Goal: Entertainment & Leisure: Browse casually

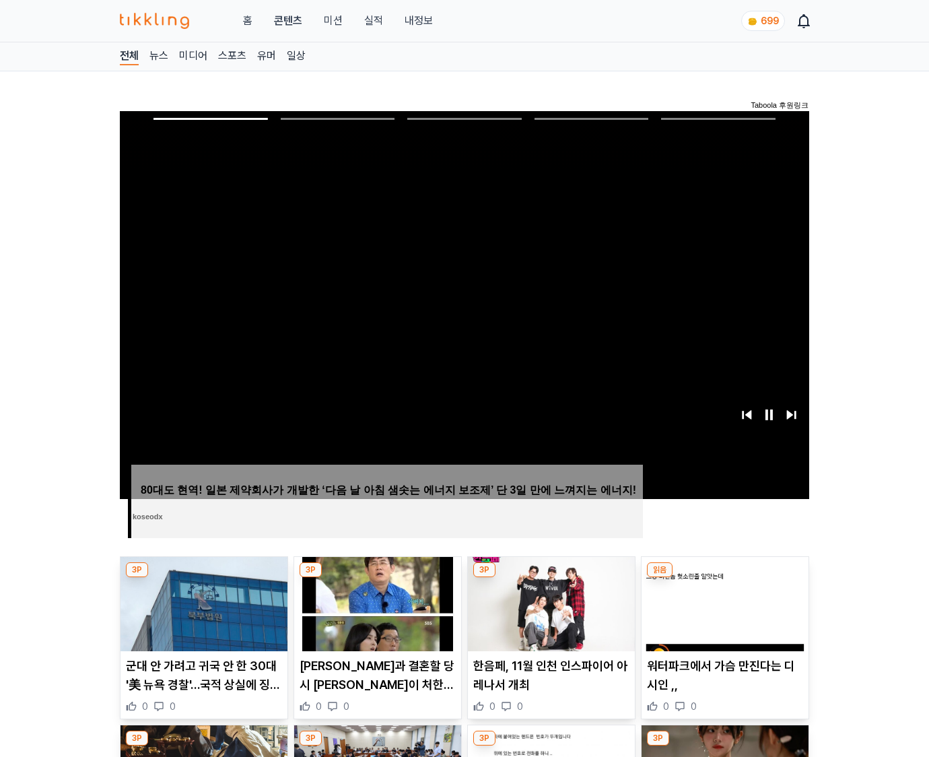
click at [724, 578] on img at bounding box center [725, 604] width 167 height 94
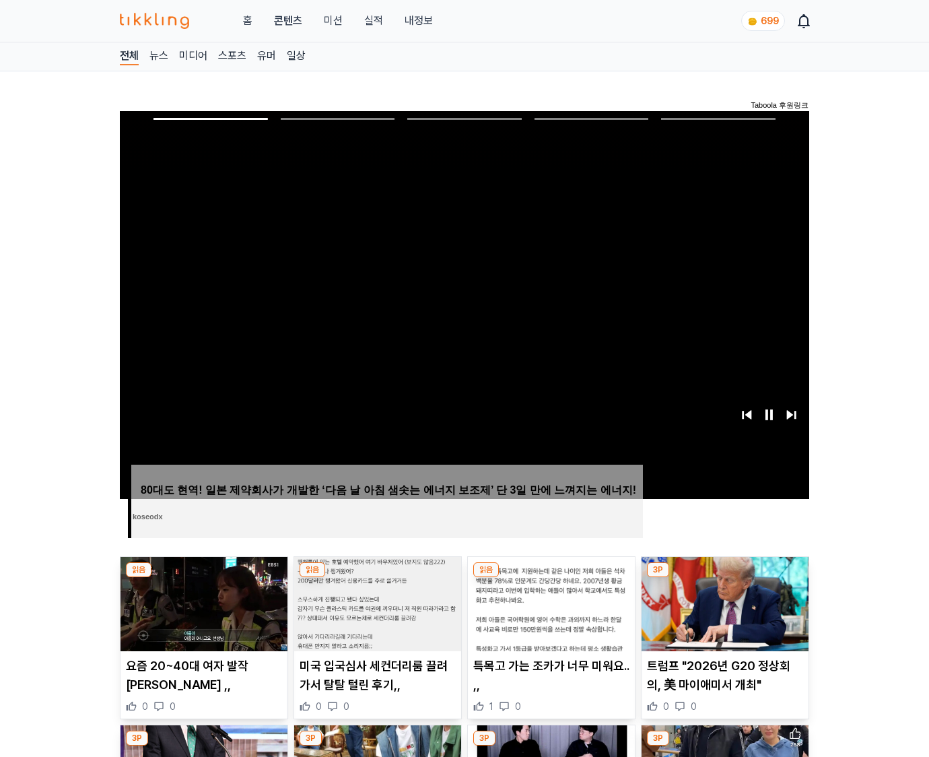
click at [724, 578] on img at bounding box center [725, 604] width 167 height 94
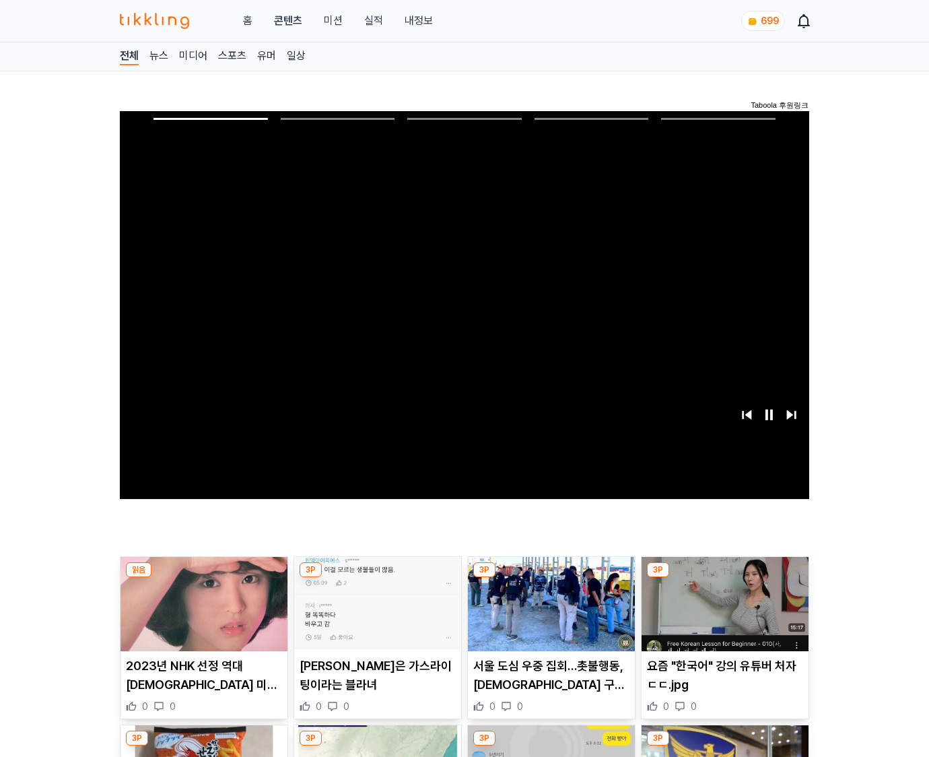
click at [724, 578] on img at bounding box center [725, 604] width 167 height 94
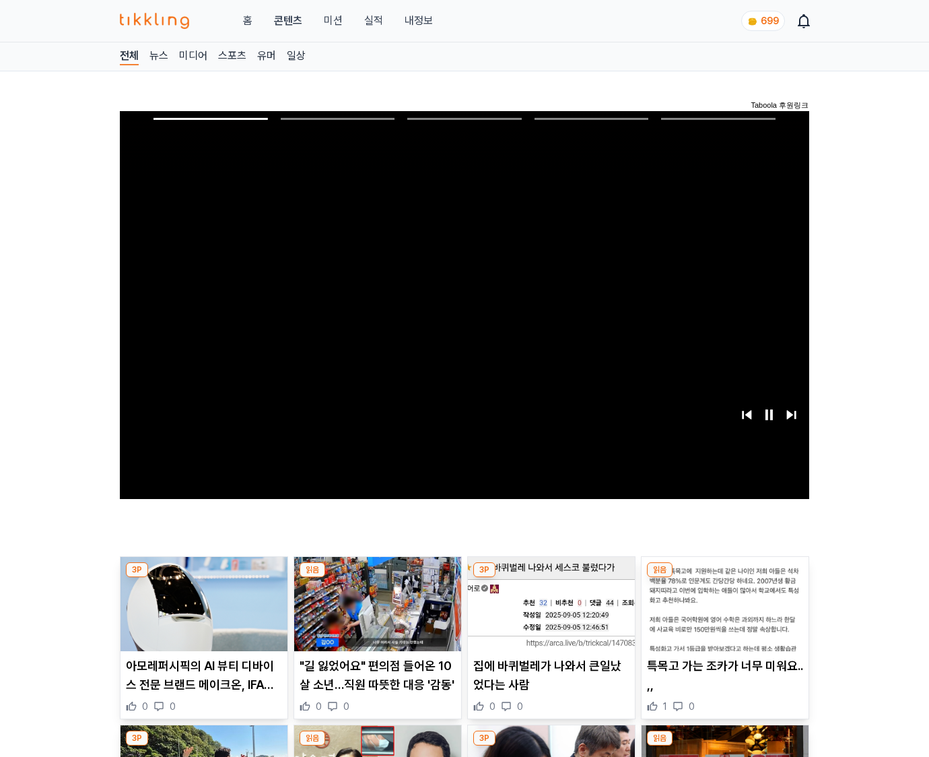
click at [724, 578] on img at bounding box center [725, 604] width 167 height 94
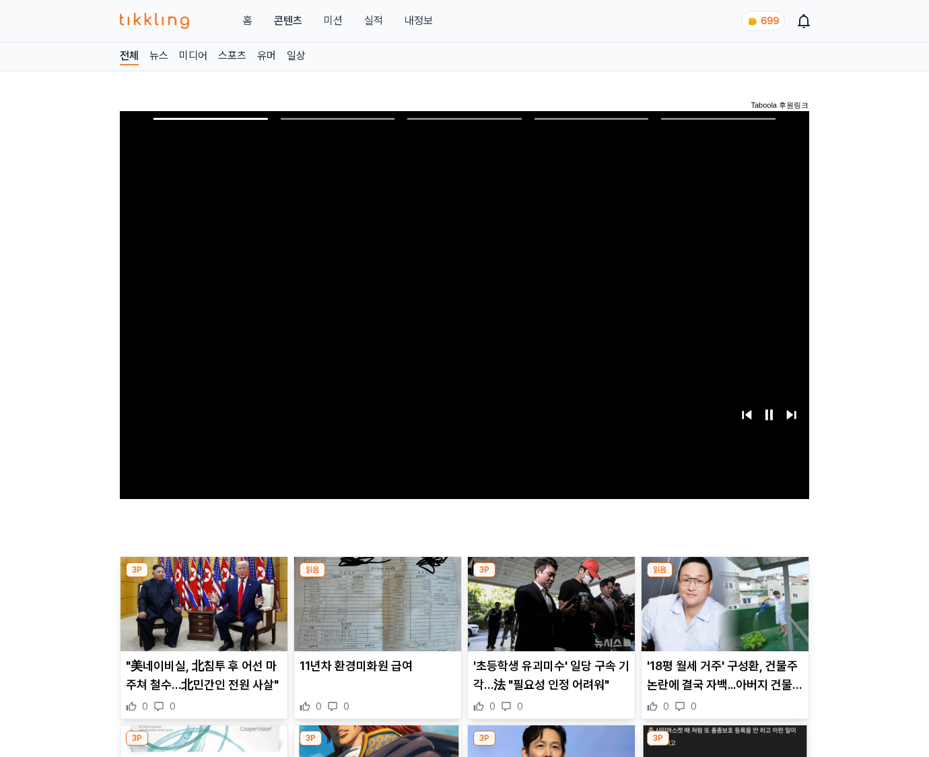
click at [724, 578] on img at bounding box center [725, 604] width 167 height 94
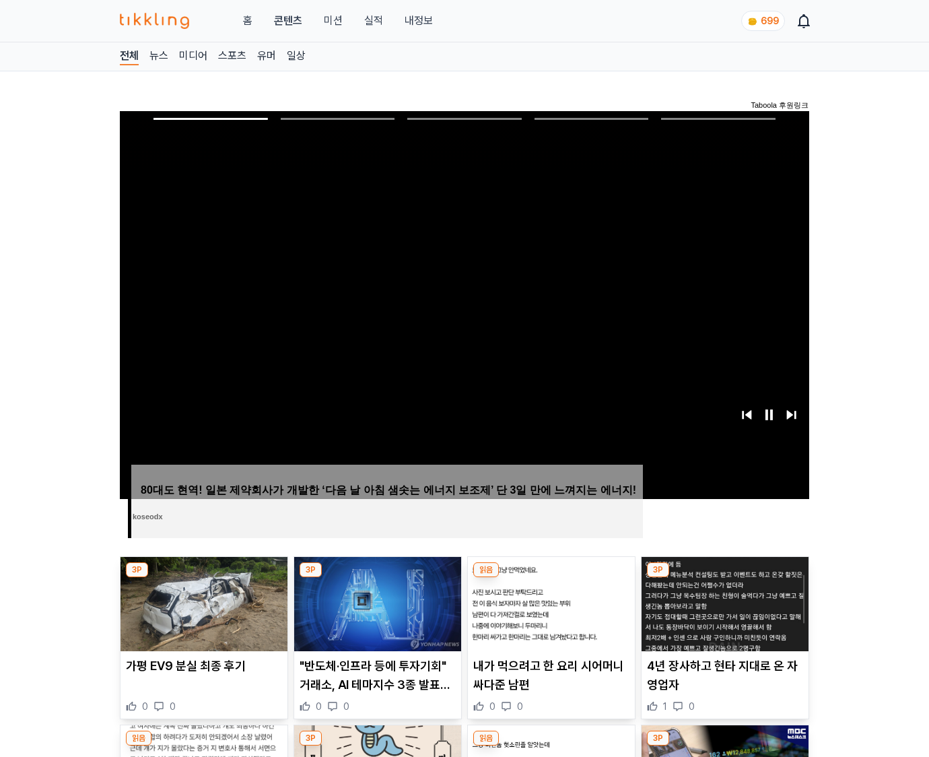
click at [724, 578] on img at bounding box center [725, 604] width 167 height 94
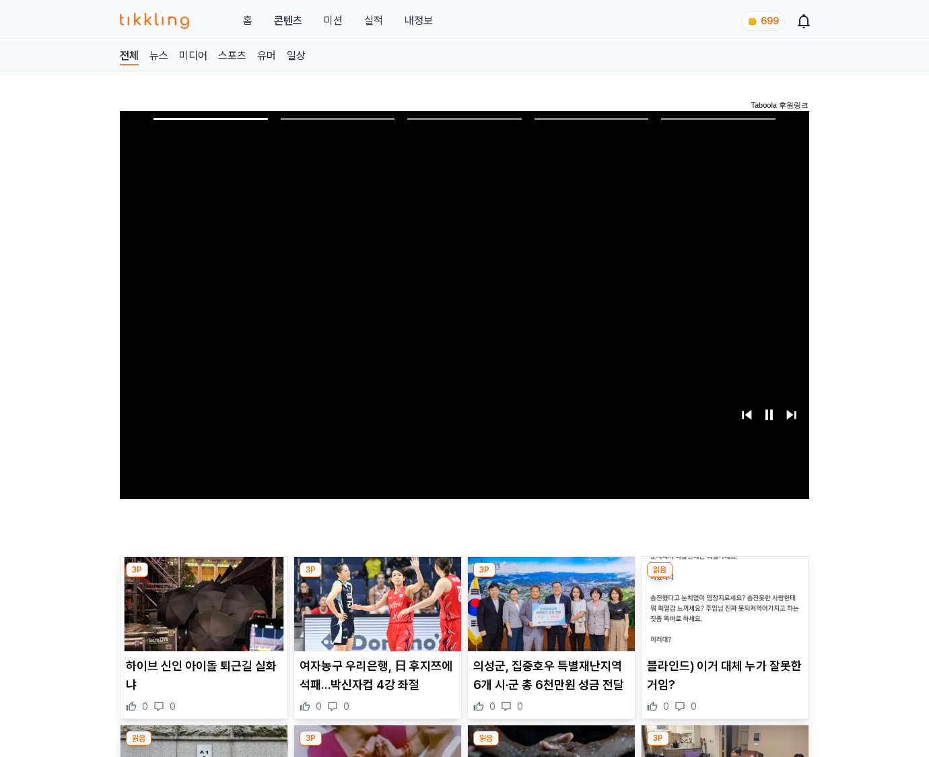
click at [724, 578] on img at bounding box center [725, 604] width 167 height 94
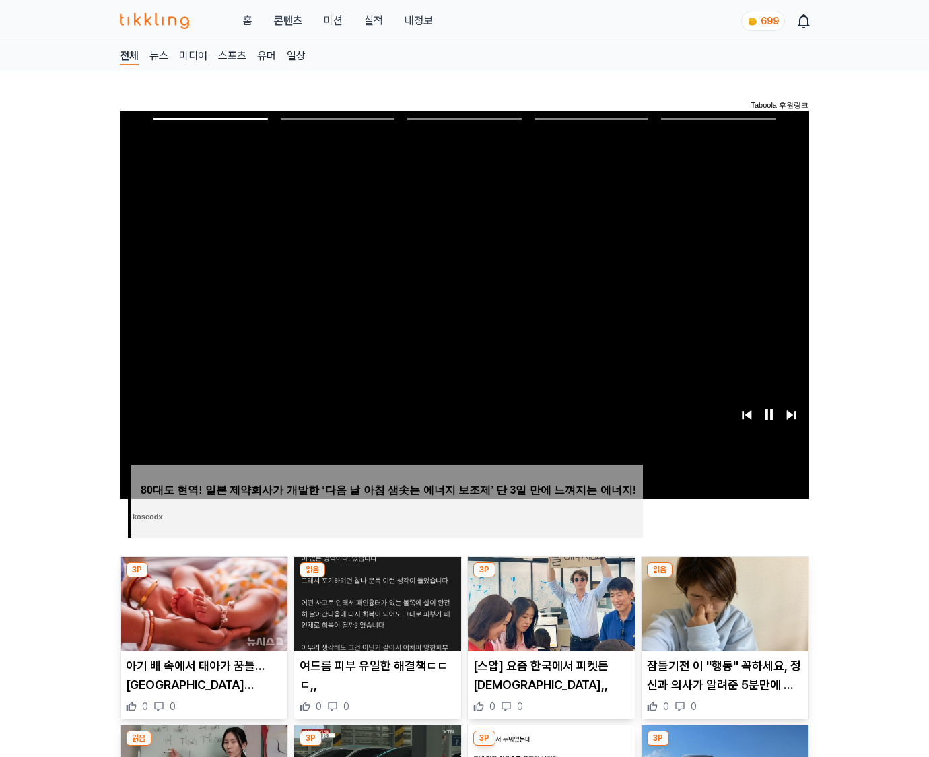
click at [724, 578] on img at bounding box center [725, 604] width 167 height 94
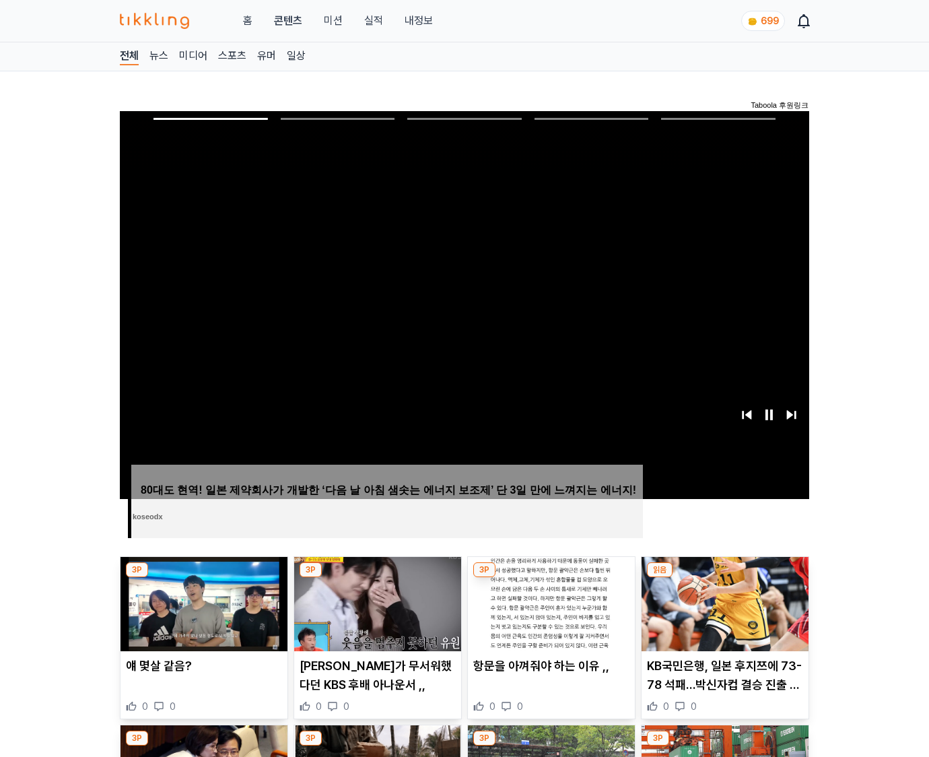
click at [724, 578] on img at bounding box center [725, 604] width 167 height 94
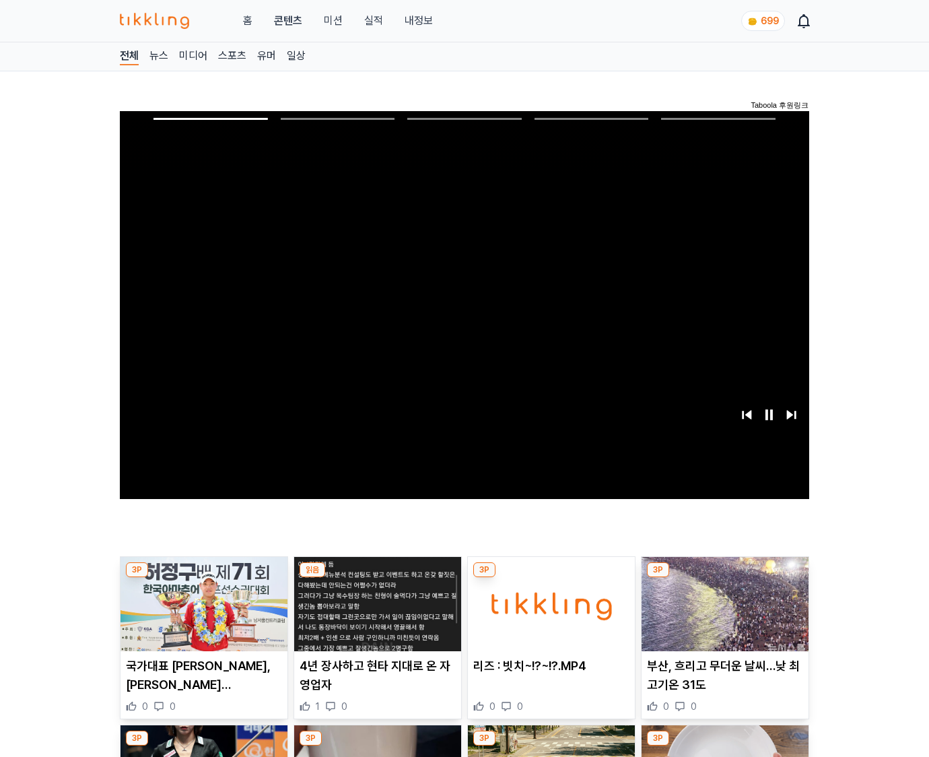
click at [724, 578] on img at bounding box center [725, 604] width 167 height 94
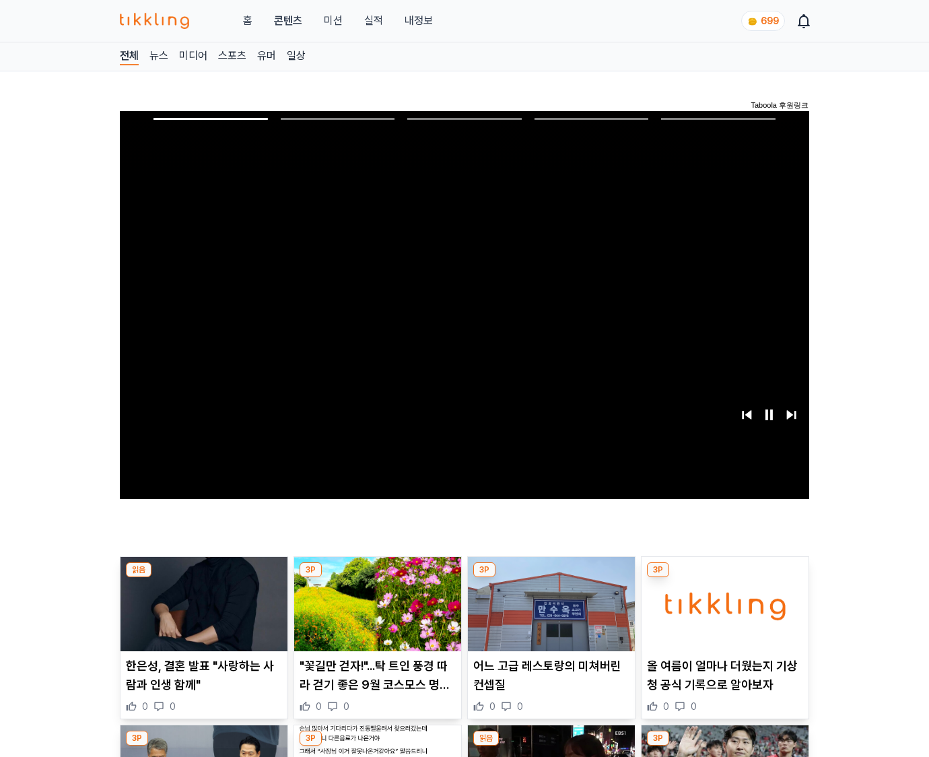
click at [724, 578] on img at bounding box center [725, 604] width 167 height 94
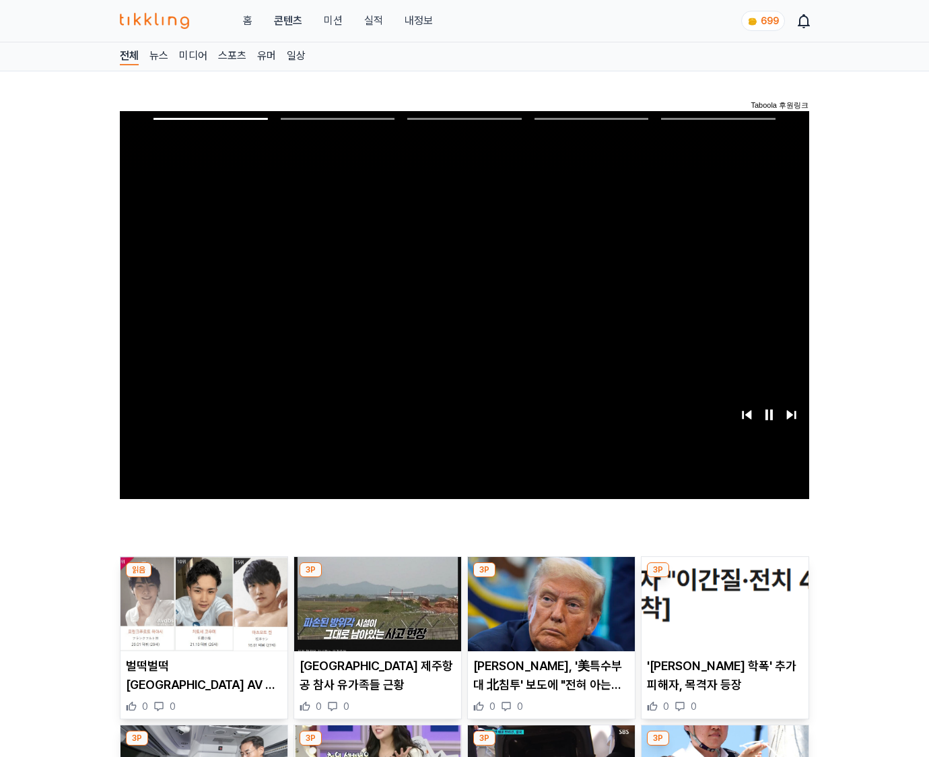
click at [724, 578] on img at bounding box center [725, 604] width 167 height 94
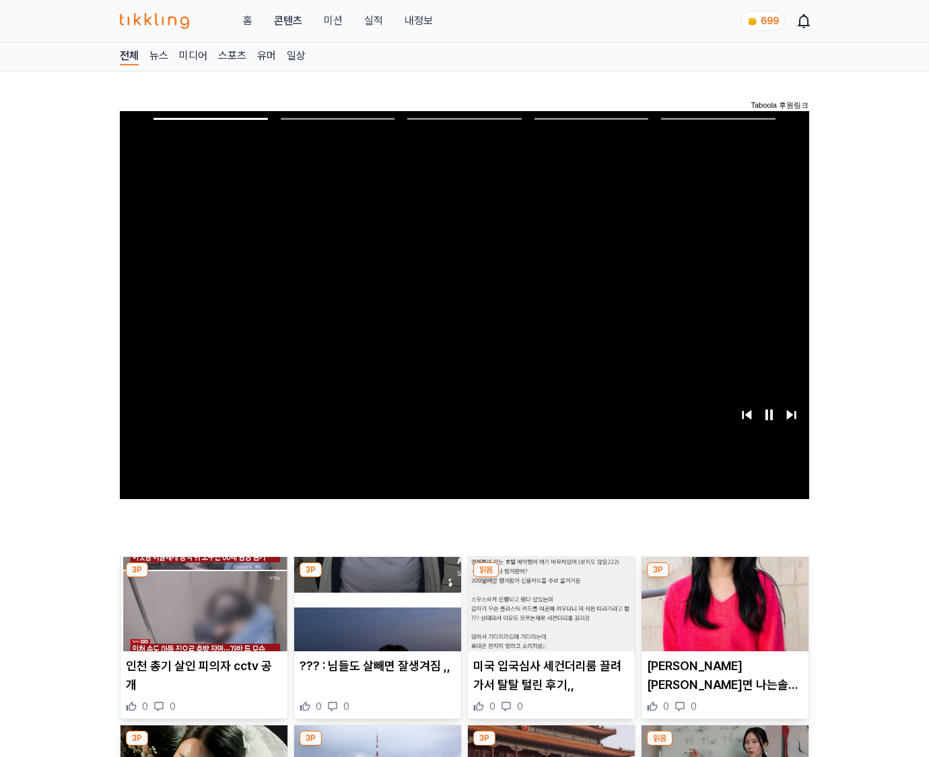
click at [724, 578] on img at bounding box center [725, 604] width 167 height 94
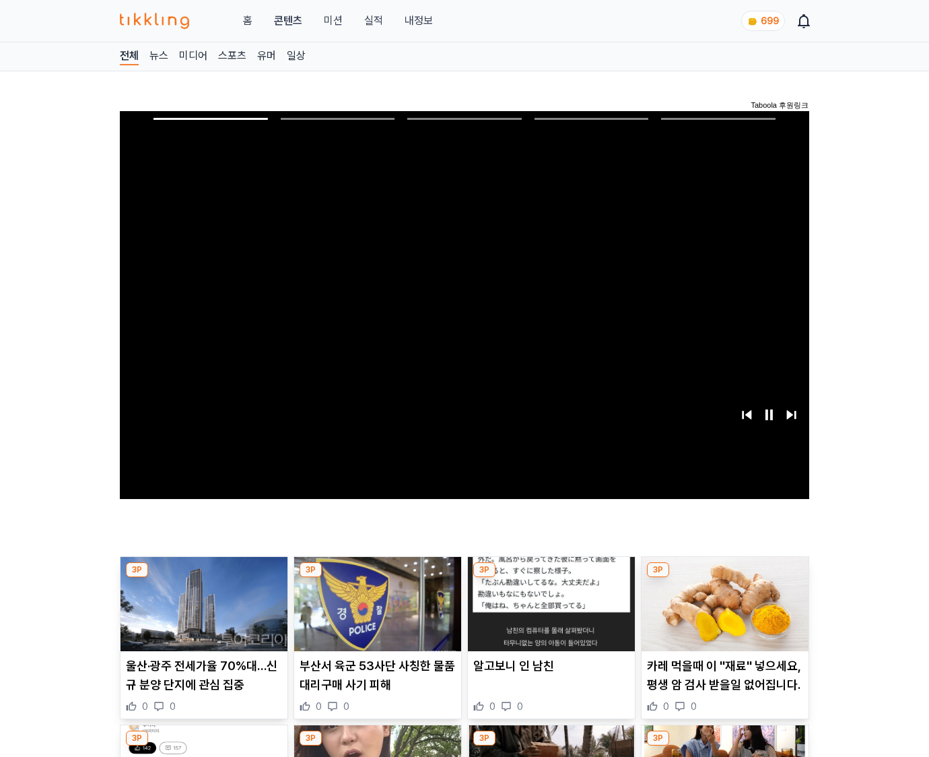
click at [724, 578] on img at bounding box center [725, 604] width 167 height 94
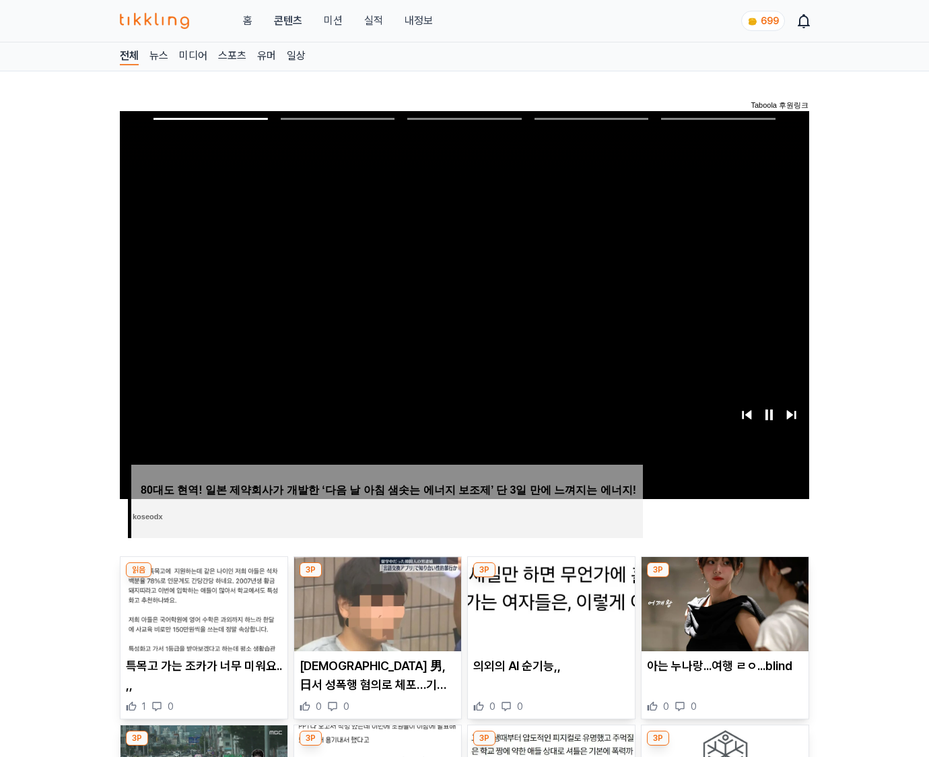
click at [724, 578] on img at bounding box center [725, 604] width 167 height 94
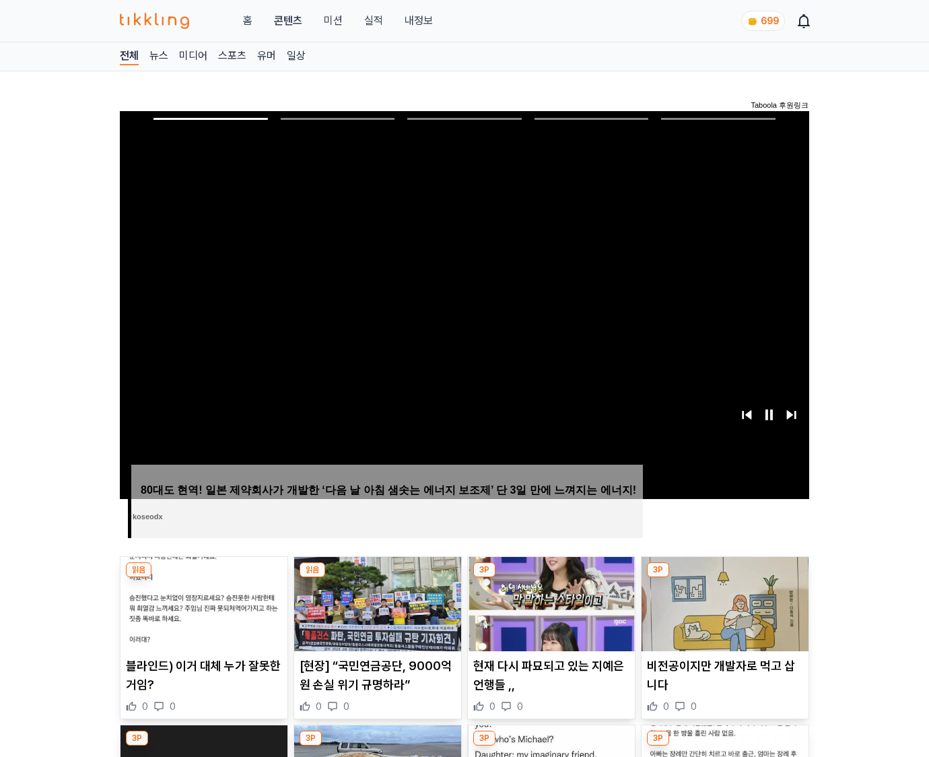
click at [724, 578] on img at bounding box center [725, 604] width 167 height 94
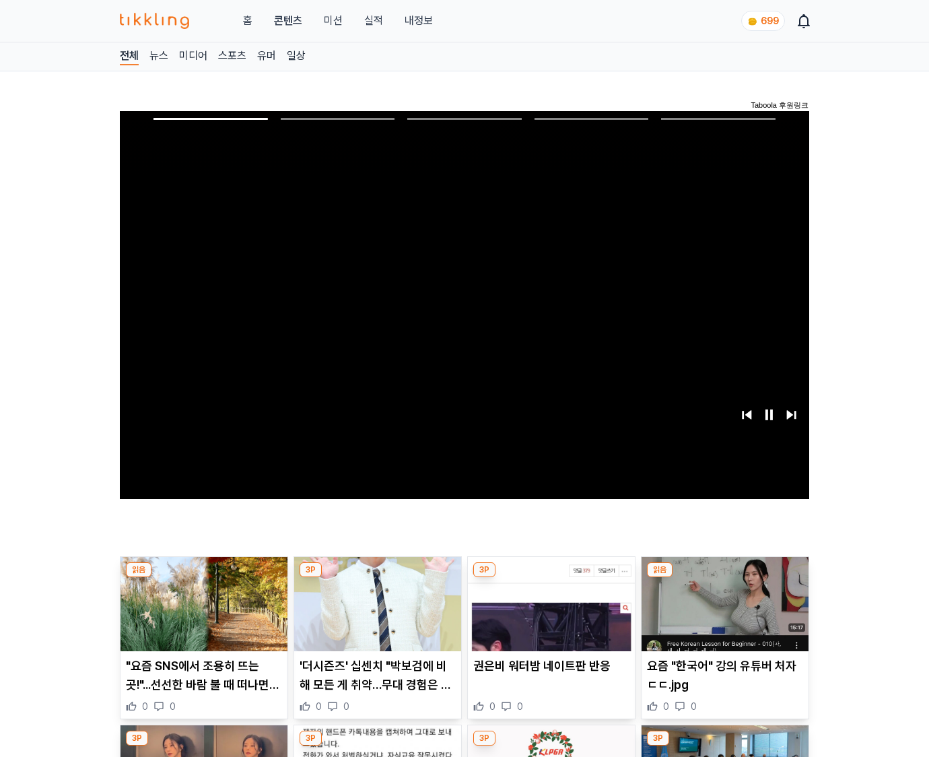
click at [724, 578] on img at bounding box center [725, 604] width 167 height 94
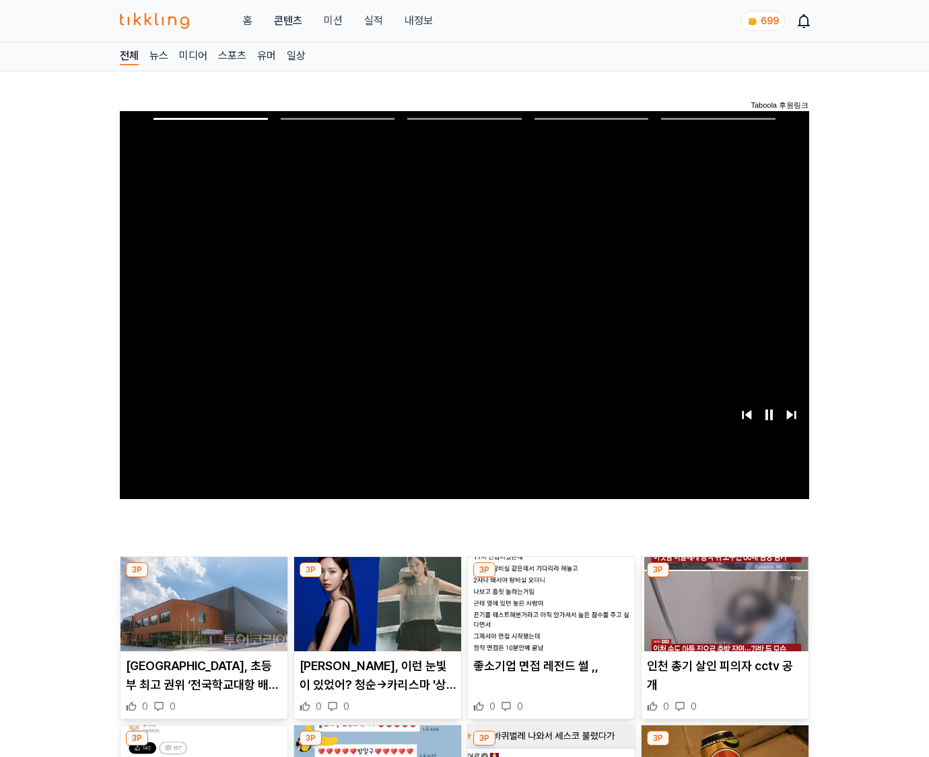
click at [724, 578] on img at bounding box center [725, 604] width 167 height 94
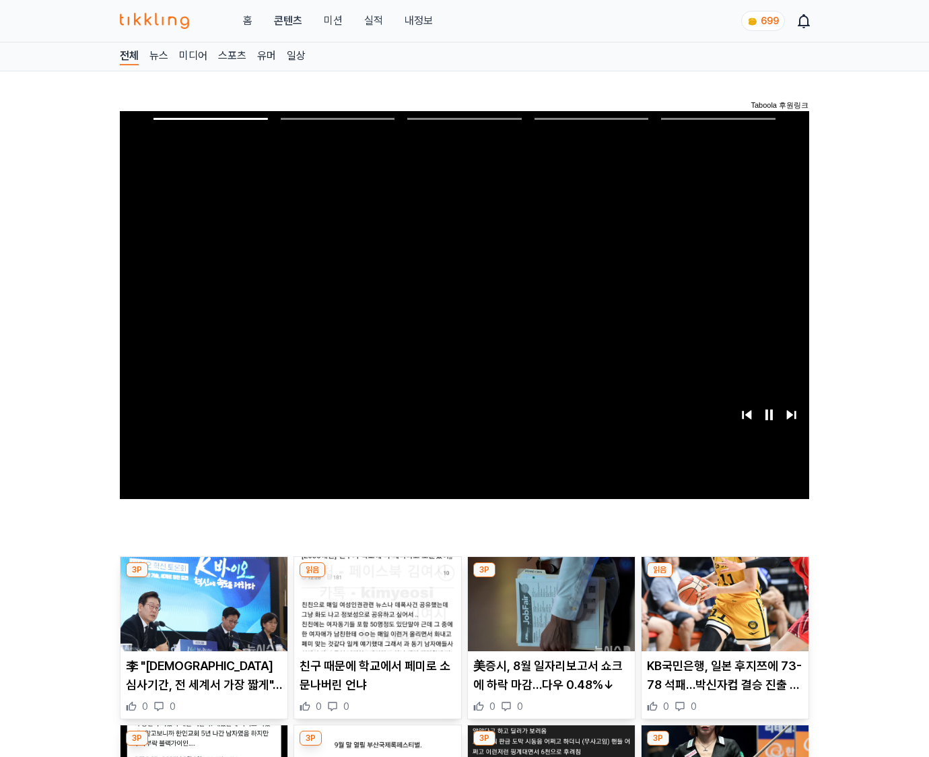
click at [724, 578] on img at bounding box center [725, 604] width 167 height 94
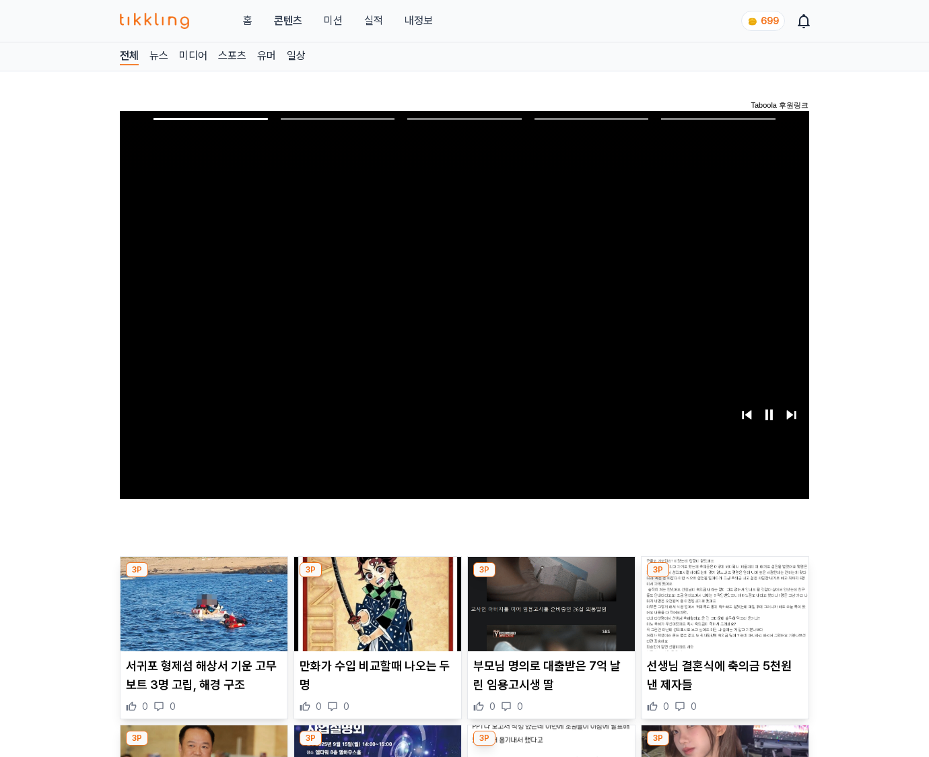
click at [724, 578] on img at bounding box center [725, 604] width 167 height 94
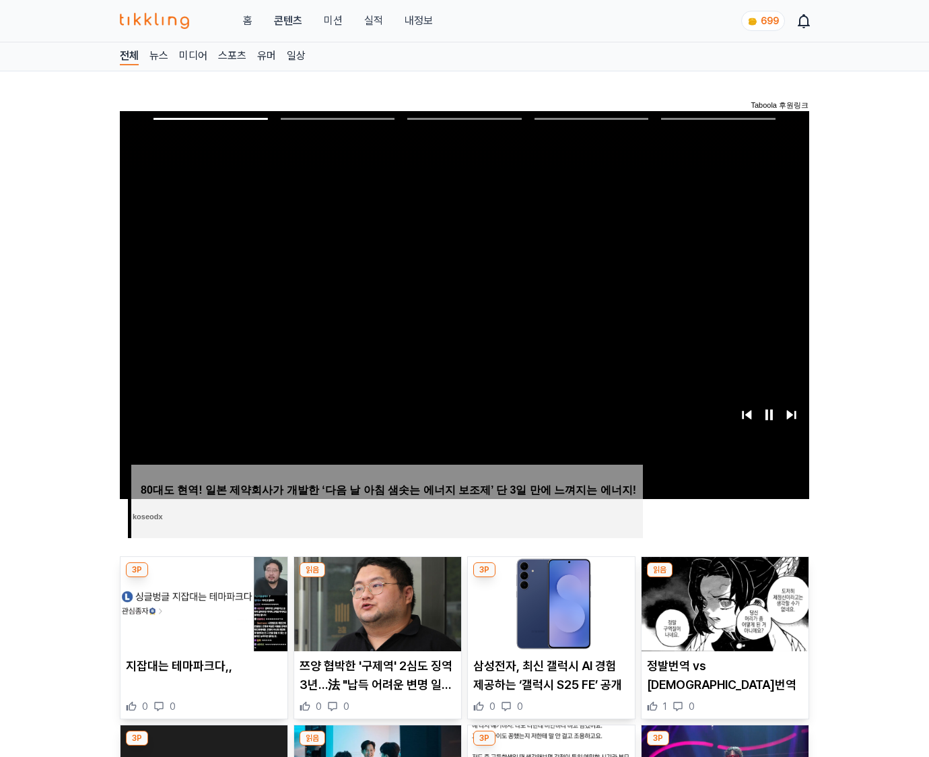
click at [724, 578] on img at bounding box center [725, 604] width 167 height 94
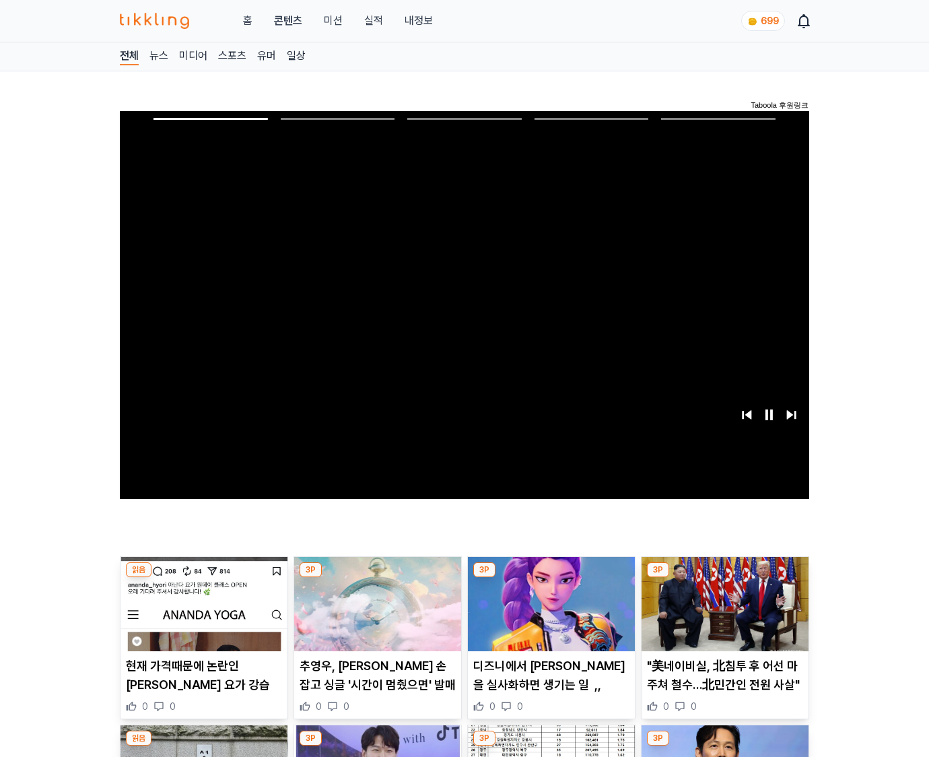
click at [724, 578] on img at bounding box center [725, 604] width 167 height 94
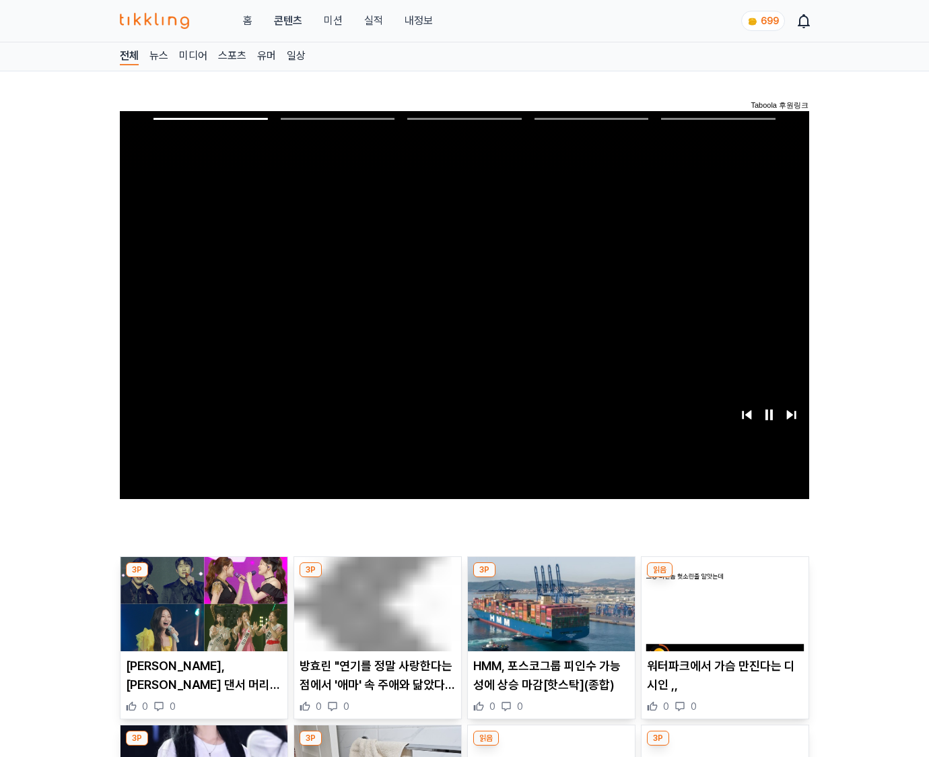
click at [724, 578] on img at bounding box center [725, 604] width 167 height 94
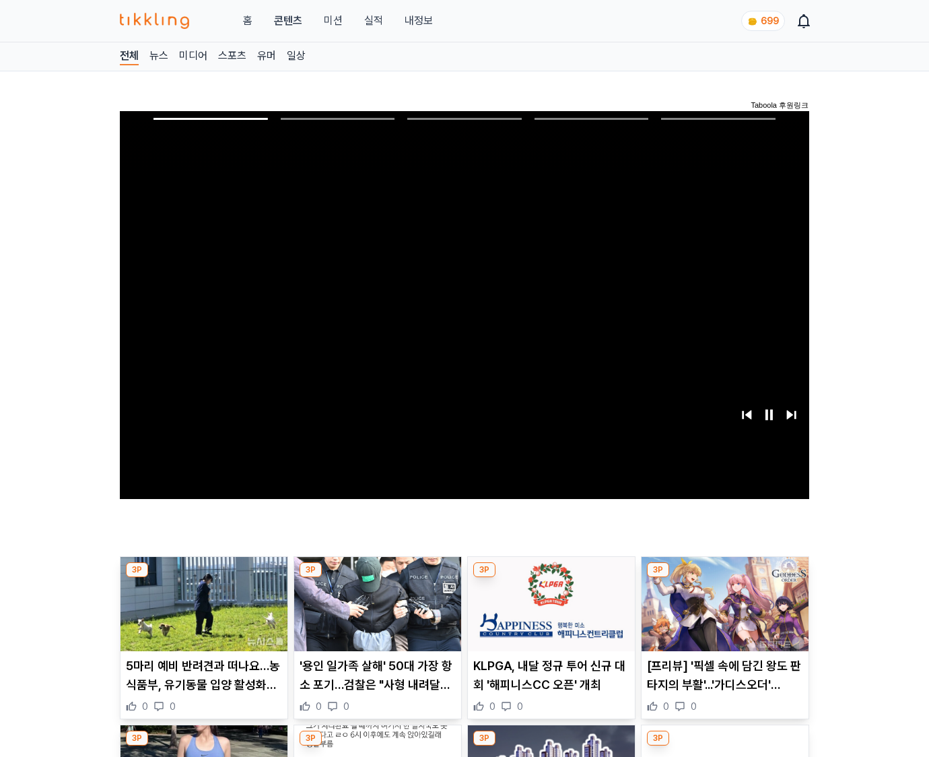
click at [724, 578] on img at bounding box center [725, 604] width 167 height 94
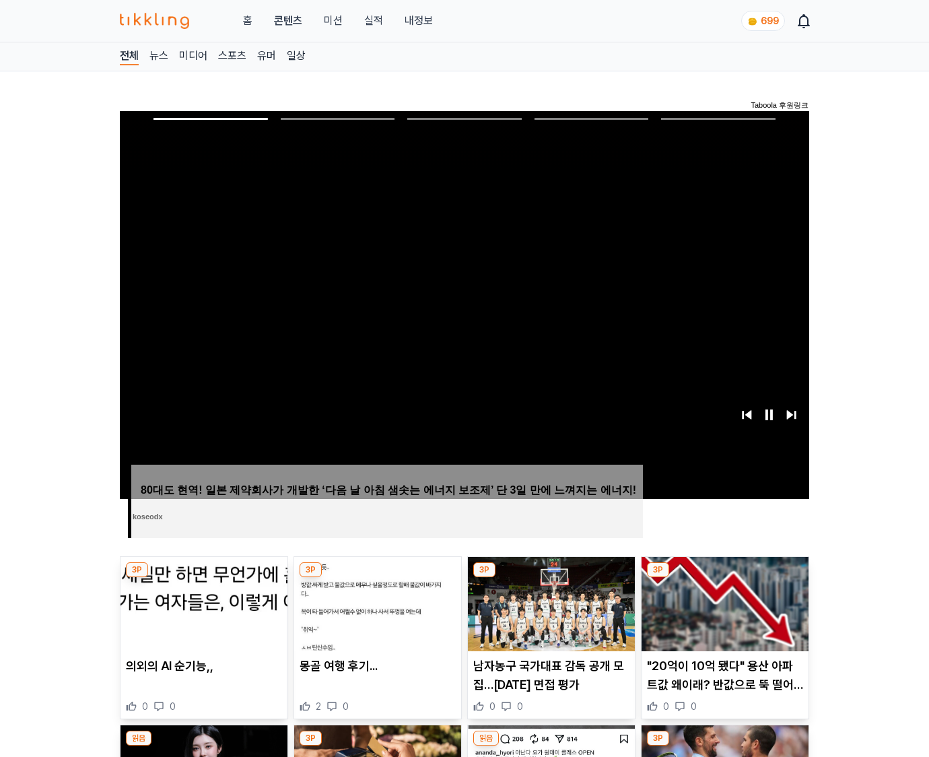
click at [724, 578] on img at bounding box center [725, 604] width 167 height 94
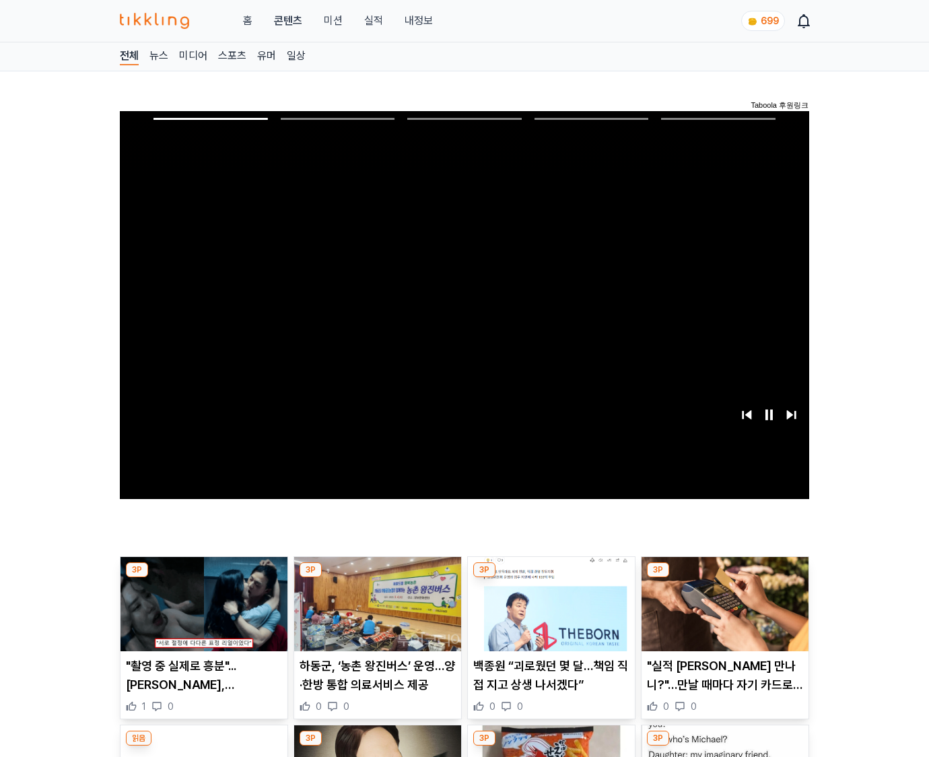
click at [724, 578] on img at bounding box center [725, 604] width 167 height 94
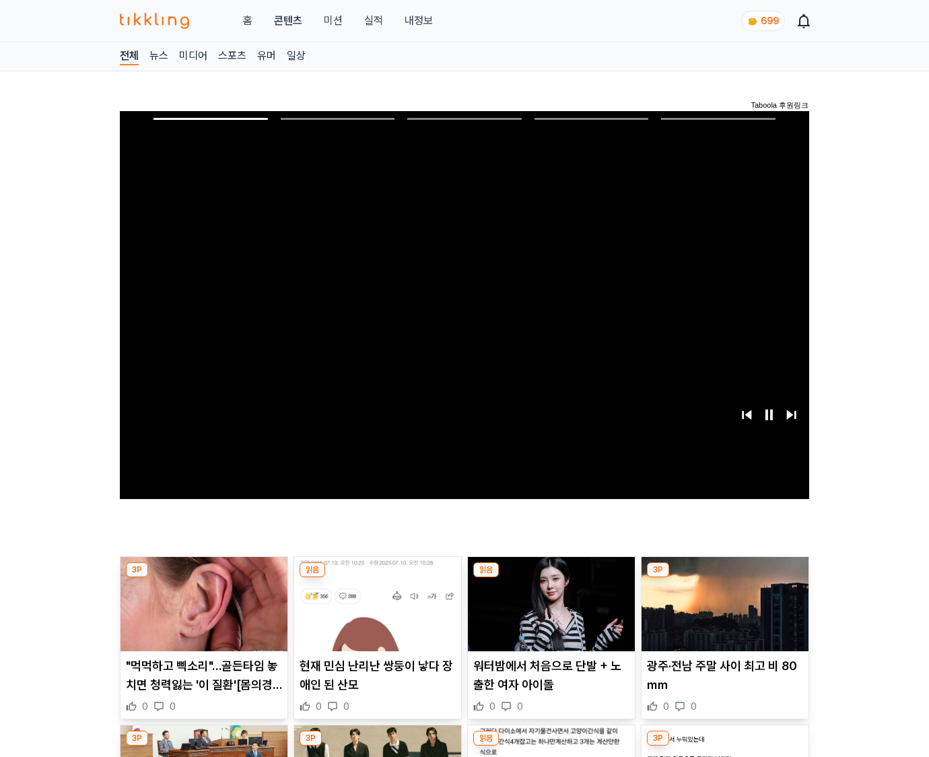
click at [724, 578] on img at bounding box center [725, 604] width 167 height 94
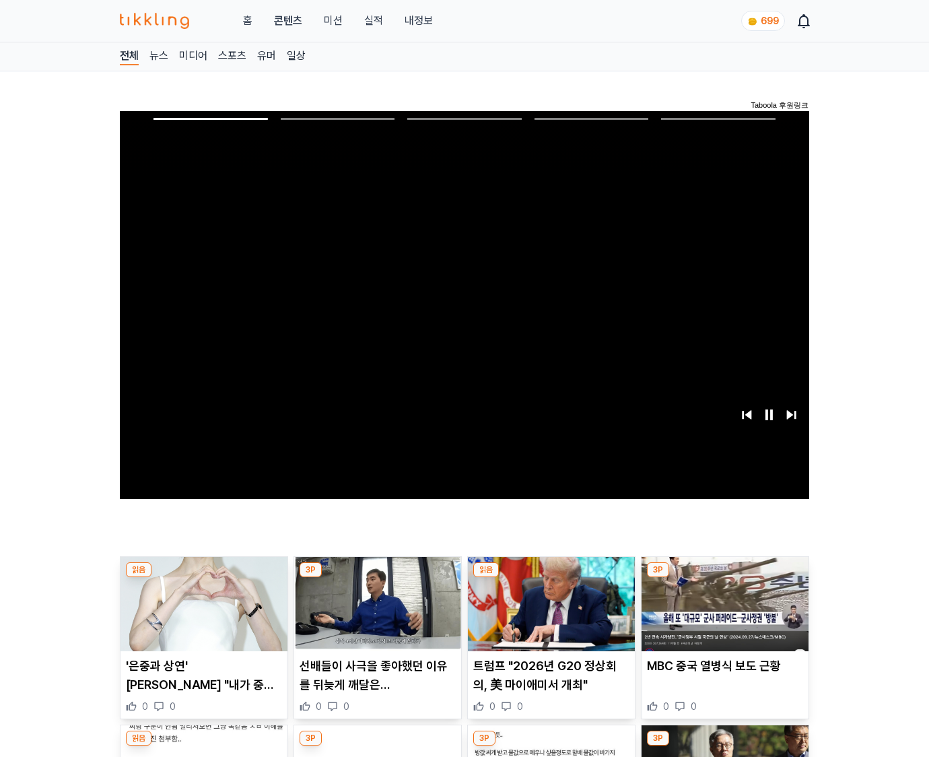
click at [724, 578] on img at bounding box center [725, 604] width 167 height 94
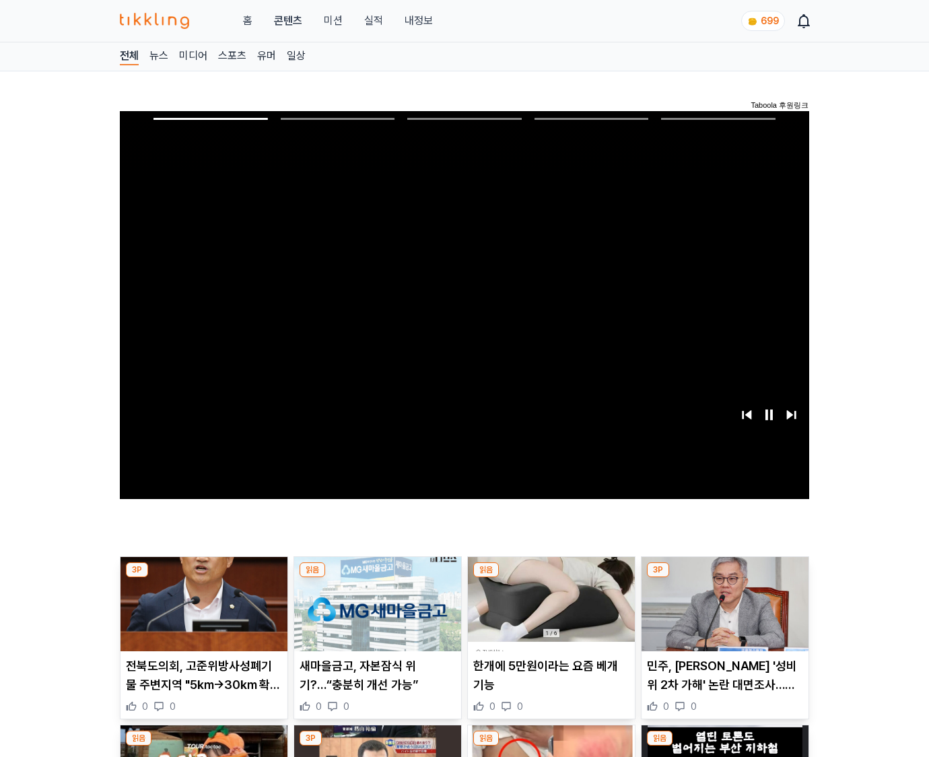
click at [724, 578] on img at bounding box center [725, 604] width 167 height 94
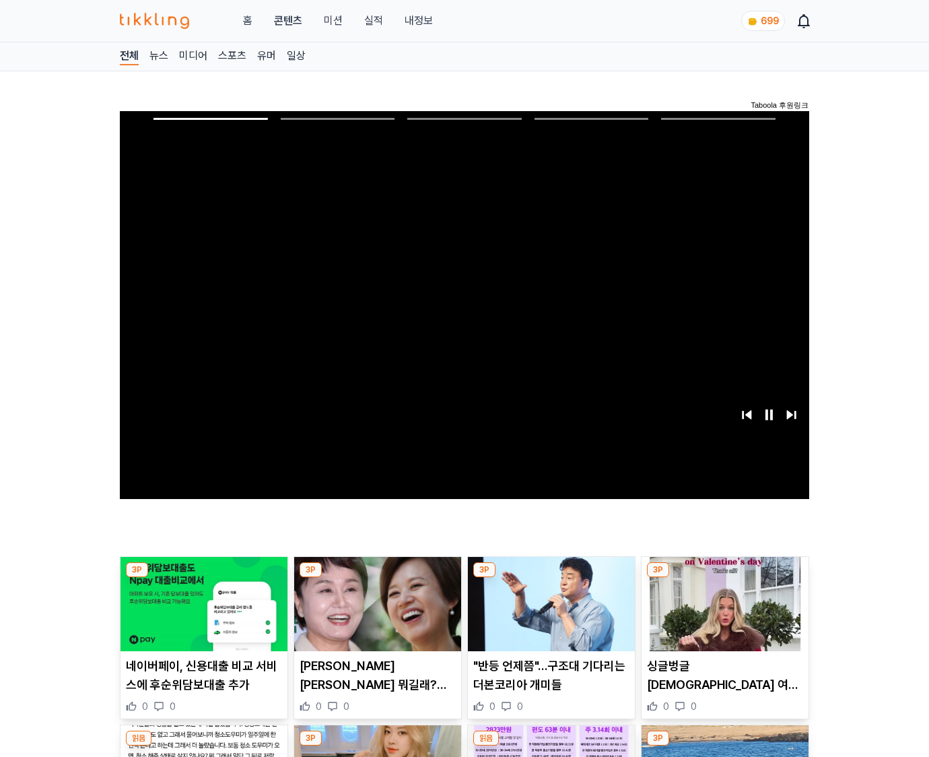
click at [724, 578] on img at bounding box center [725, 604] width 167 height 94
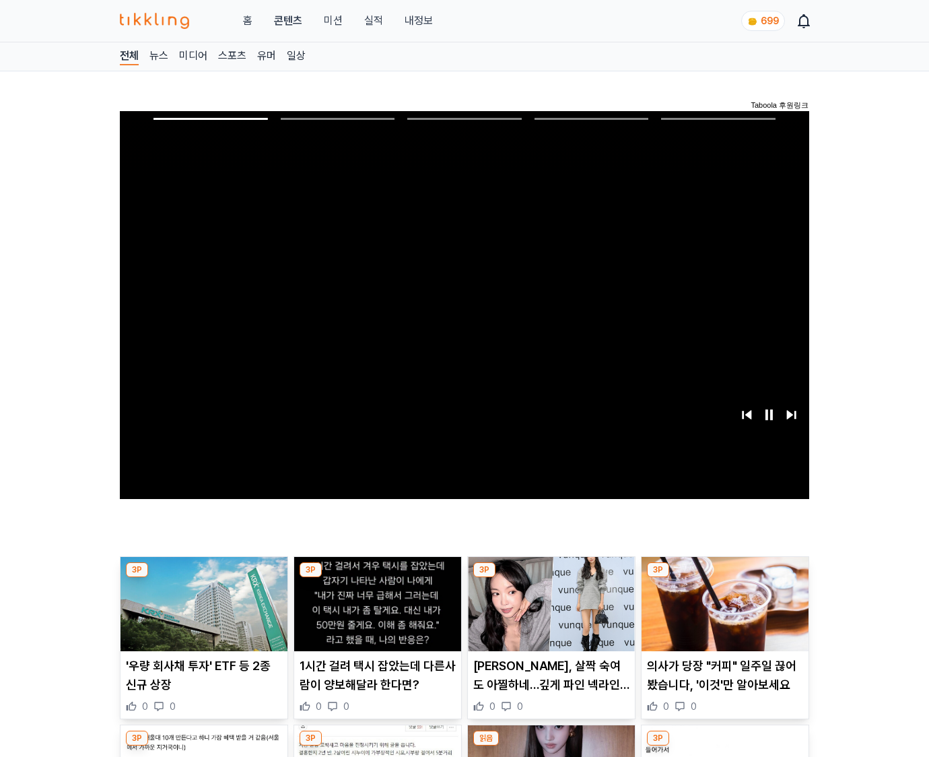
click at [724, 578] on img at bounding box center [725, 604] width 167 height 94
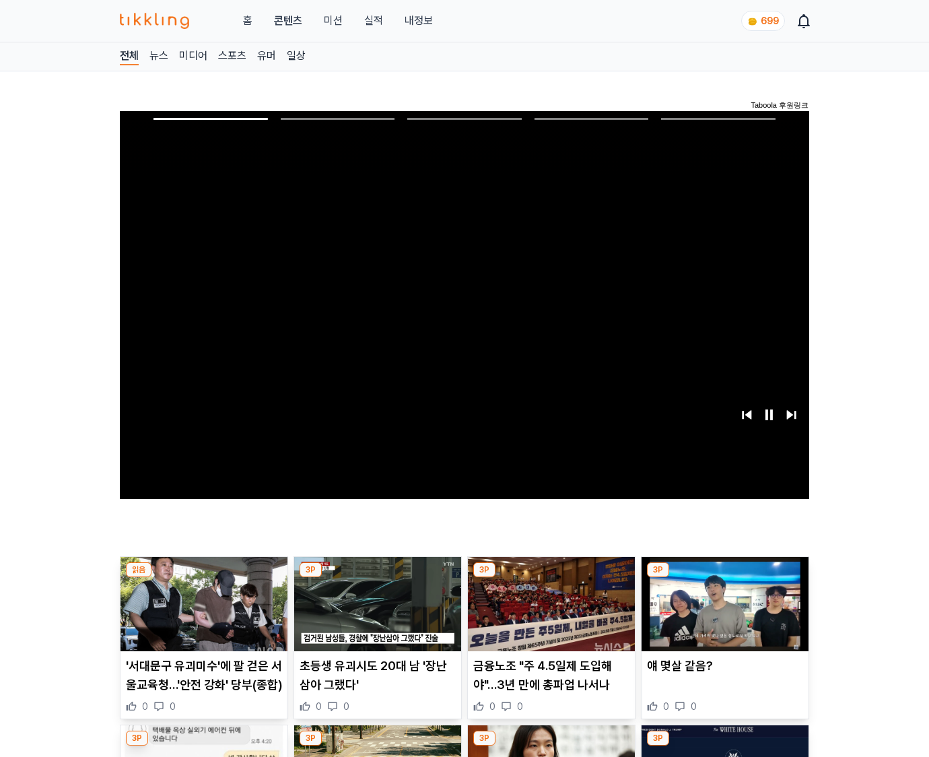
click at [724, 578] on img at bounding box center [725, 604] width 167 height 94
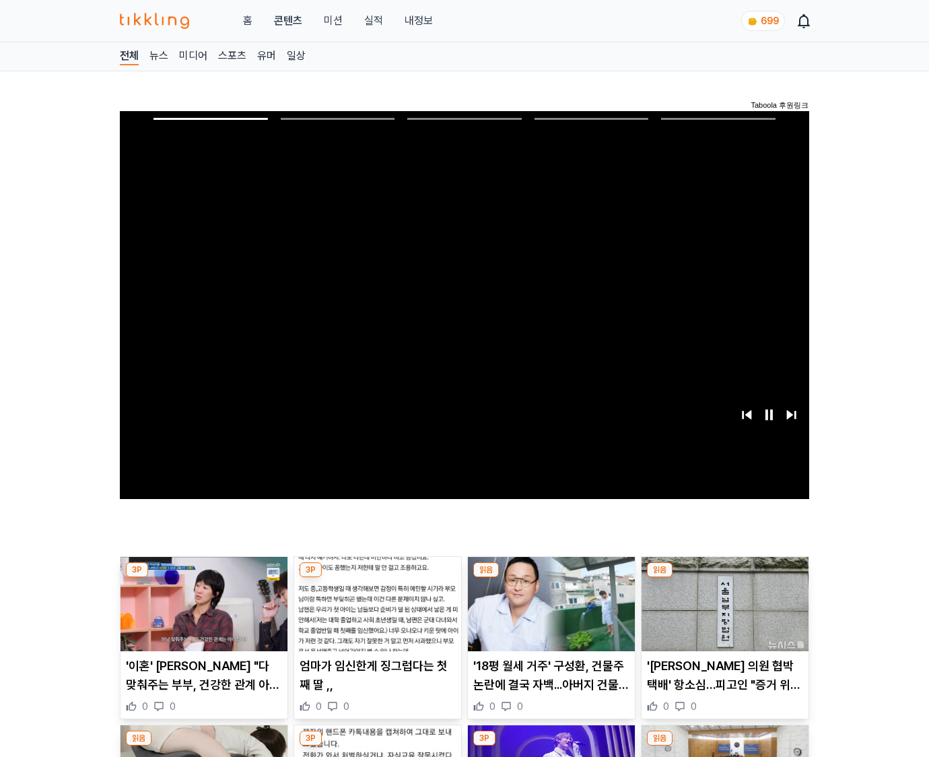
click at [724, 578] on img at bounding box center [725, 604] width 167 height 94
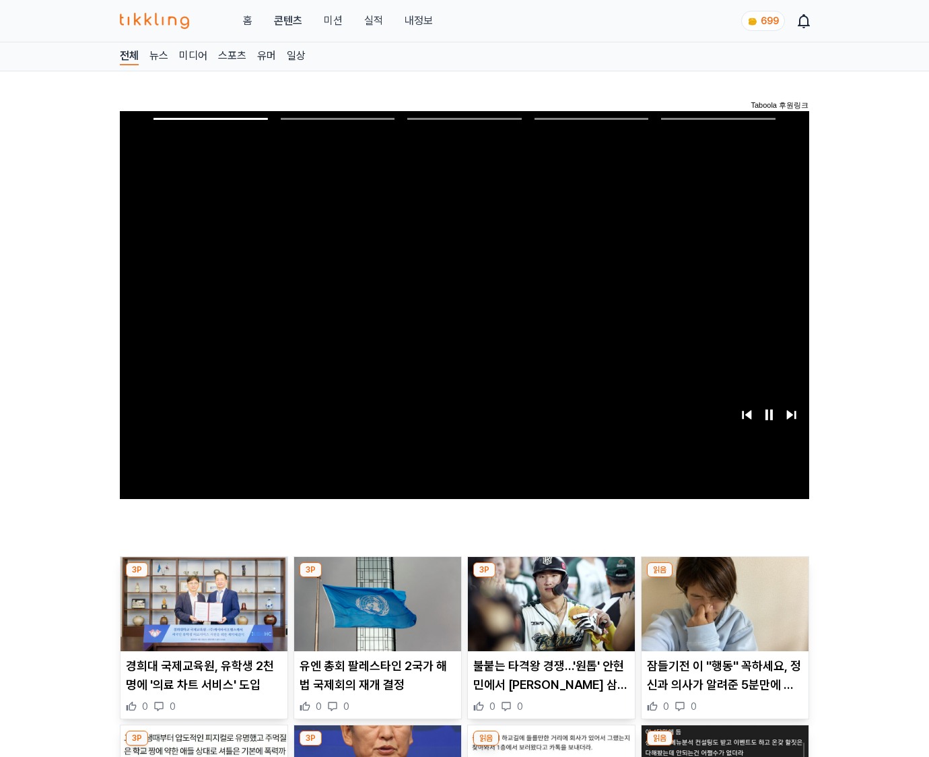
click at [724, 578] on img at bounding box center [725, 604] width 167 height 94
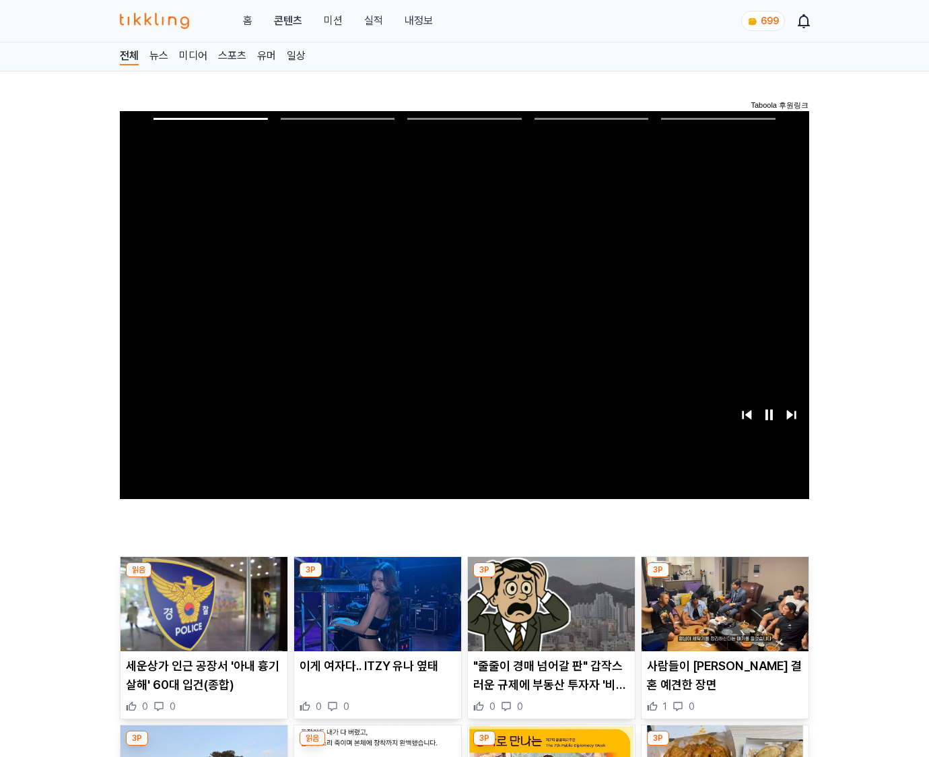
click at [724, 578] on img at bounding box center [725, 604] width 167 height 94
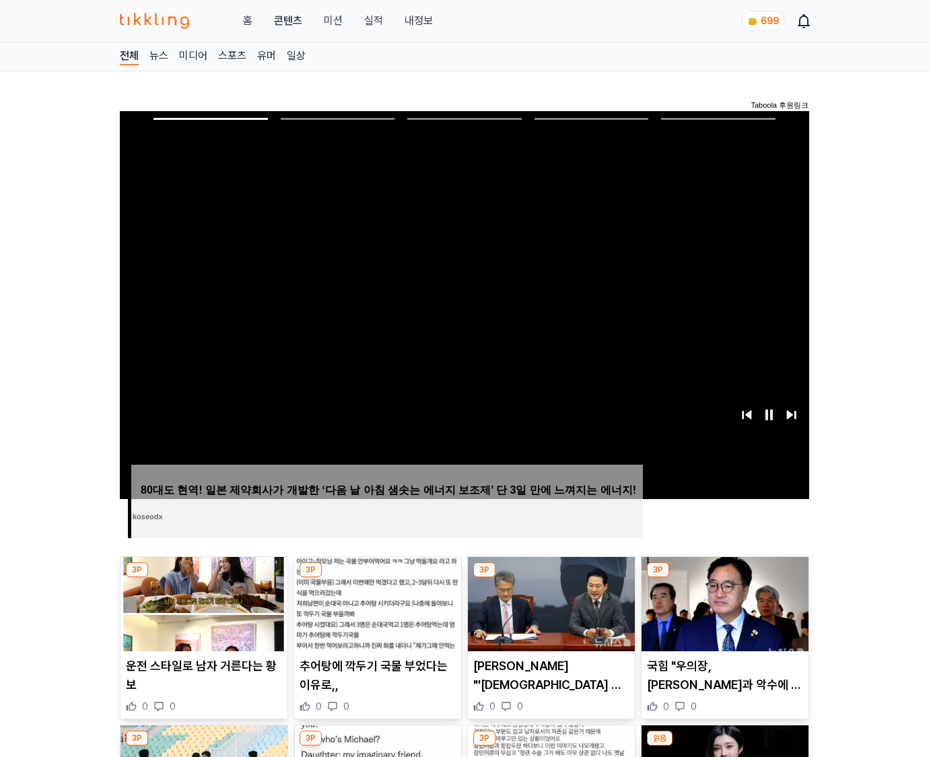
click at [724, 578] on img at bounding box center [725, 604] width 167 height 94
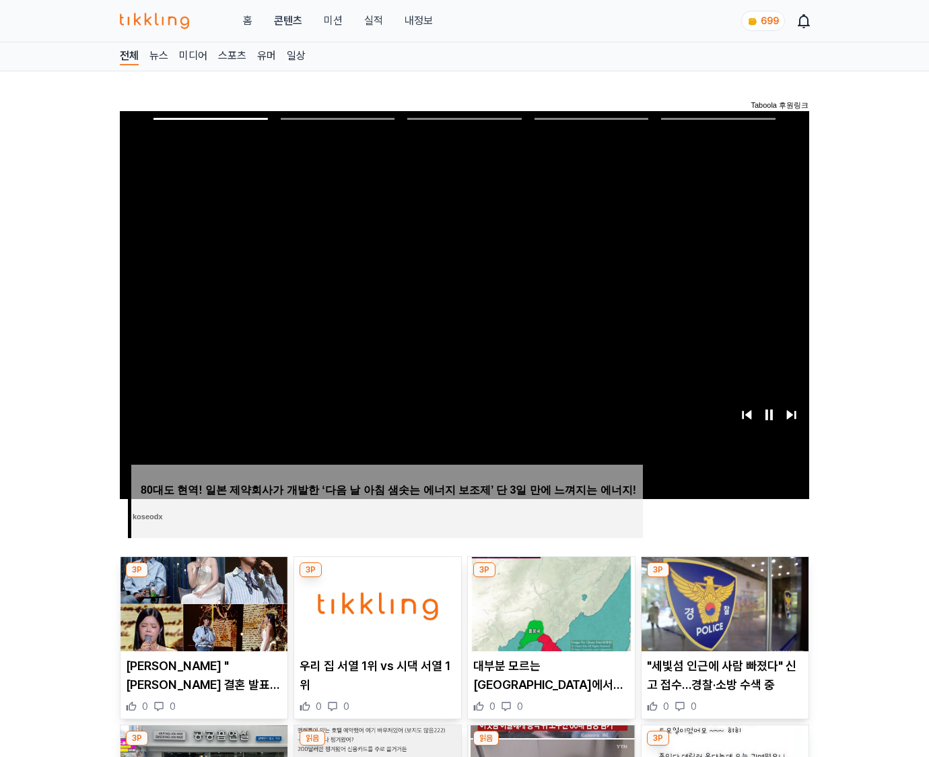
click at [724, 578] on img at bounding box center [725, 604] width 167 height 94
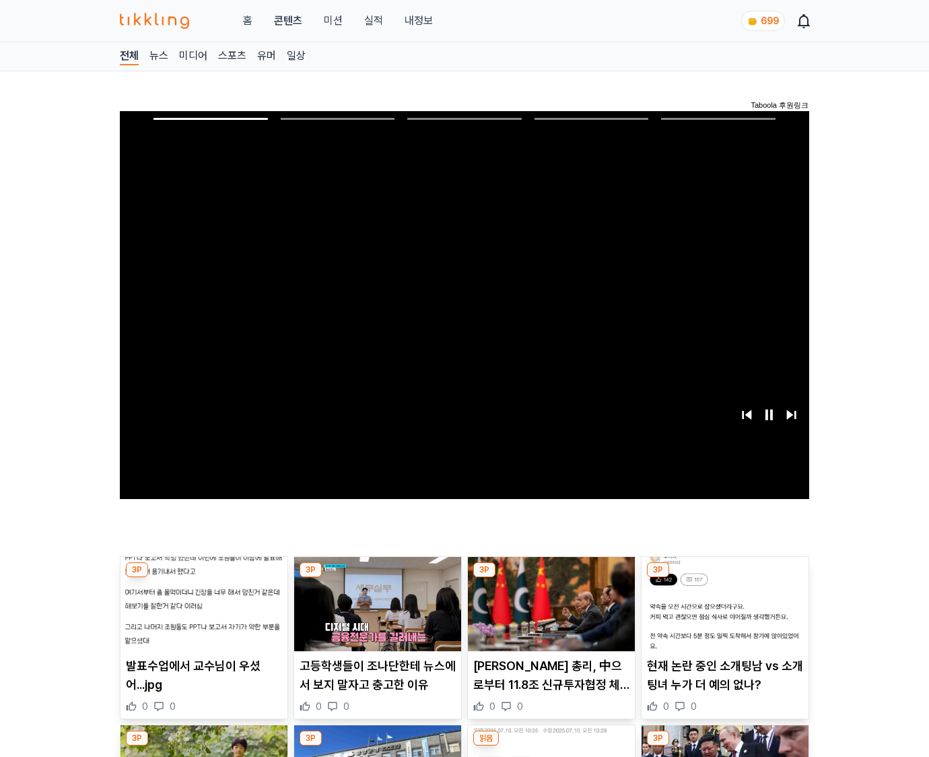
click at [724, 578] on img at bounding box center [725, 604] width 167 height 94
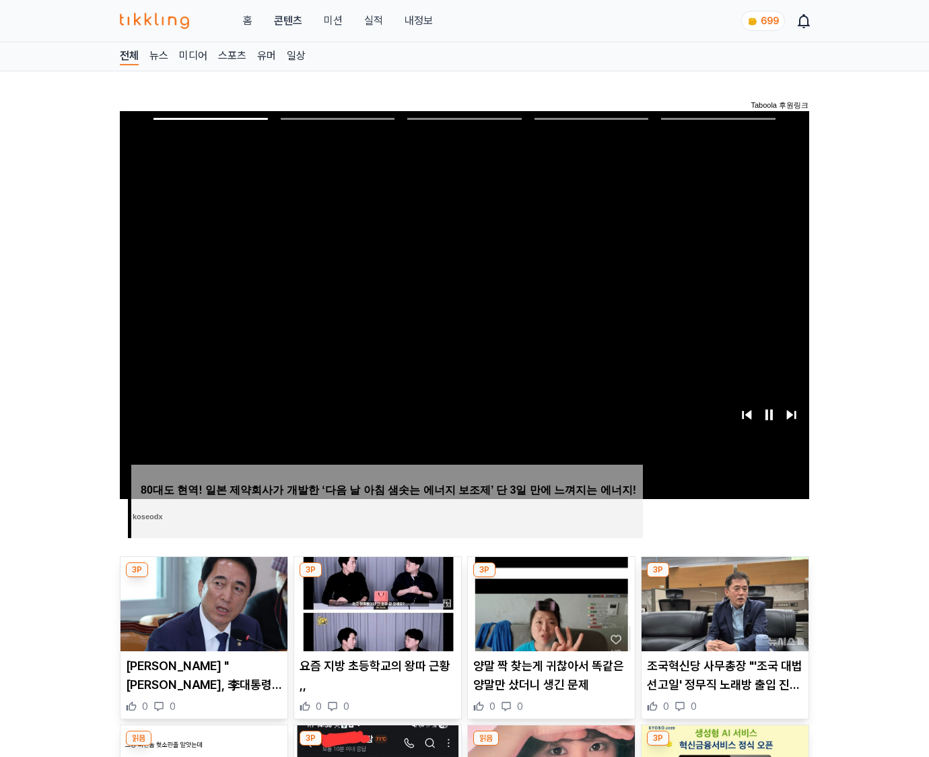
click at [724, 578] on img at bounding box center [725, 604] width 167 height 94
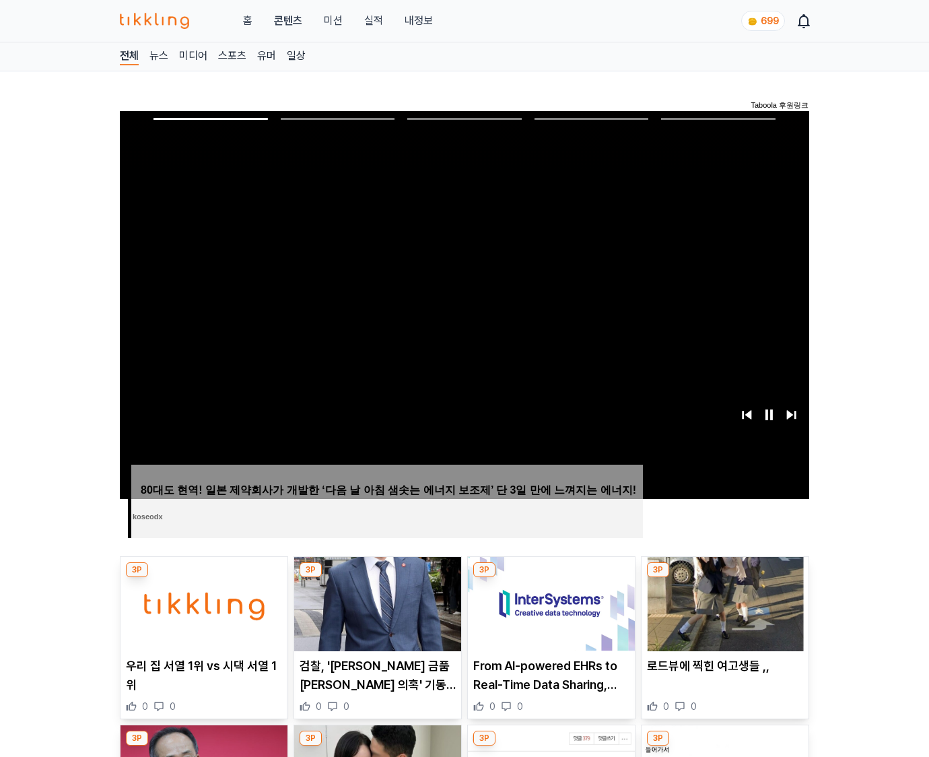
click at [724, 578] on img at bounding box center [725, 604] width 167 height 94
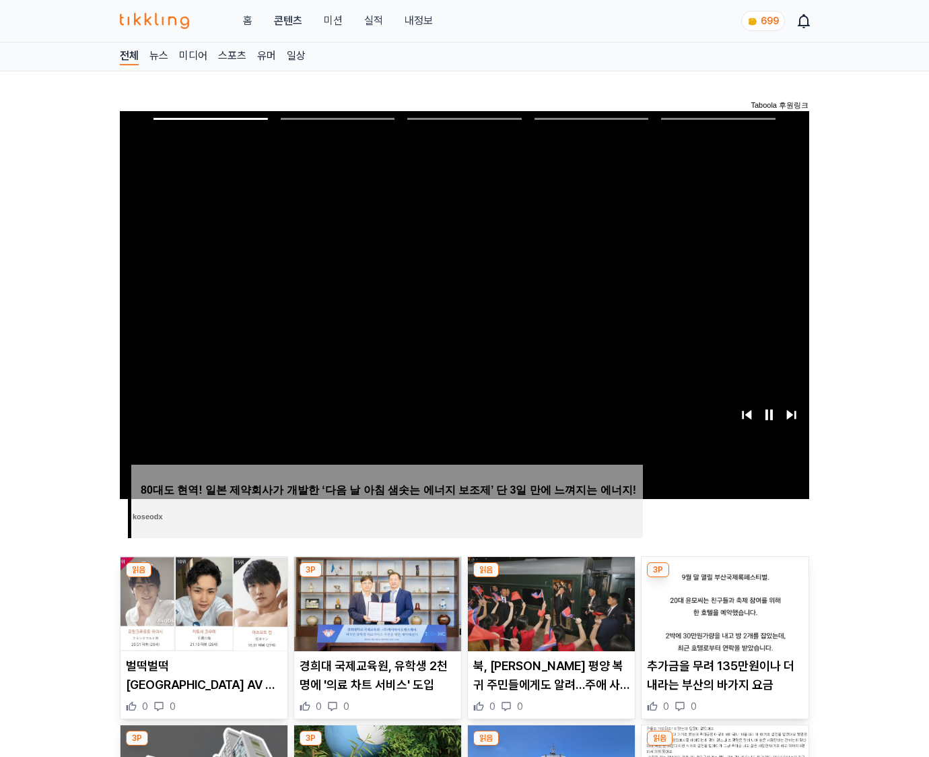
click at [724, 578] on img at bounding box center [725, 604] width 167 height 94
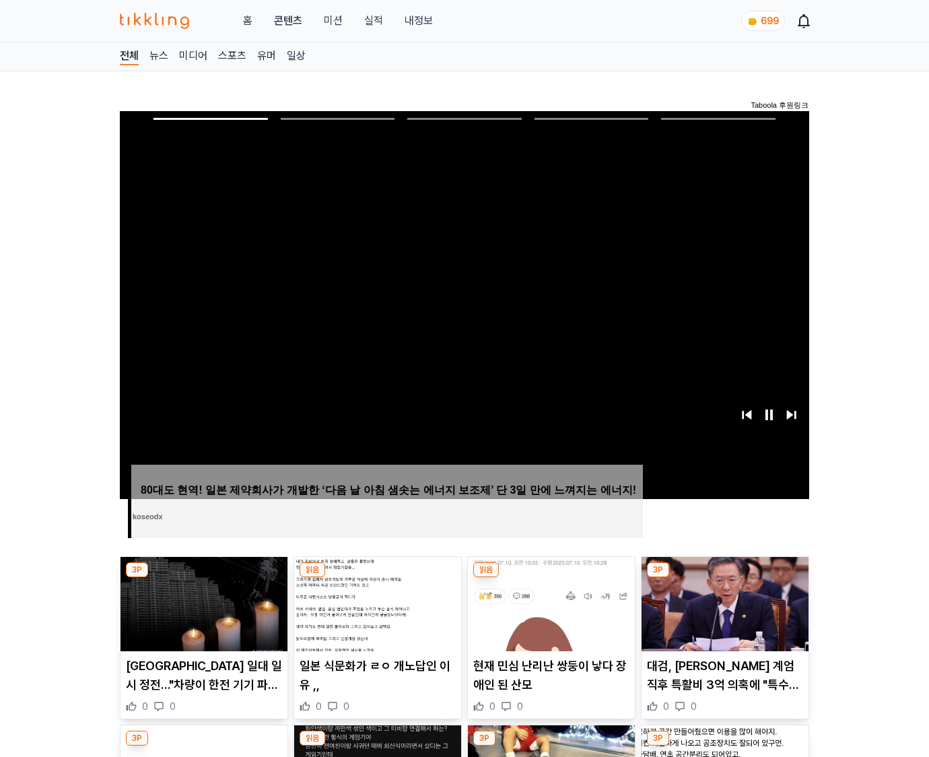
click at [724, 578] on img at bounding box center [725, 604] width 167 height 94
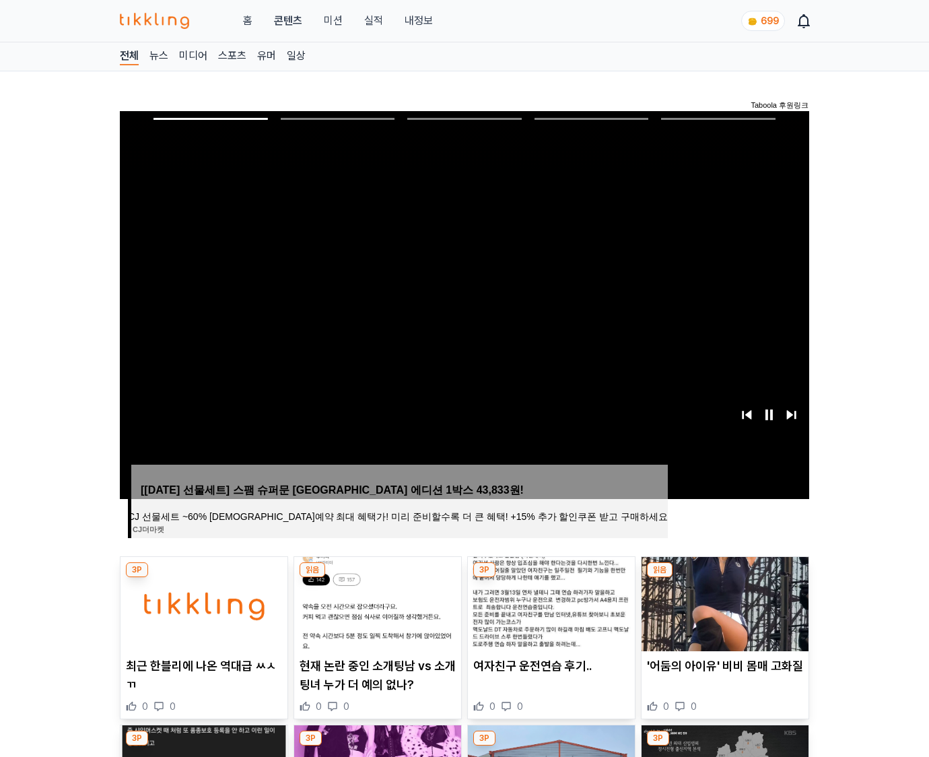
click at [724, 578] on img at bounding box center [725, 604] width 167 height 94
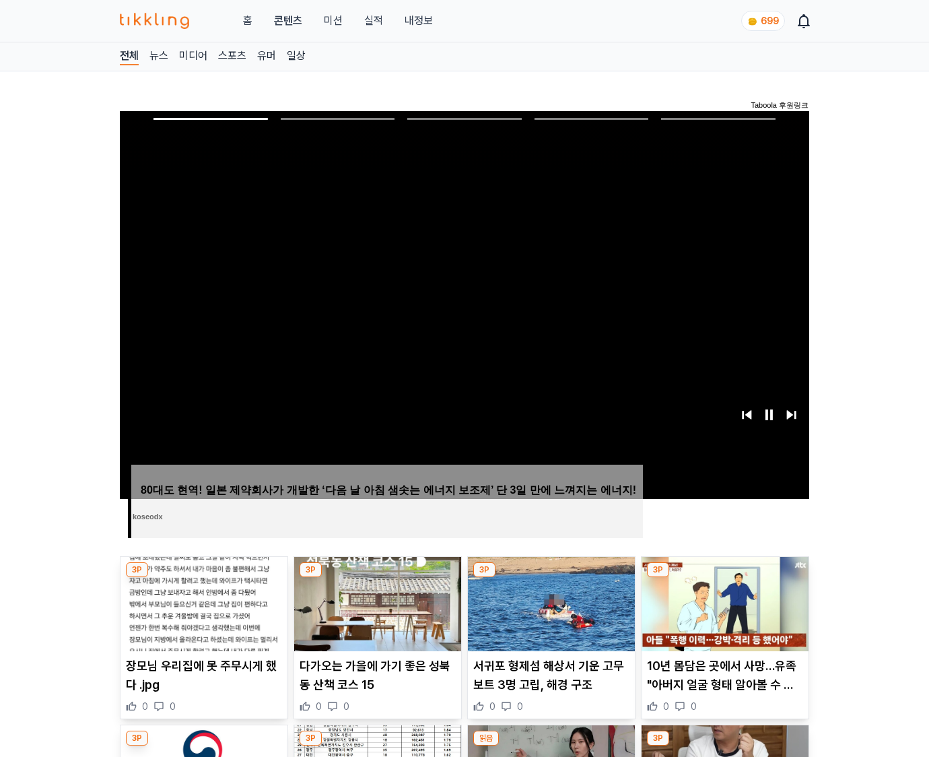
click at [724, 578] on img at bounding box center [725, 604] width 167 height 94
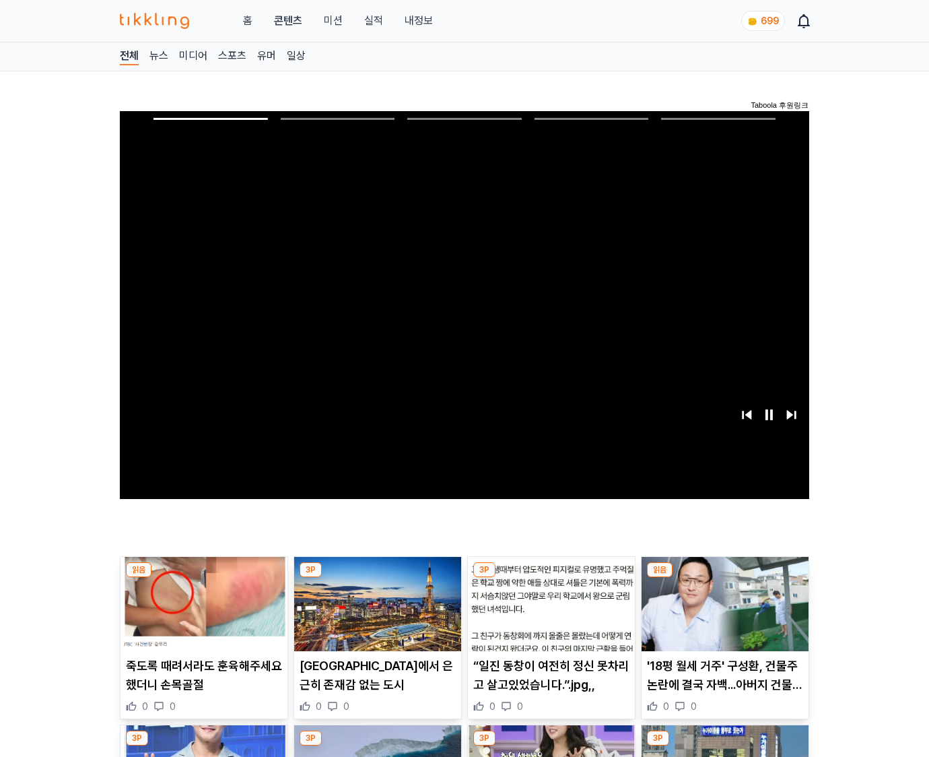
click at [724, 578] on img at bounding box center [725, 604] width 167 height 94
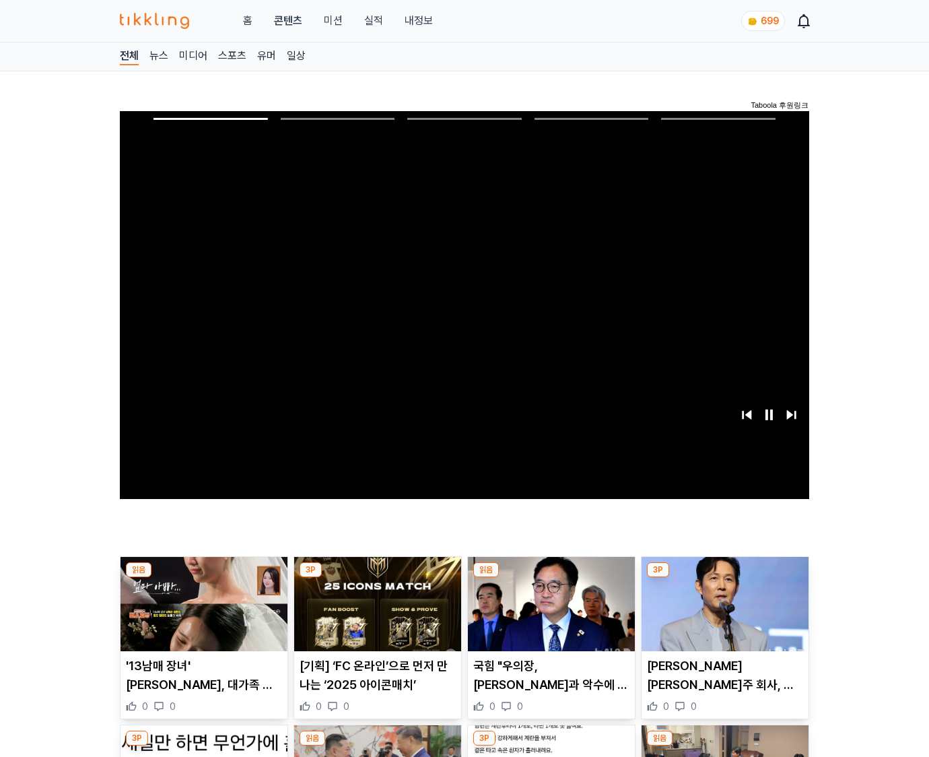
click at [724, 578] on img at bounding box center [725, 604] width 167 height 94
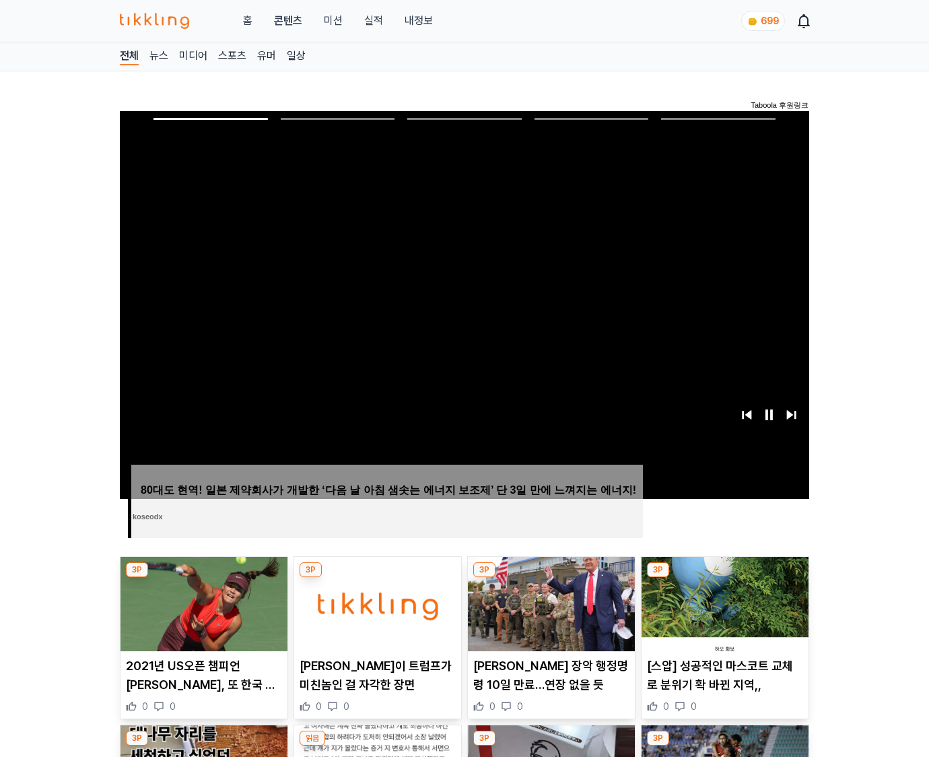
click at [724, 578] on img at bounding box center [725, 604] width 167 height 94
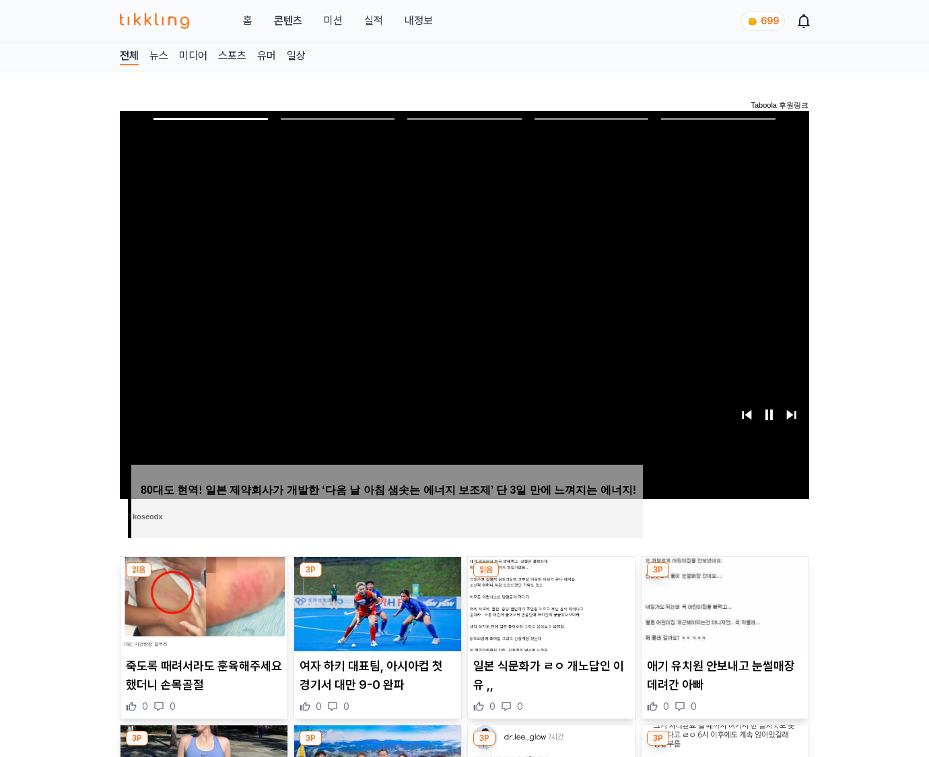
click at [724, 578] on img at bounding box center [725, 604] width 167 height 94
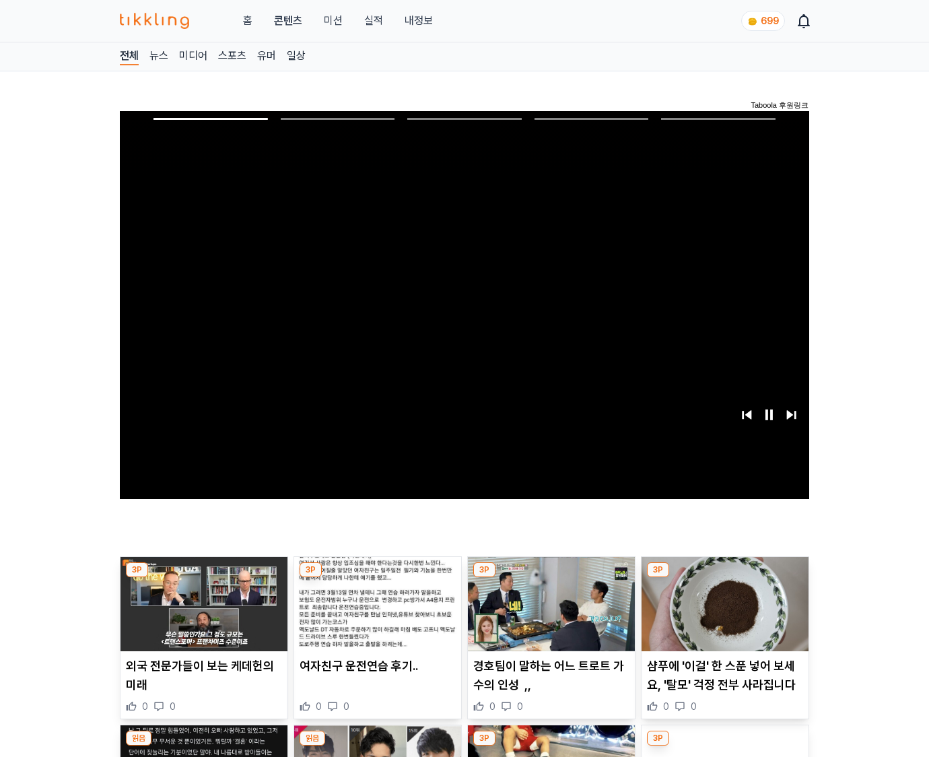
click at [724, 578] on img at bounding box center [725, 604] width 167 height 94
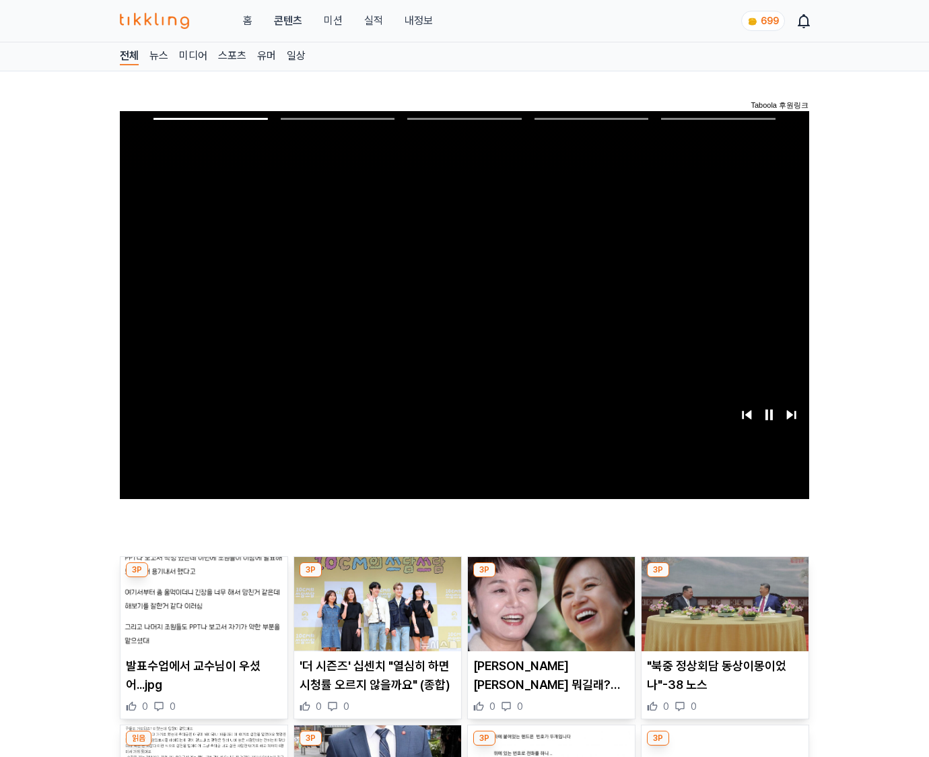
click at [724, 578] on img at bounding box center [725, 604] width 167 height 94
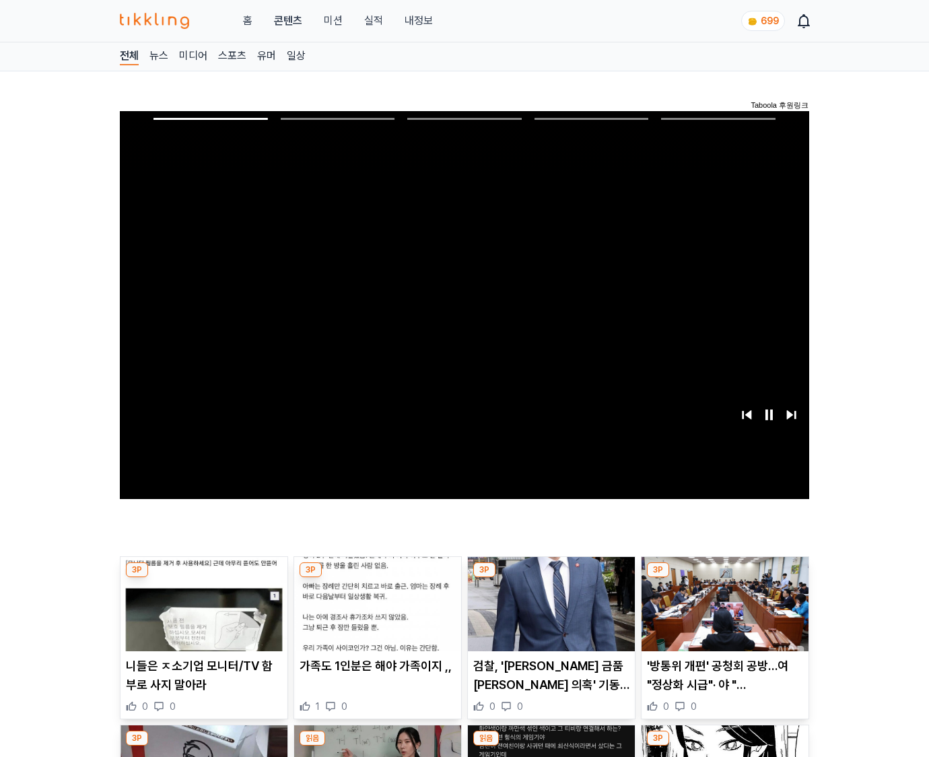
click at [724, 578] on img at bounding box center [725, 604] width 167 height 94
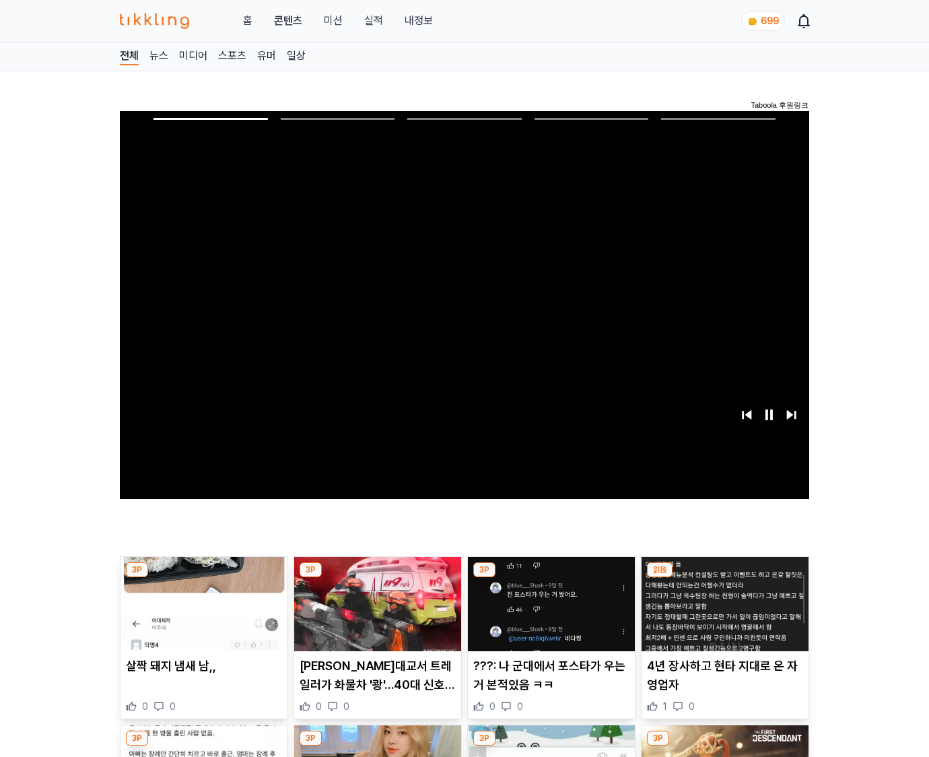
click at [724, 578] on img at bounding box center [725, 604] width 167 height 94
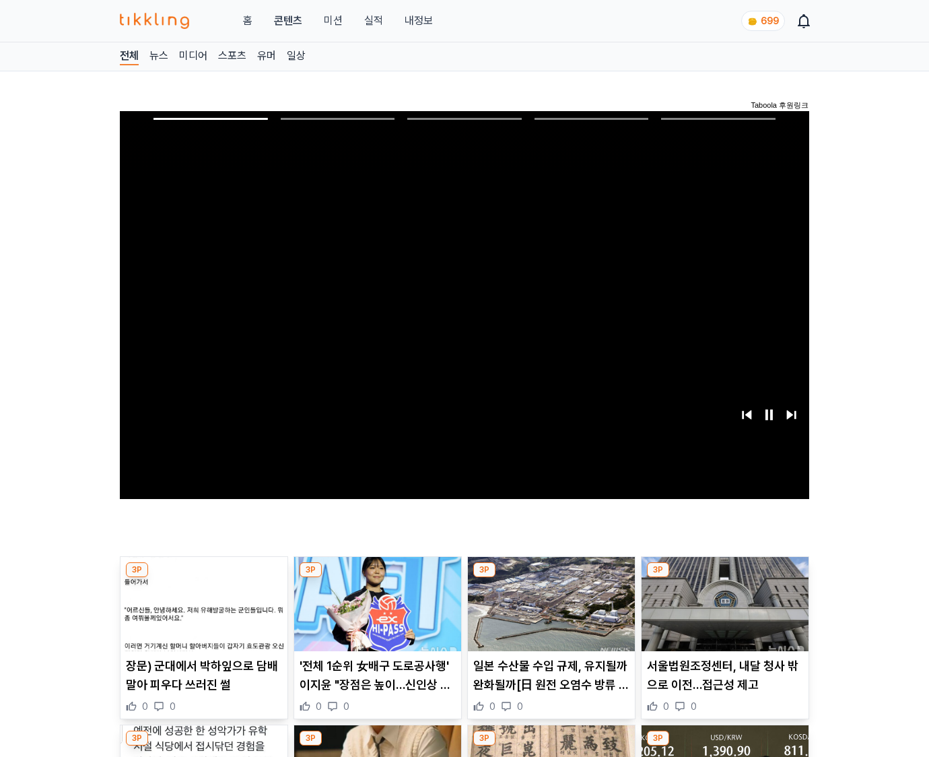
click at [724, 578] on img at bounding box center [725, 604] width 167 height 94
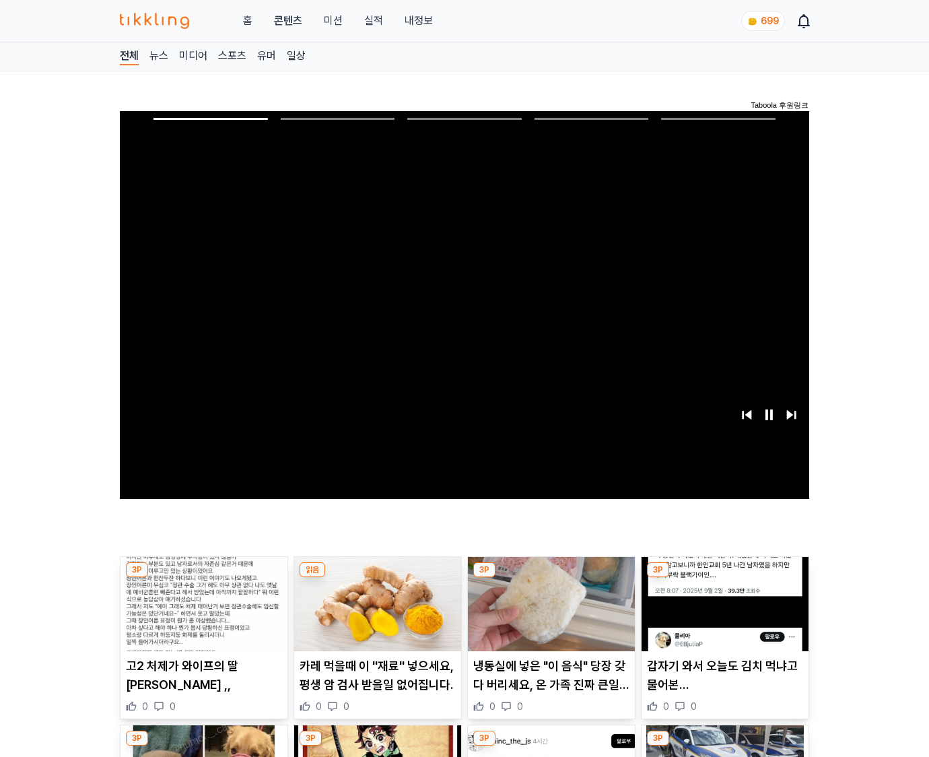
click at [724, 578] on img at bounding box center [725, 604] width 167 height 94
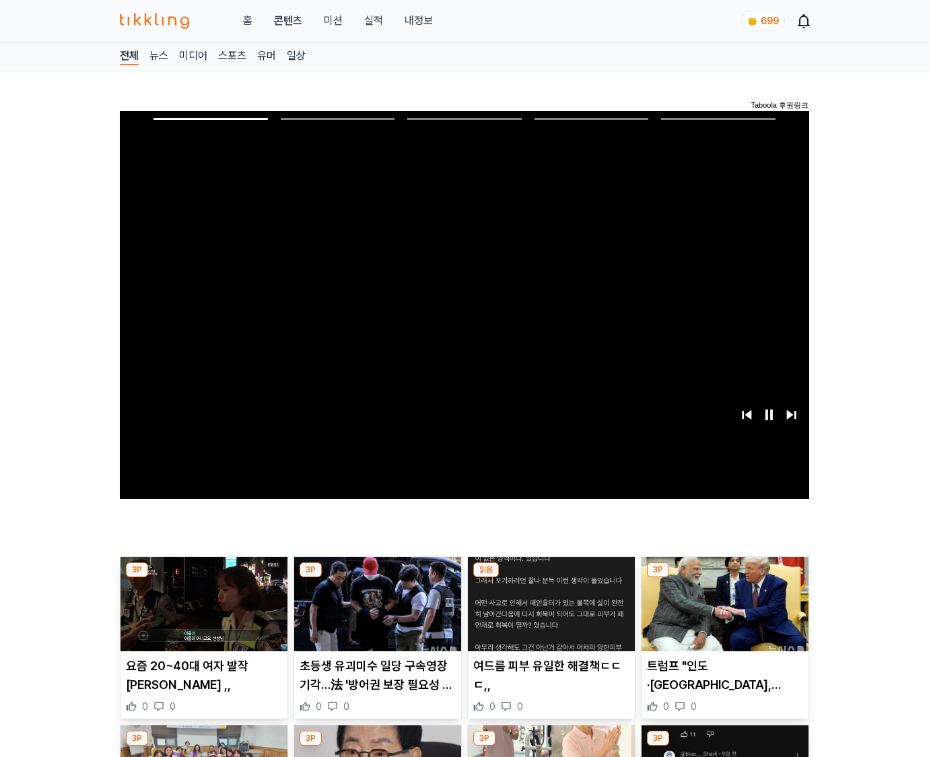
click at [724, 578] on img at bounding box center [725, 604] width 167 height 94
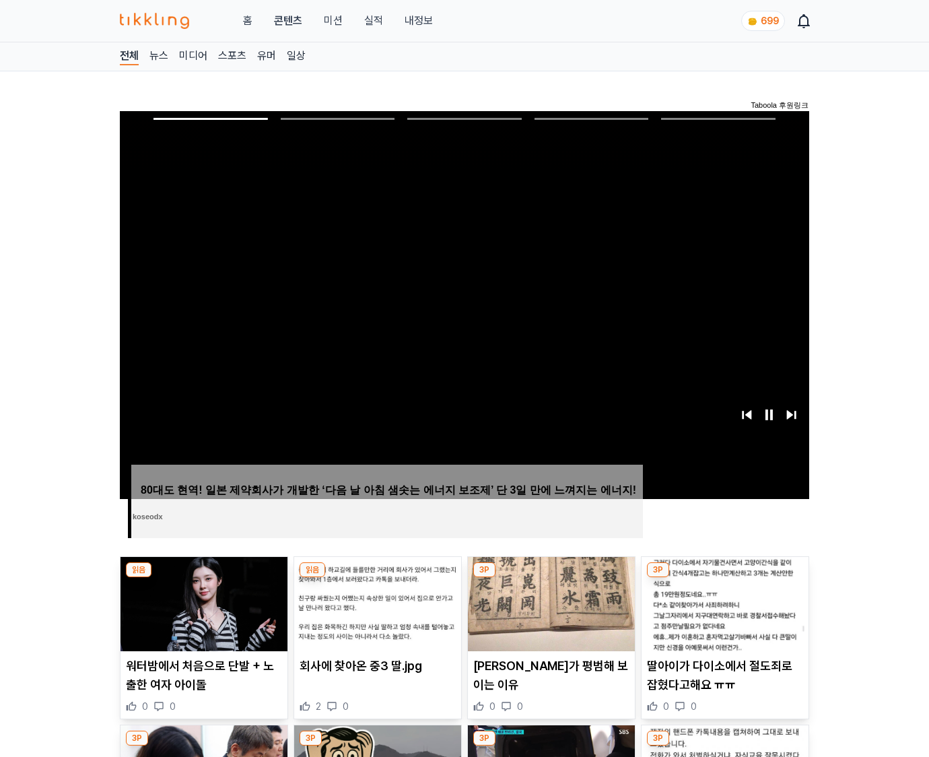
click at [724, 578] on img at bounding box center [725, 604] width 167 height 94
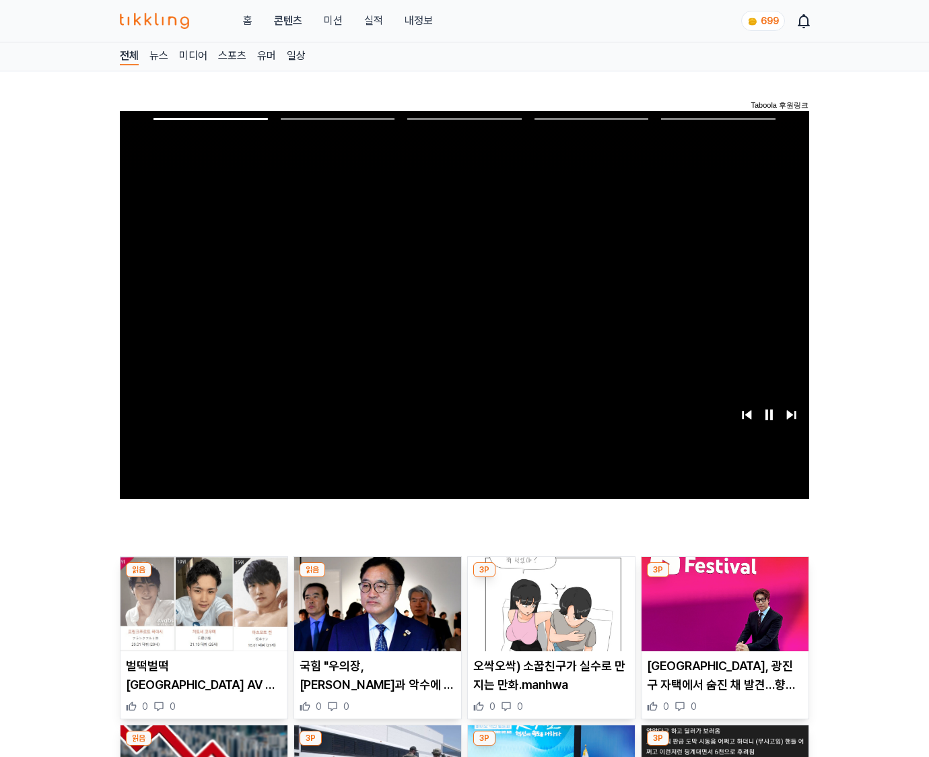
click at [724, 578] on img at bounding box center [725, 604] width 167 height 94
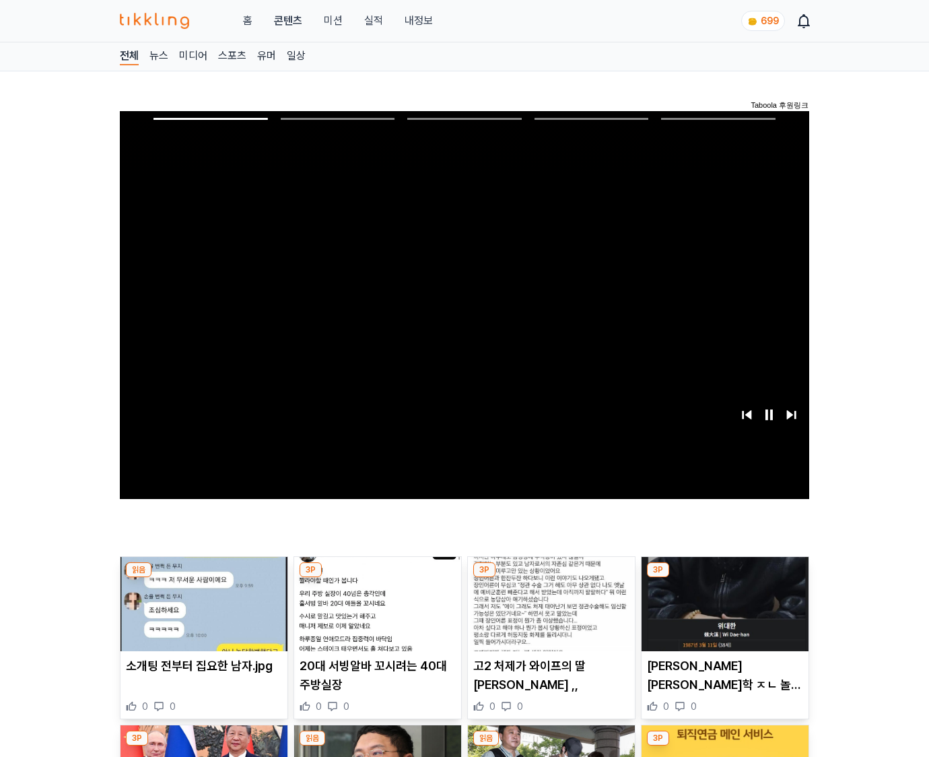
click at [724, 578] on img at bounding box center [725, 604] width 167 height 94
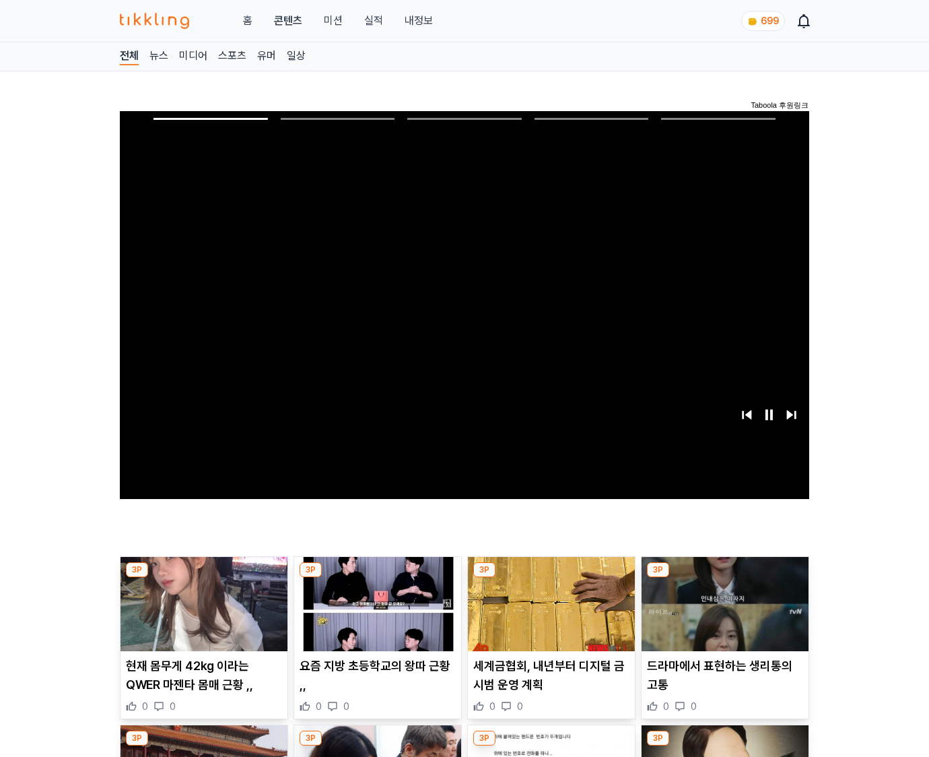
click at [724, 578] on img at bounding box center [725, 604] width 167 height 94
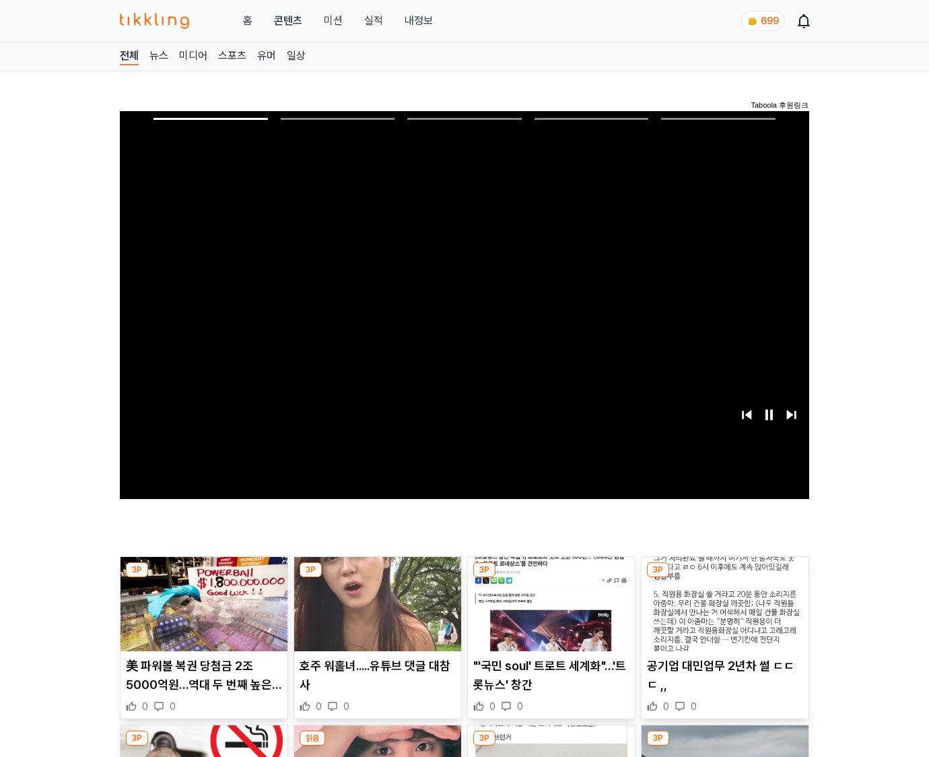
click at [724, 578] on img at bounding box center [725, 604] width 167 height 94
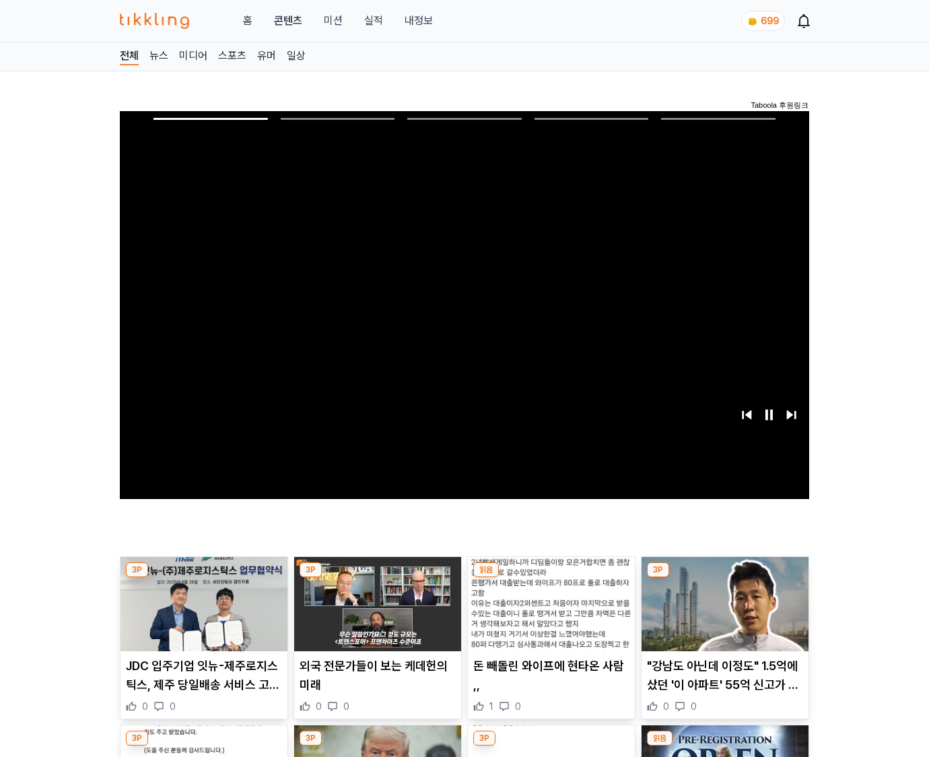
click at [724, 578] on img at bounding box center [725, 604] width 167 height 94
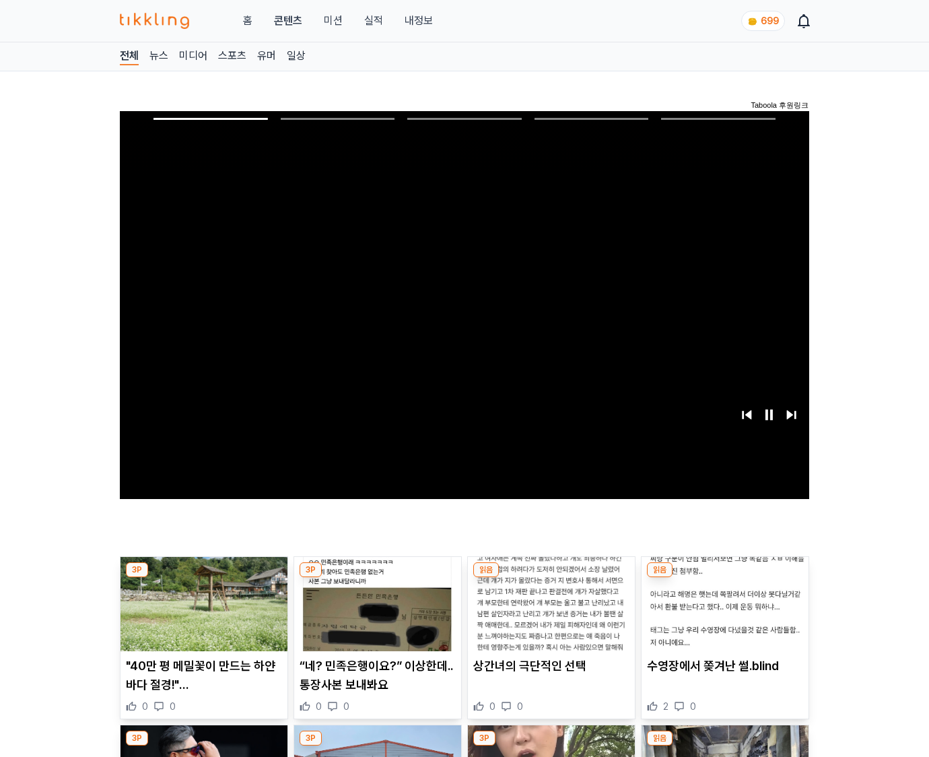
click at [724, 578] on img at bounding box center [725, 604] width 167 height 94
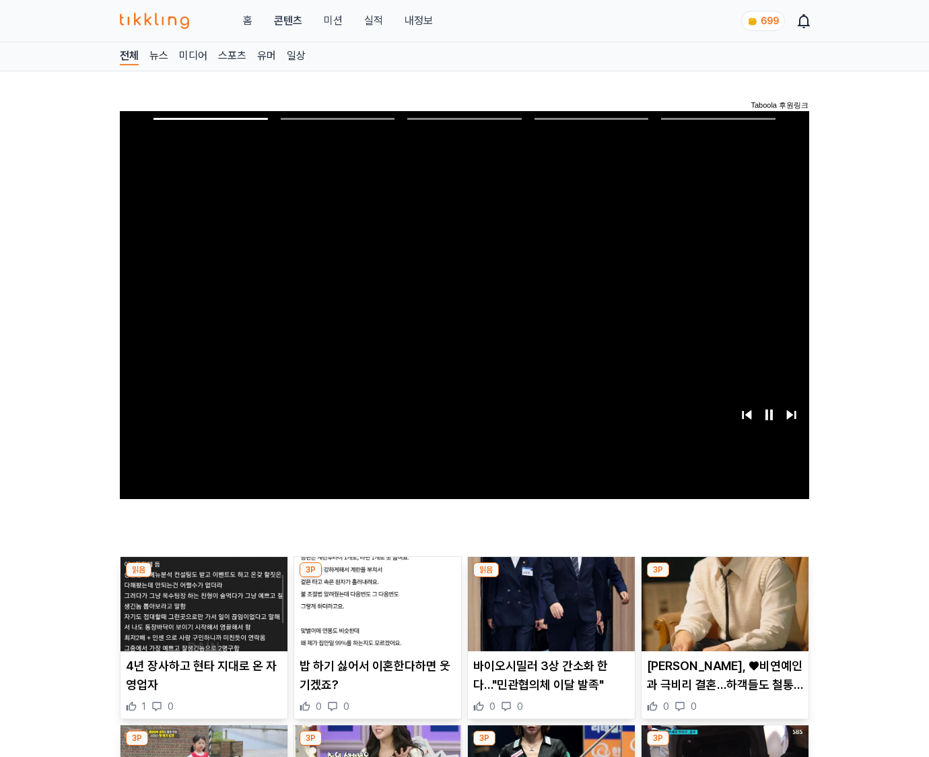
click at [724, 578] on img at bounding box center [725, 604] width 167 height 94
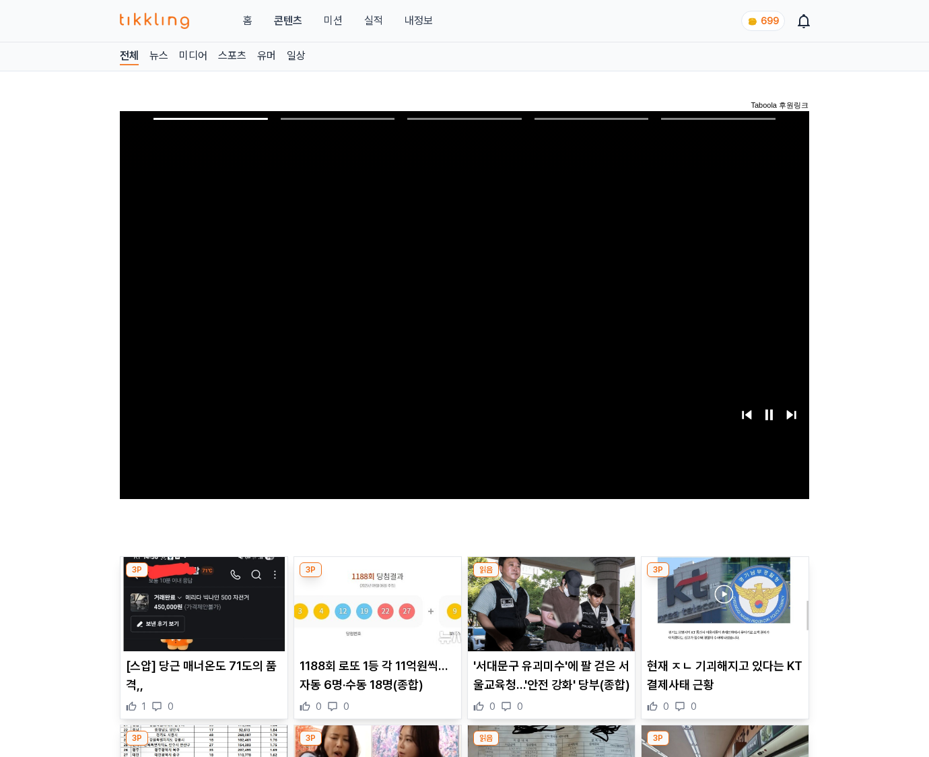
click at [724, 578] on img at bounding box center [725, 604] width 167 height 94
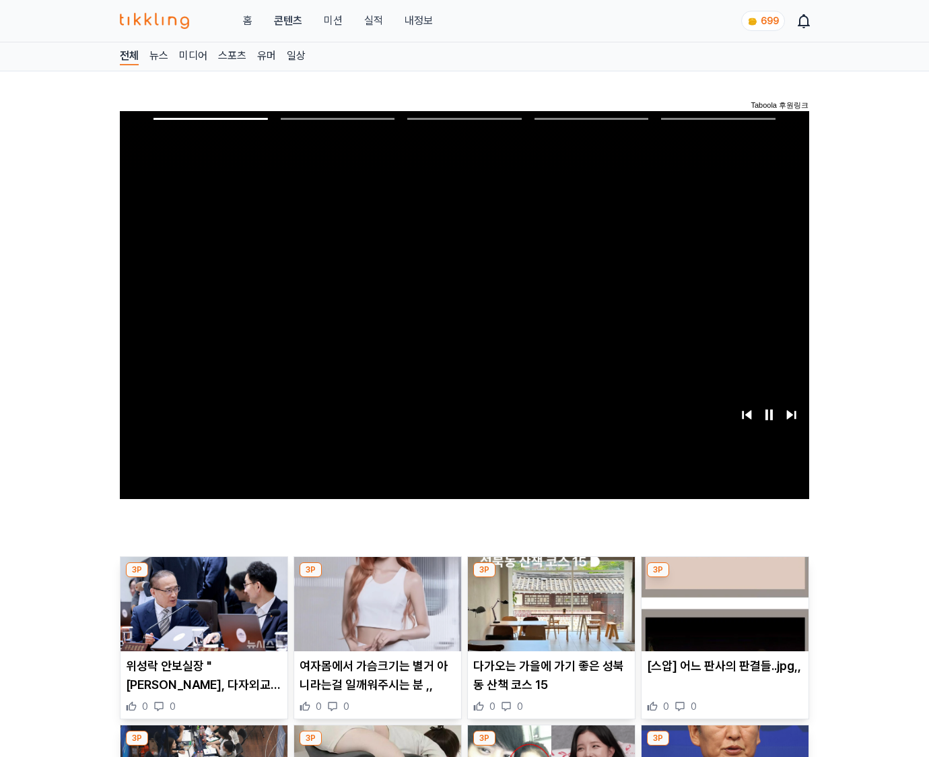
click at [724, 578] on img at bounding box center [725, 604] width 167 height 94
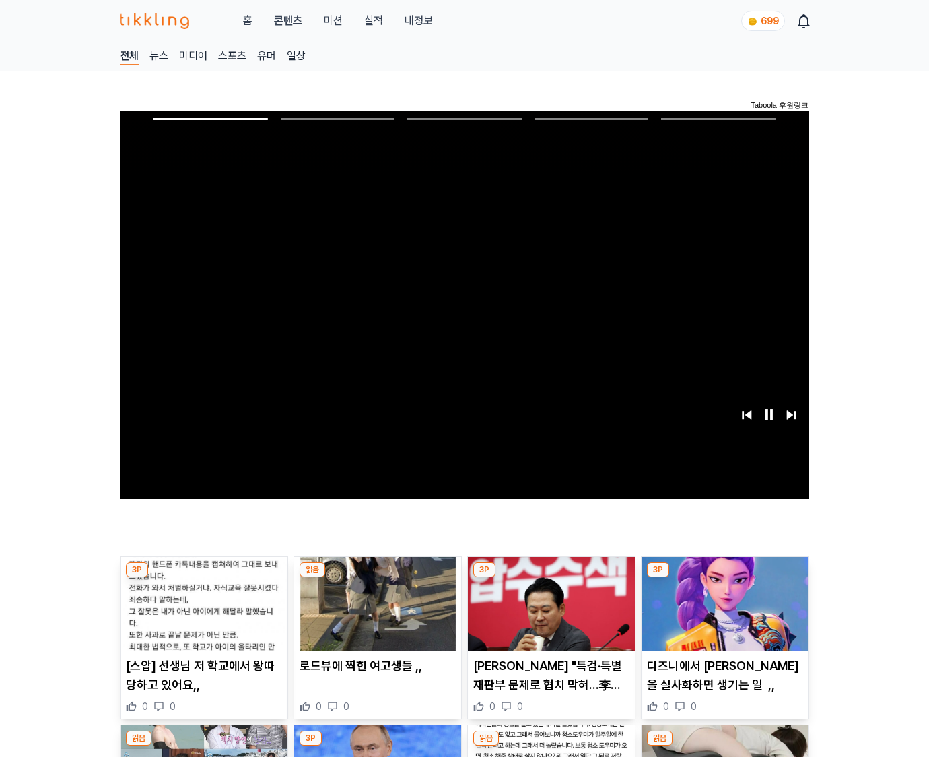
click at [724, 578] on img at bounding box center [725, 604] width 167 height 94
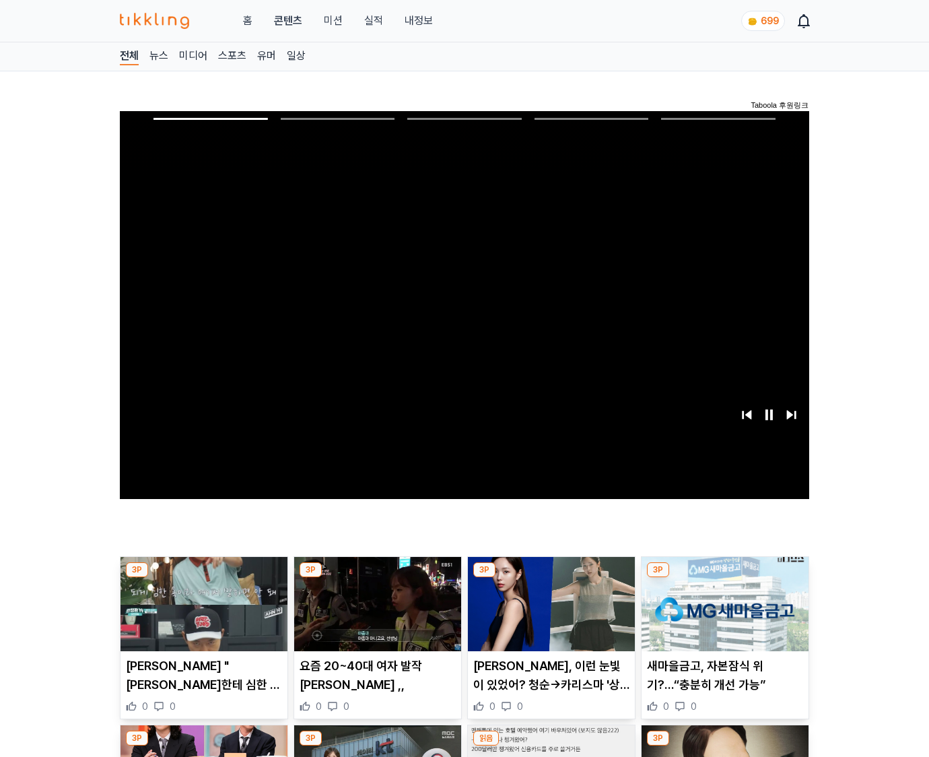
click at [724, 578] on img at bounding box center [725, 604] width 167 height 94
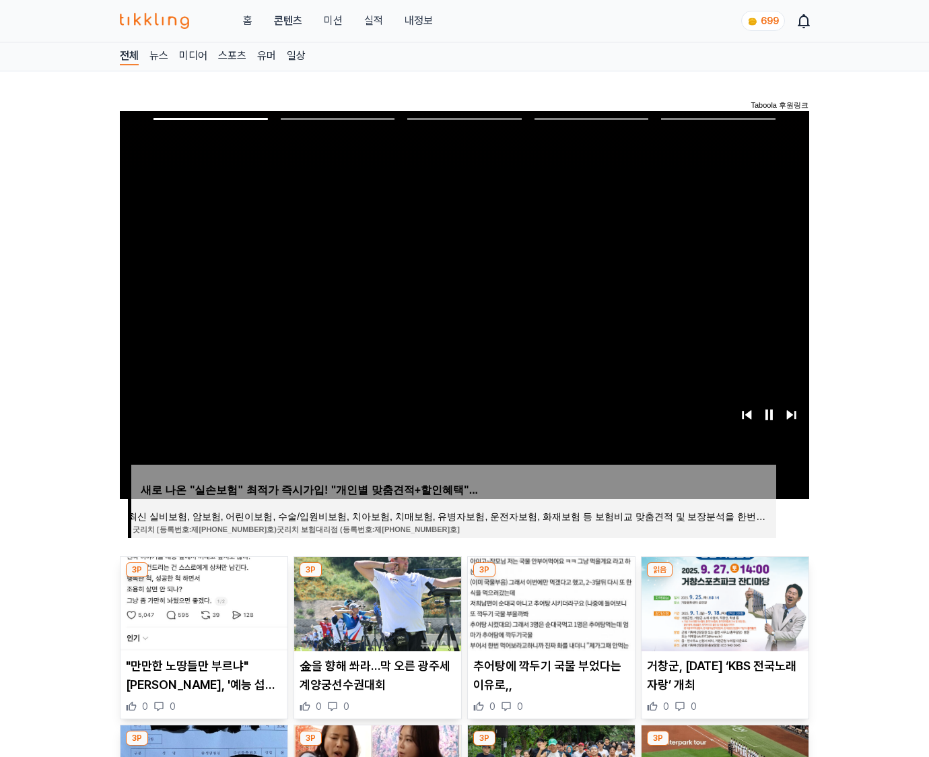
click at [724, 578] on img at bounding box center [725, 604] width 167 height 94
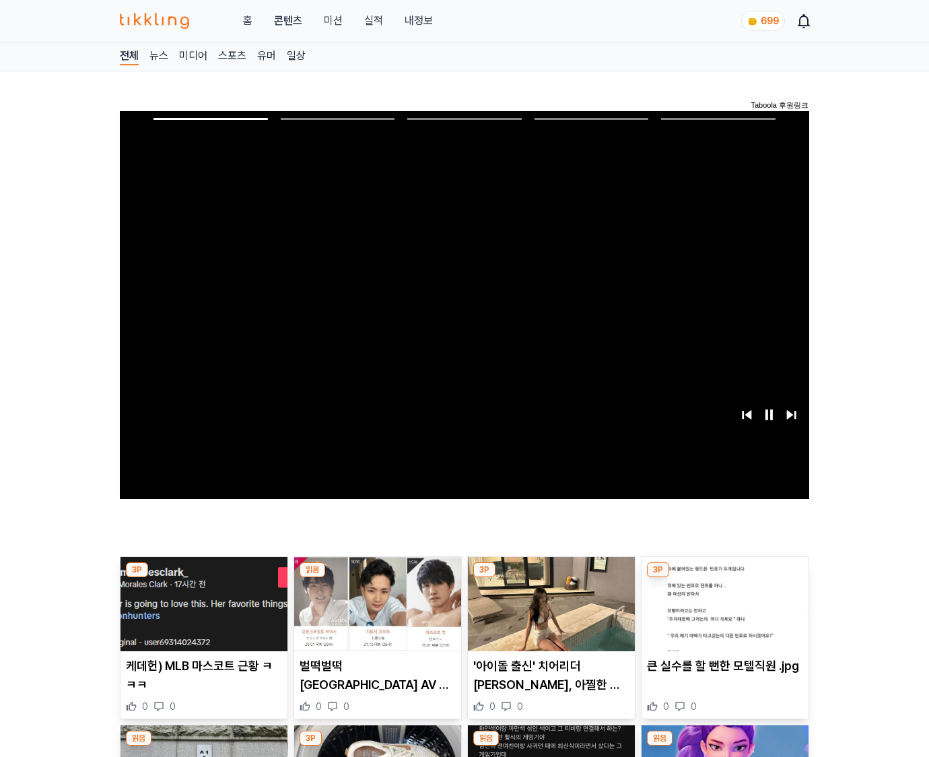
click at [724, 578] on img at bounding box center [725, 604] width 167 height 94
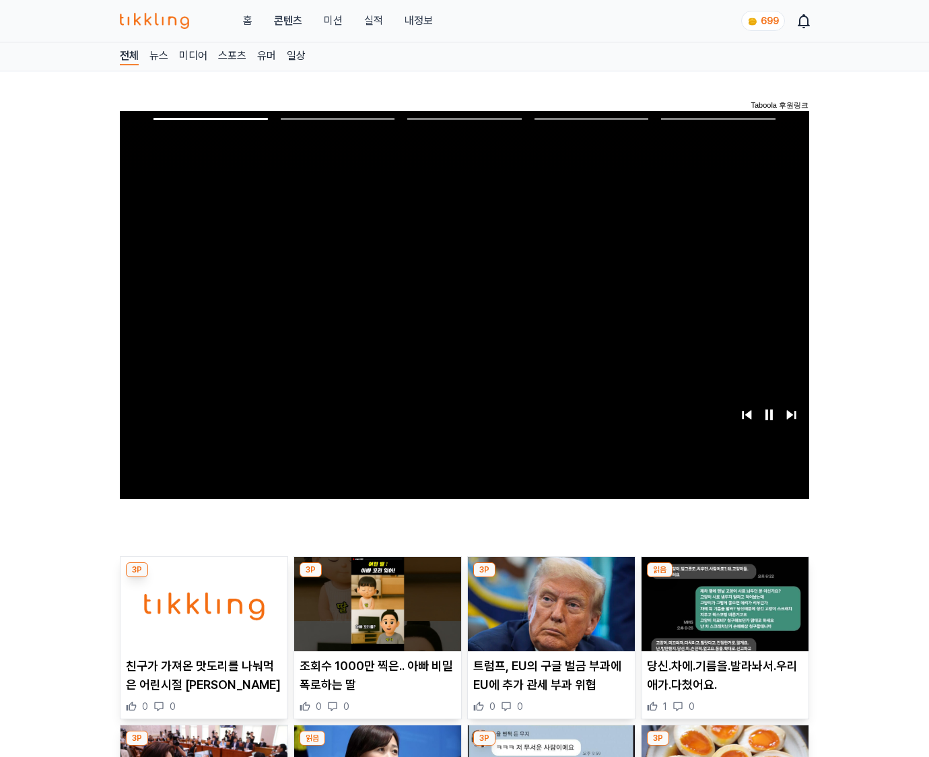
click at [724, 578] on img at bounding box center [725, 604] width 167 height 94
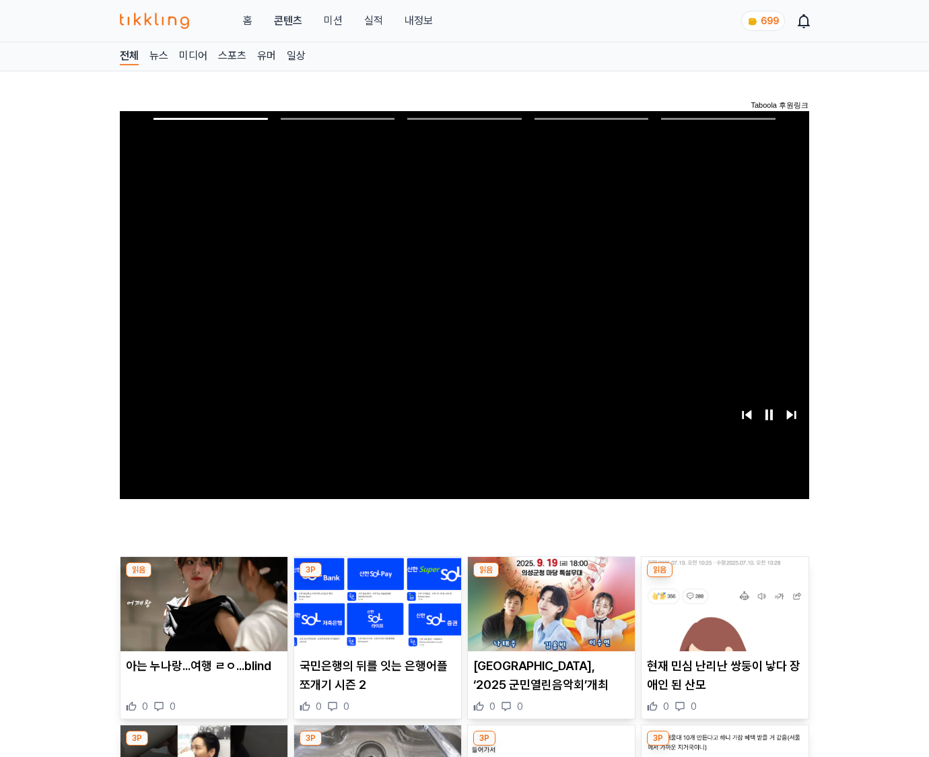
click at [724, 578] on img at bounding box center [725, 604] width 167 height 94
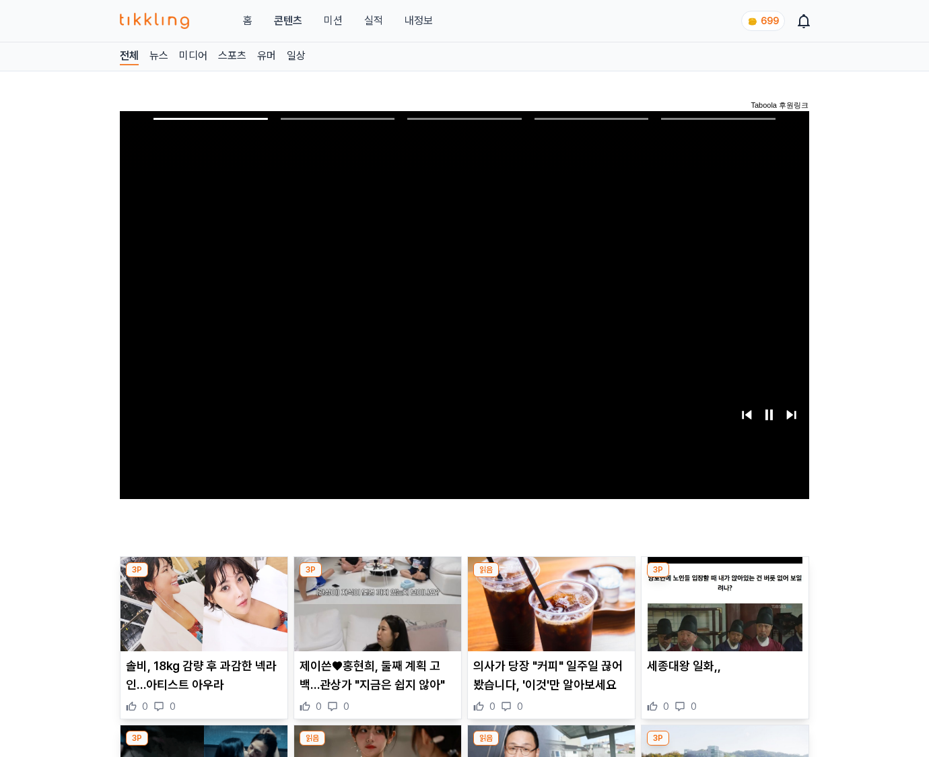
click at [724, 578] on img at bounding box center [725, 604] width 167 height 94
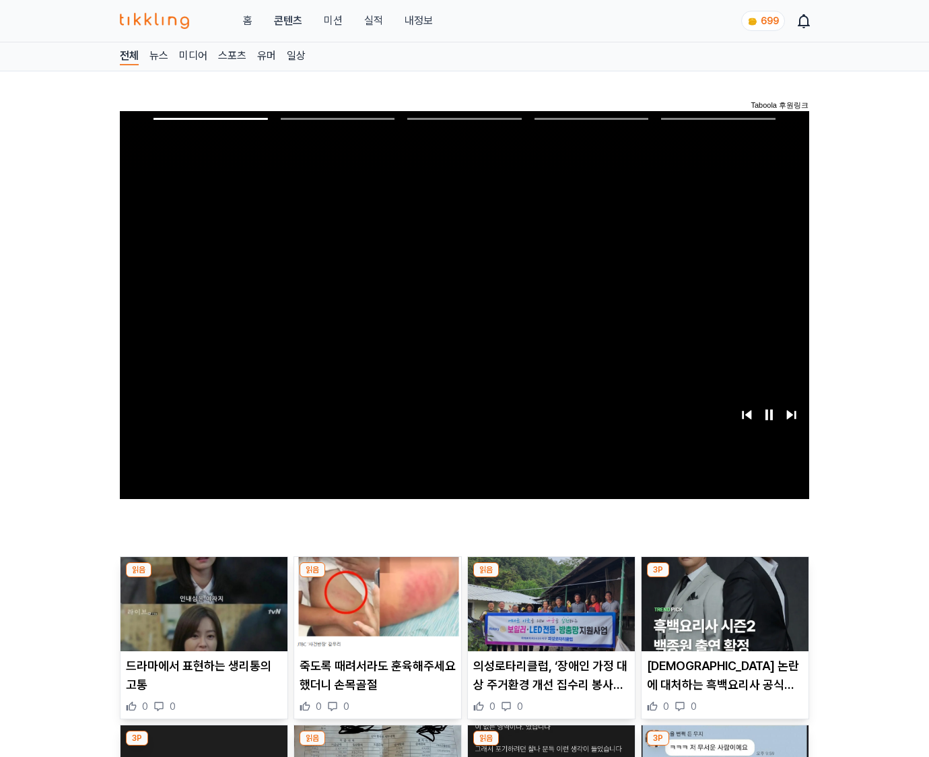
click at [724, 578] on img at bounding box center [725, 604] width 167 height 94
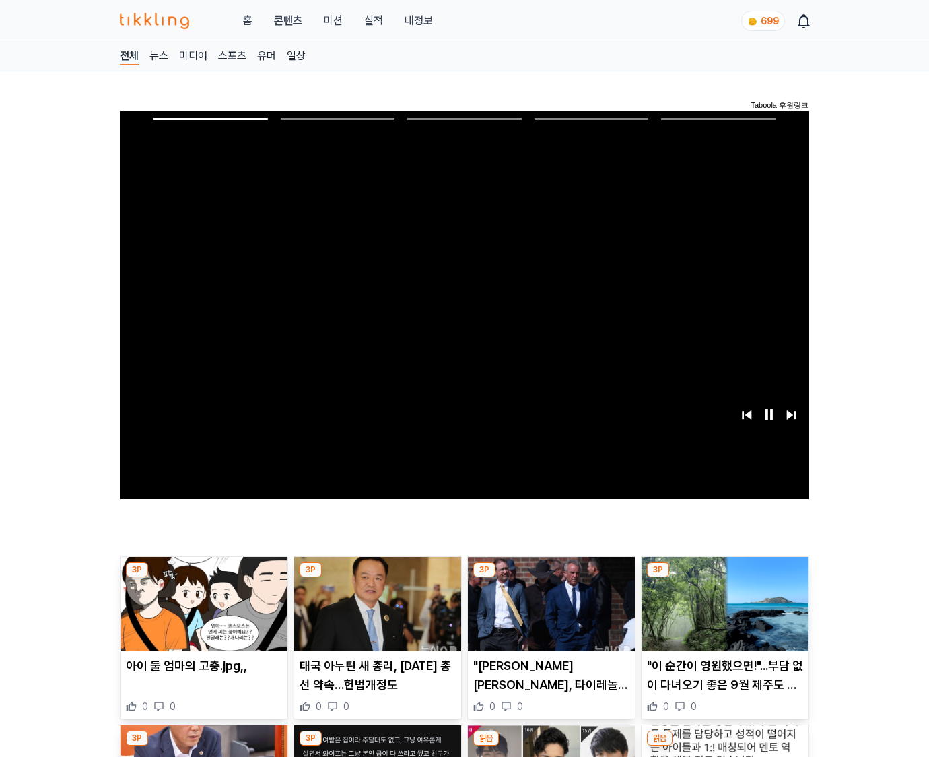
click at [724, 578] on img at bounding box center [725, 604] width 167 height 94
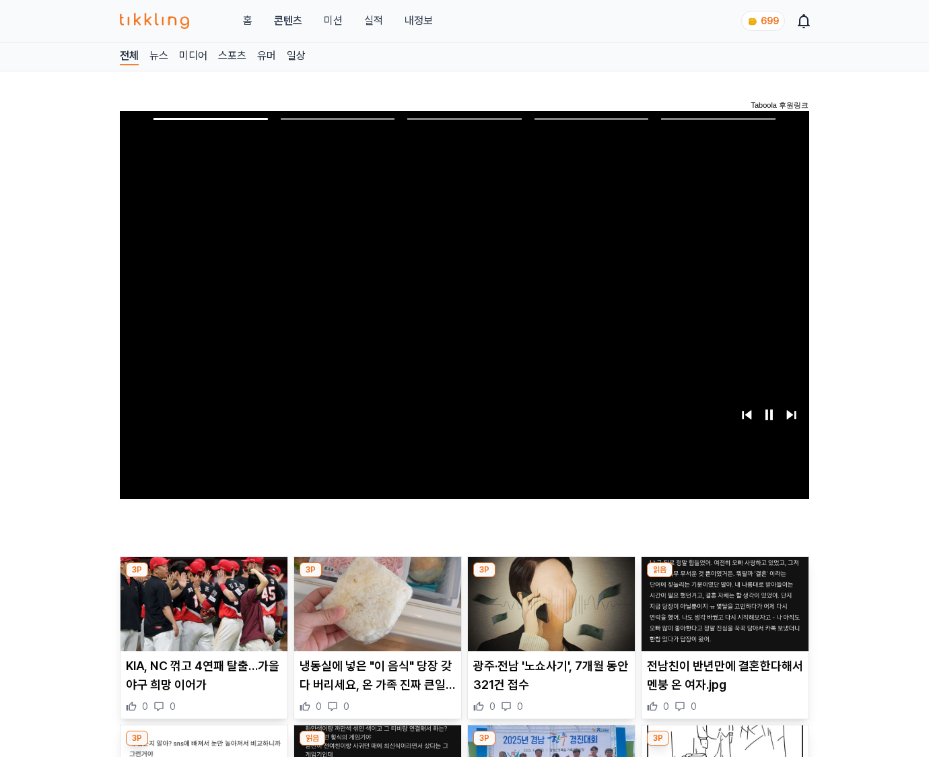
click at [724, 578] on img at bounding box center [725, 604] width 167 height 94
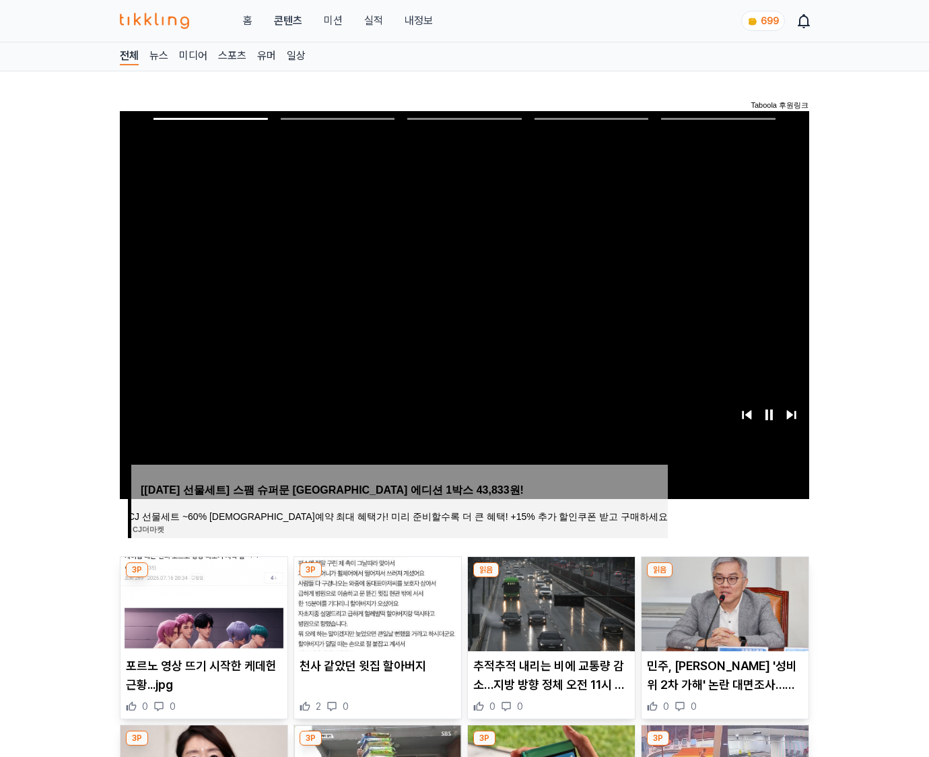
click at [724, 578] on img at bounding box center [725, 604] width 167 height 94
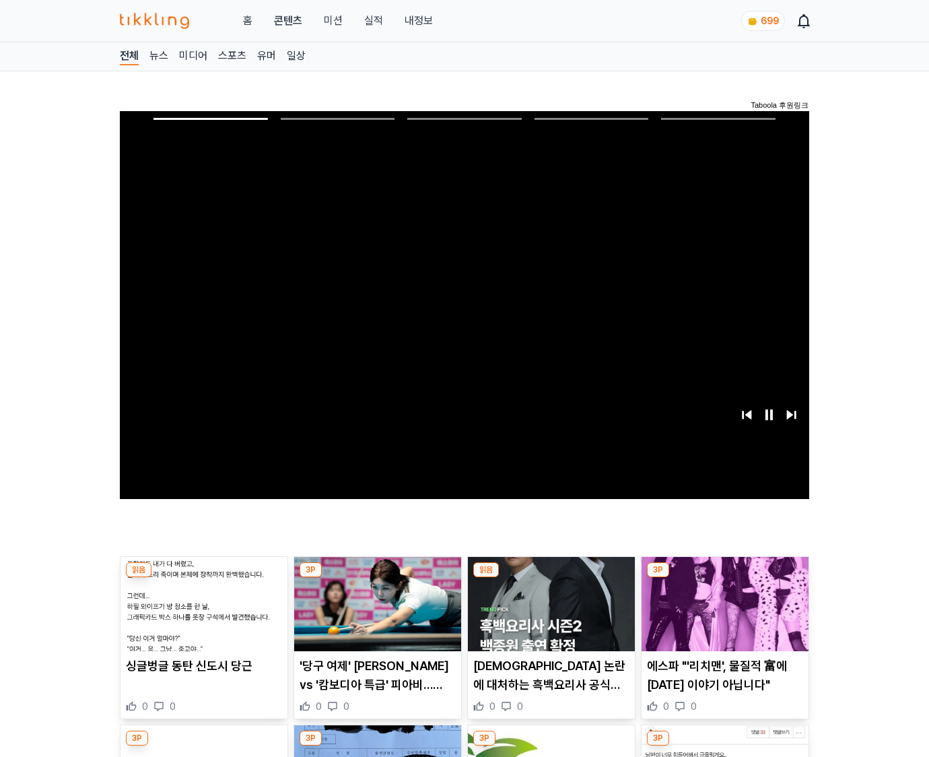
click at [724, 578] on img at bounding box center [725, 604] width 167 height 94
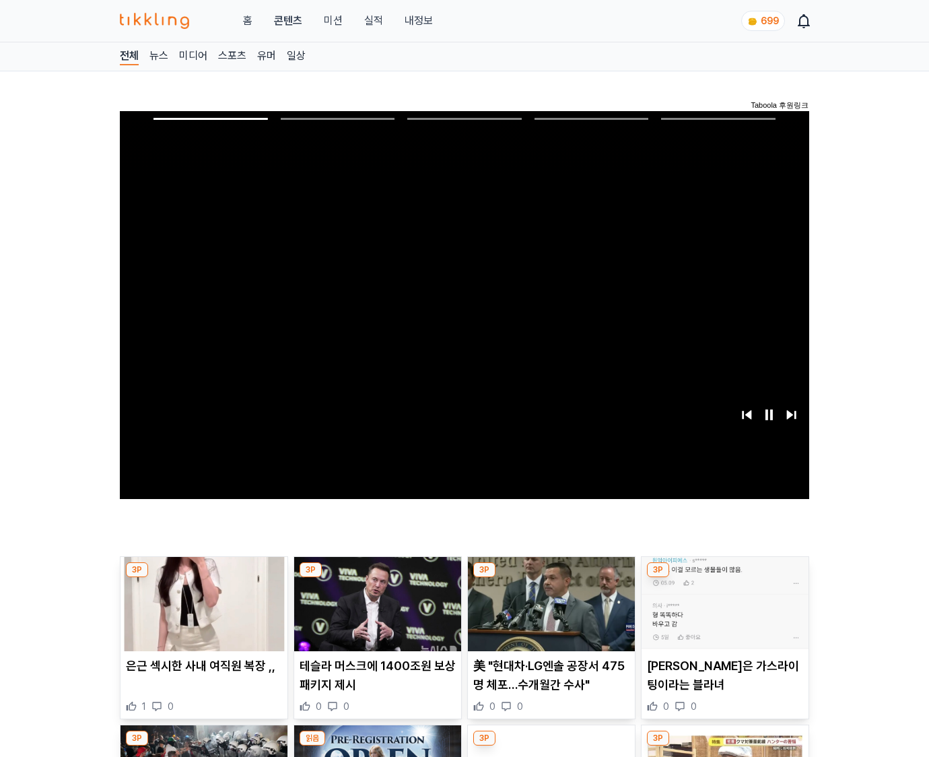
click at [724, 578] on img at bounding box center [725, 604] width 167 height 94
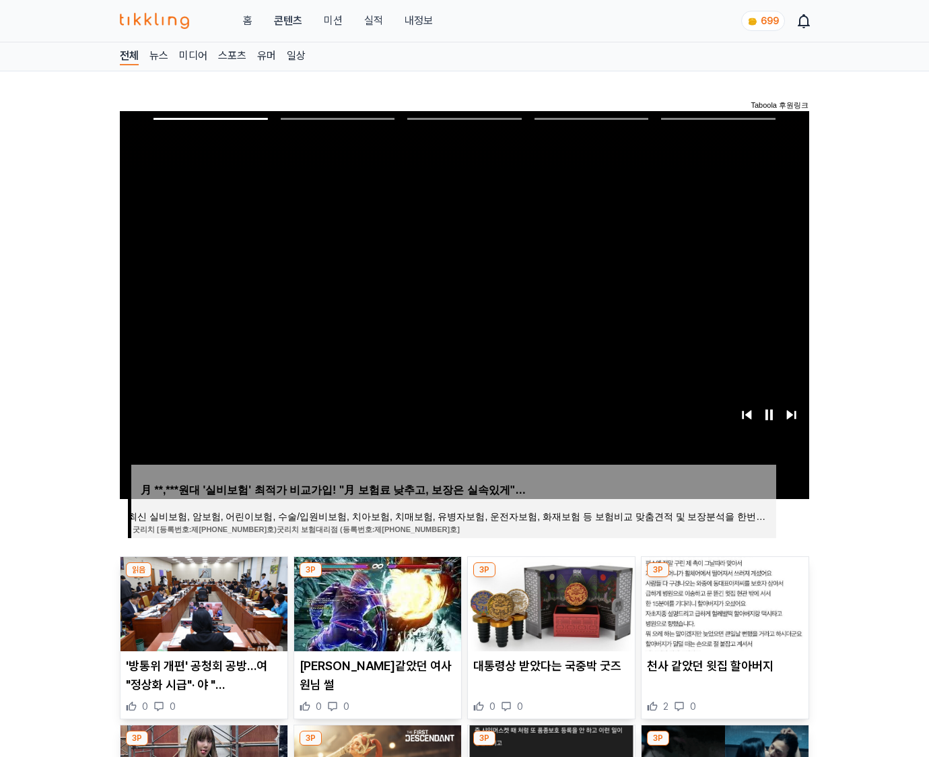
click at [724, 578] on img at bounding box center [725, 604] width 167 height 94
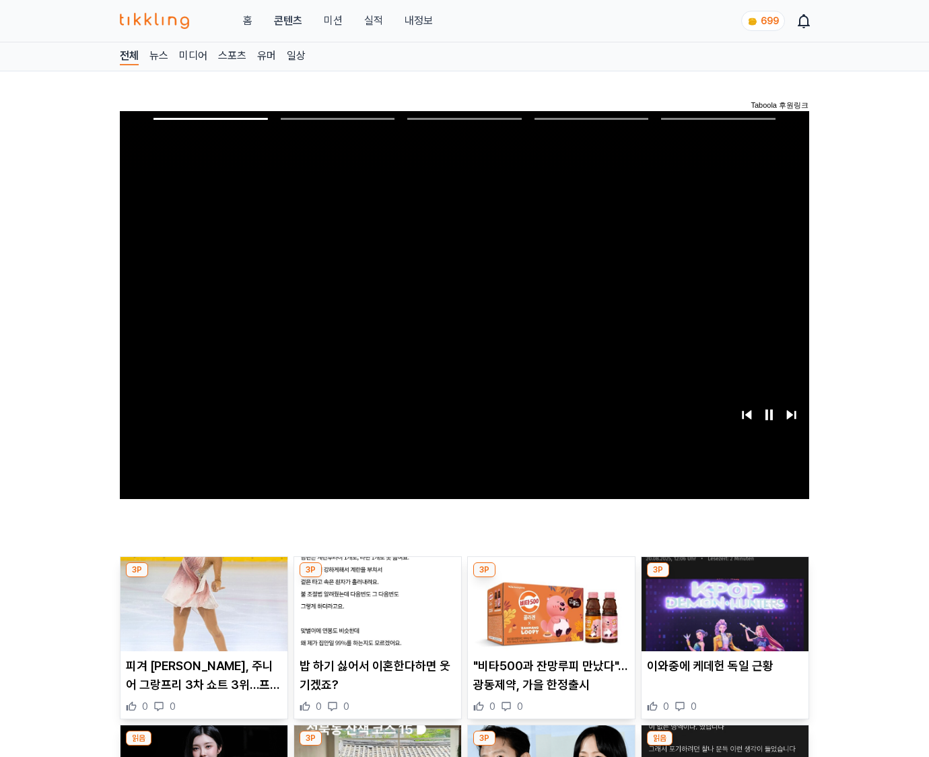
click at [724, 578] on img at bounding box center [725, 604] width 167 height 94
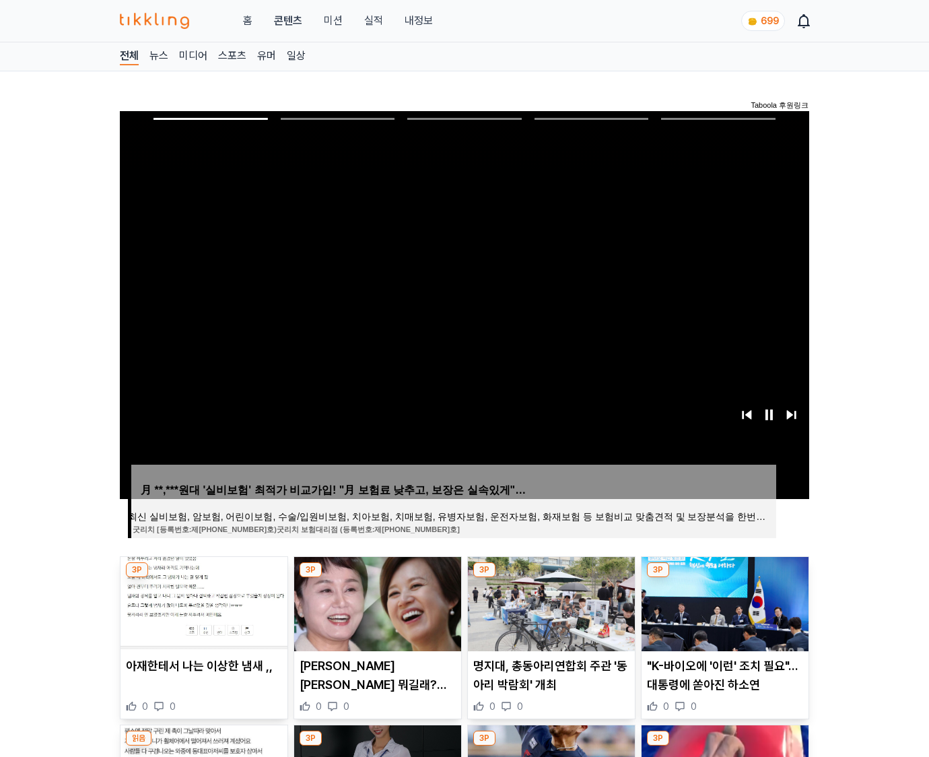
click at [724, 578] on img at bounding box center [725, 604] width 167 height 94
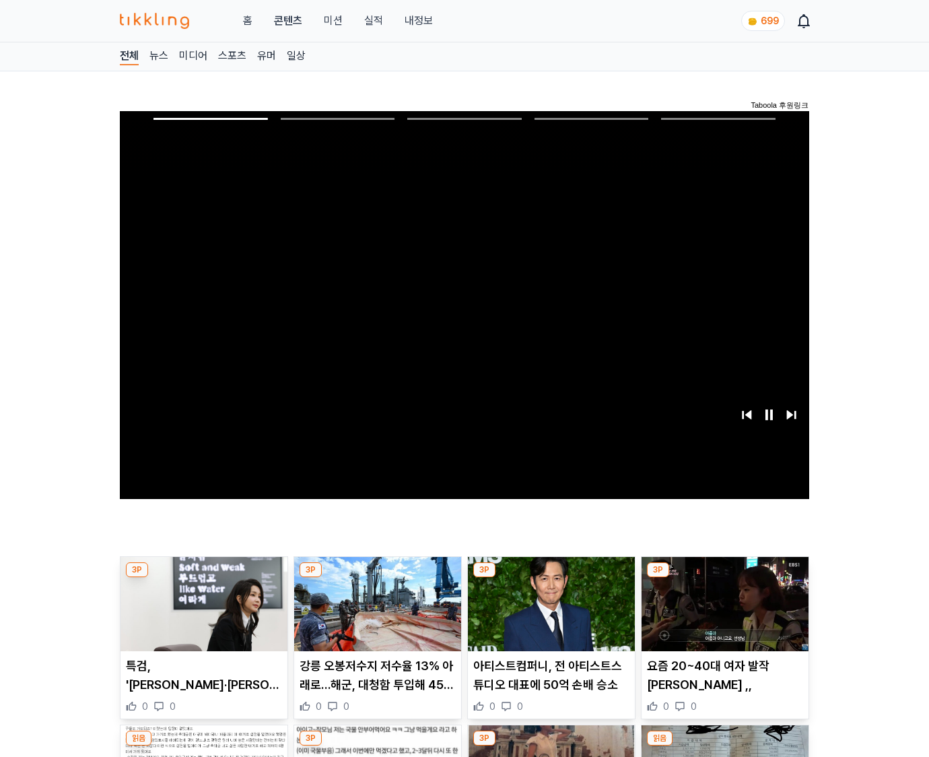
click at [724, 578] on img at bounding box center [725, 604] width 167 height 94
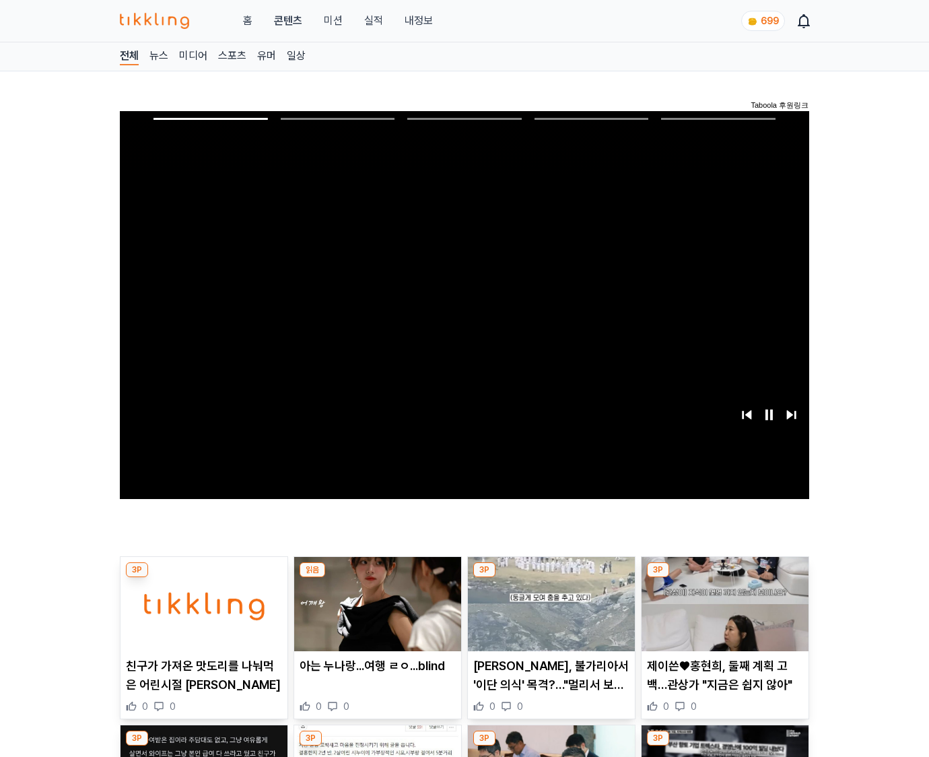
click at [724, 578] on img at bounding box center [725, 604] width 167 height 94
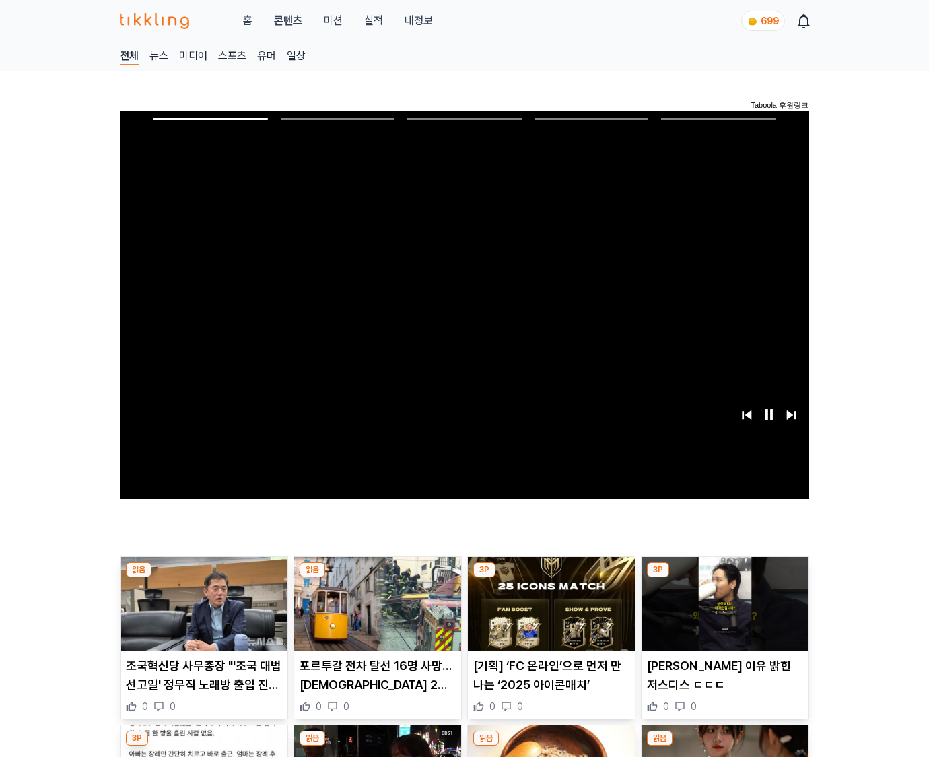
click at [724, 578] on img at bounding box center [725, 604] width 167 height 94
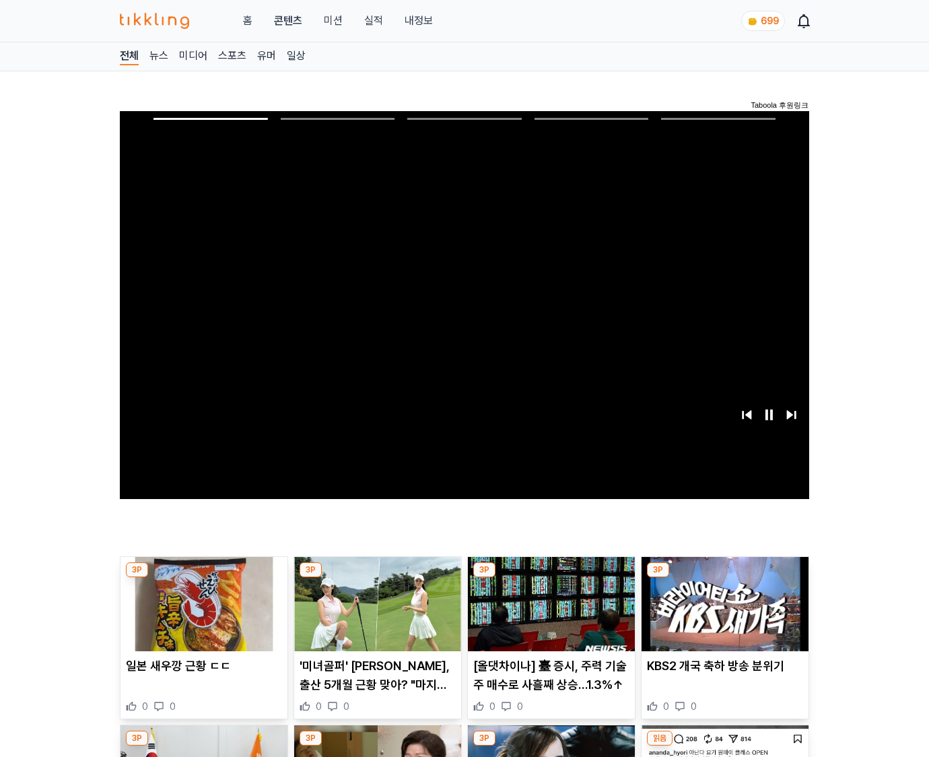
click at [724, 578] on img at bounding box center [725, 604] width 167 height 94
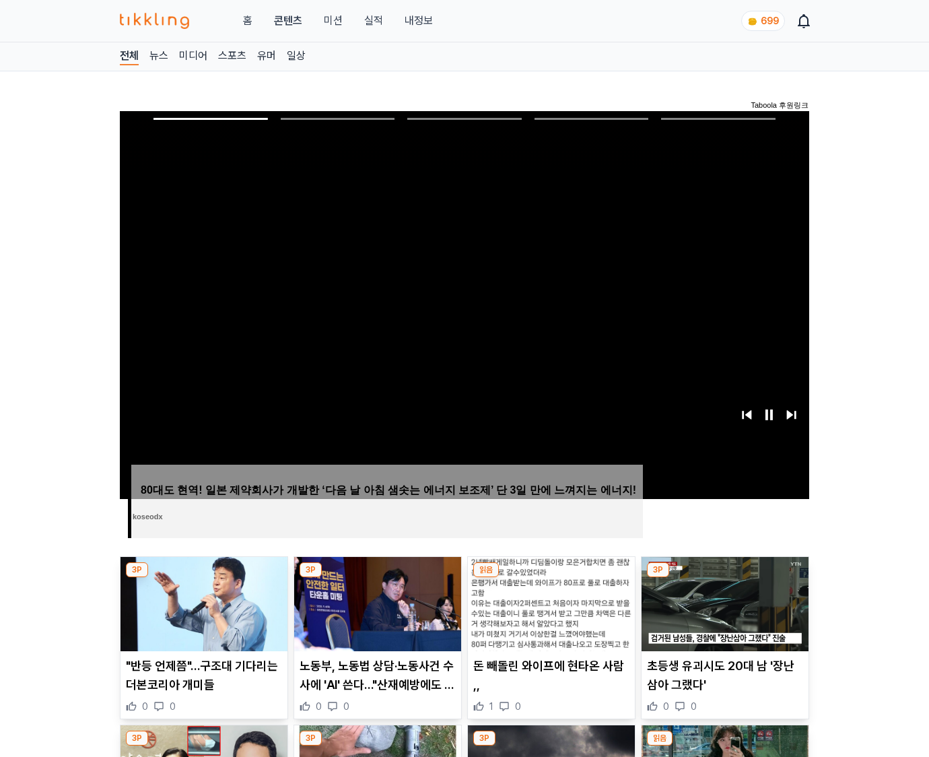
click at [724, 578] on img at bounding box center [725, 604] width 167 height 94
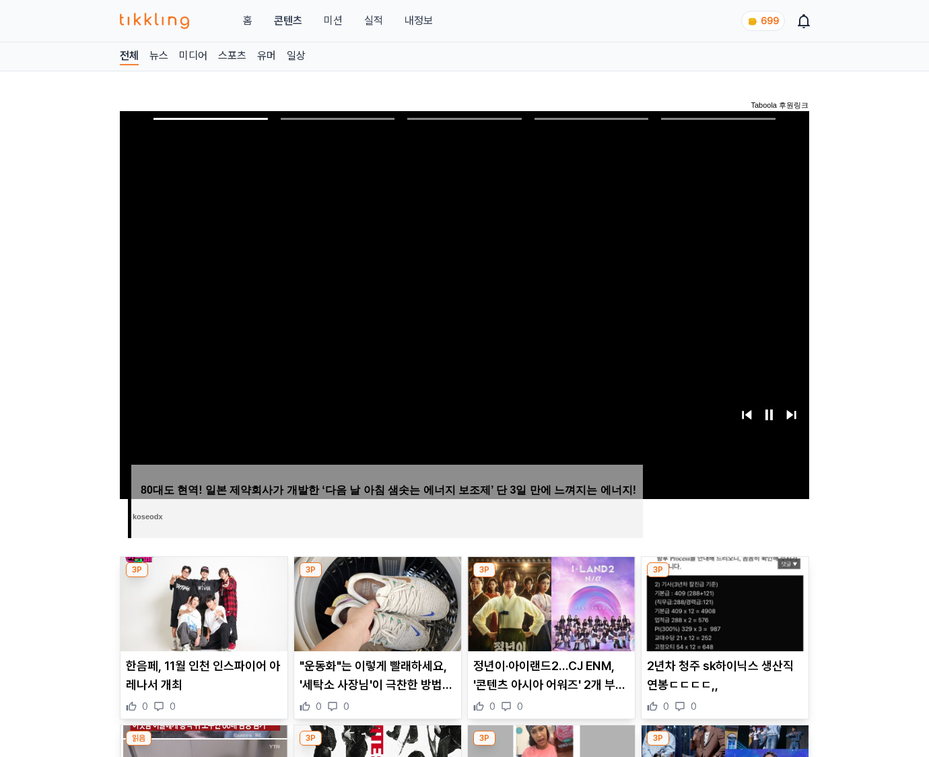
click at [724, 578] on img at bounding box center [725, 604] width 167 height 94
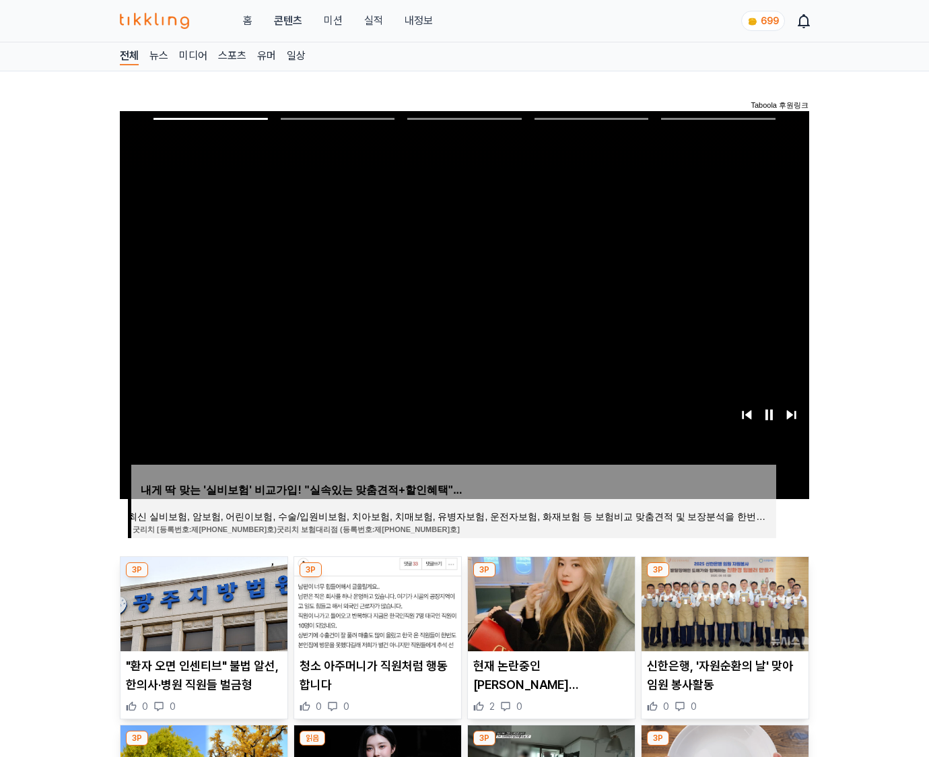
click at [724, 578] on img at bounding box center [725, 604] width 167 height 94
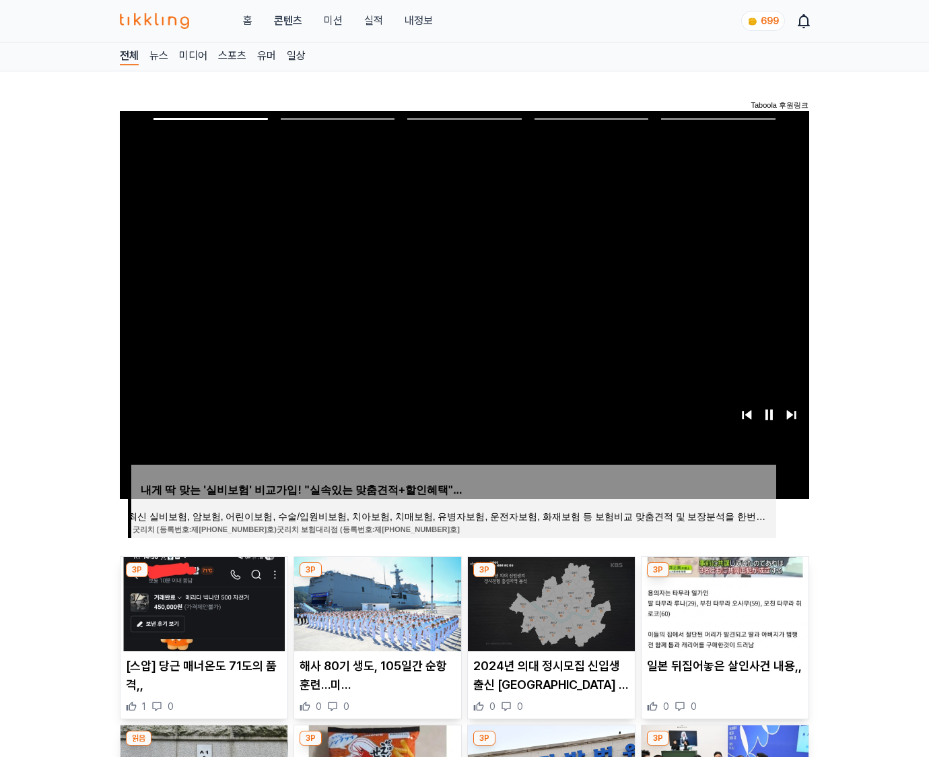
click at [724, 578] on img at bounding box center [725, 604] width 167 height 94
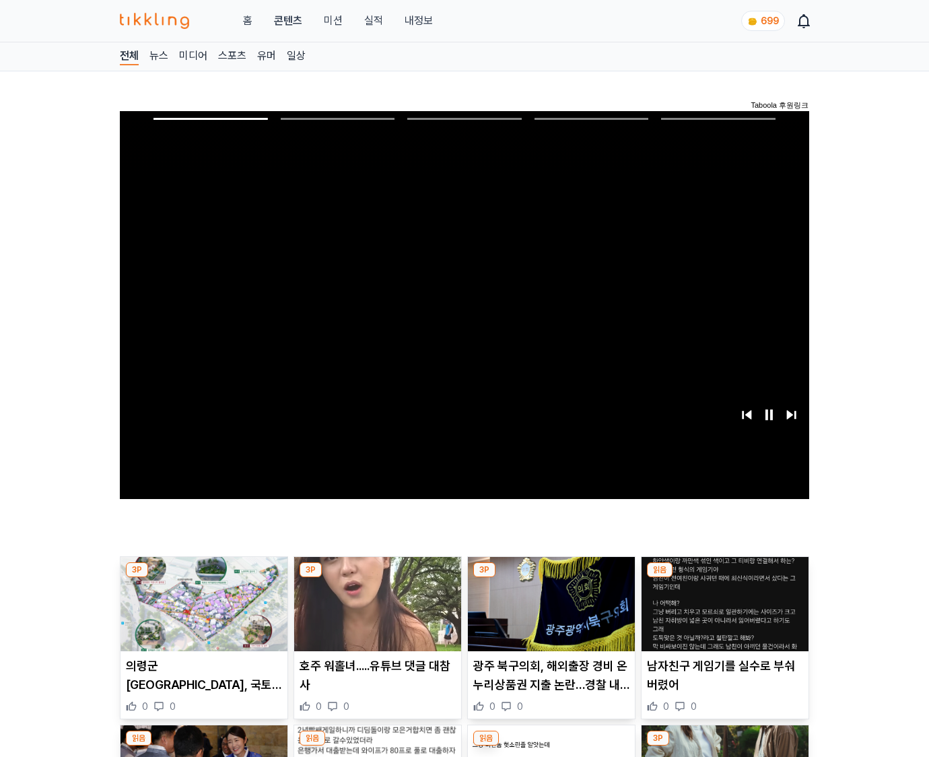
click at [724, 578] on img at bounding box center [725, 604] width 167 height 94
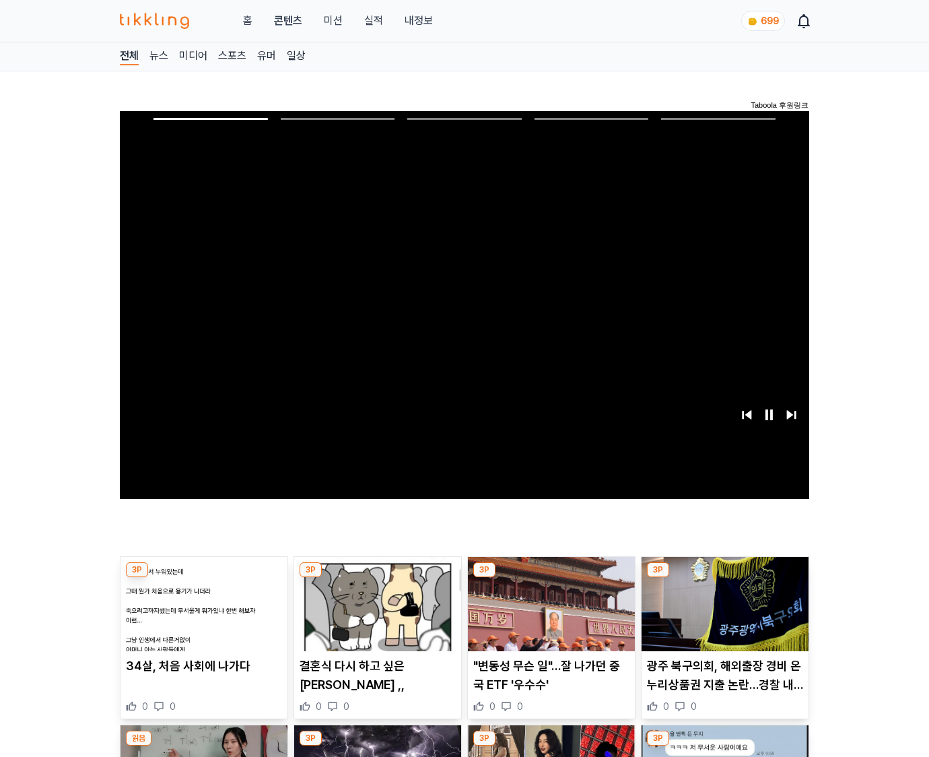
click at [724, 578] on img at bounding box center [725, 604] width 167 height 94
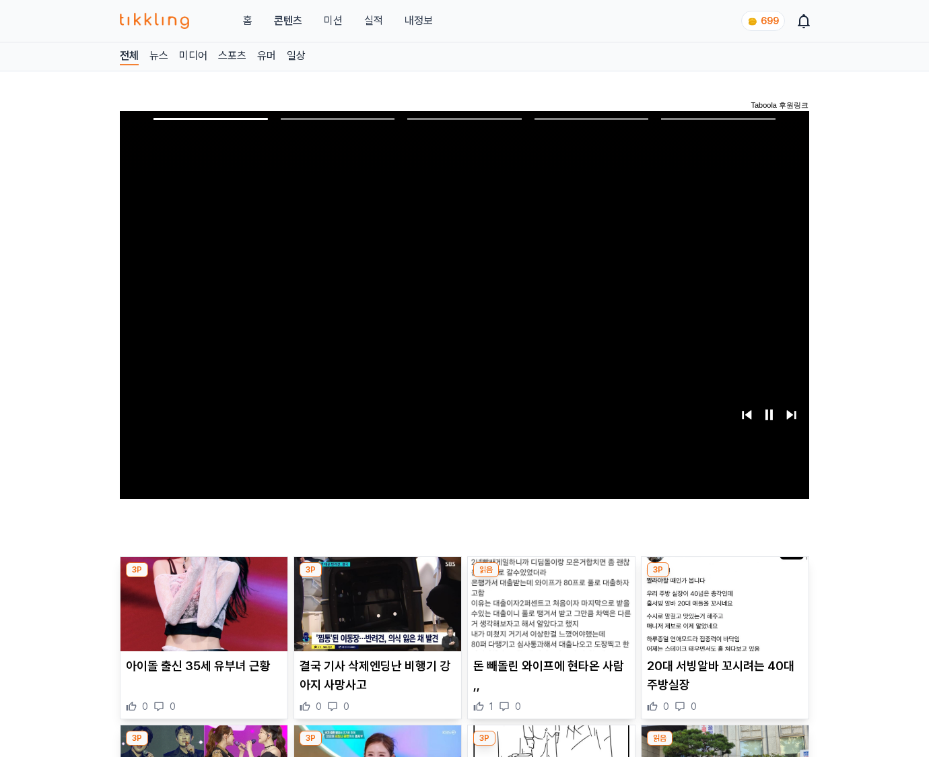
click at [724, 578] on img at bounding box center [725, 604] width 167 height 94
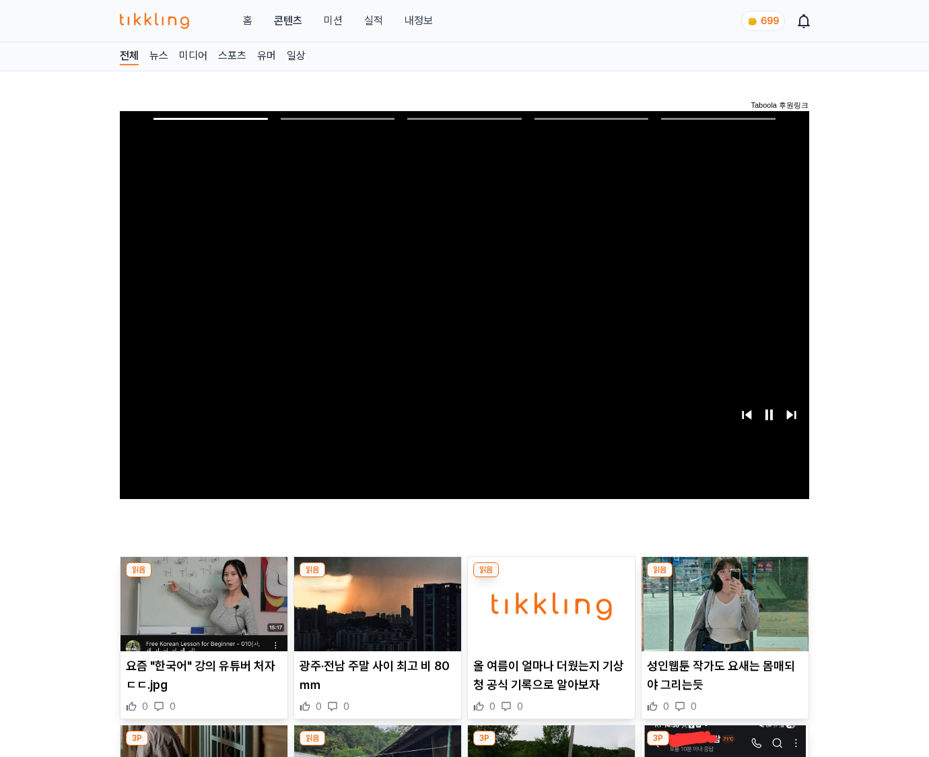
click at [724, 578] on img at bounding box center [725, 604] width 167 height 94
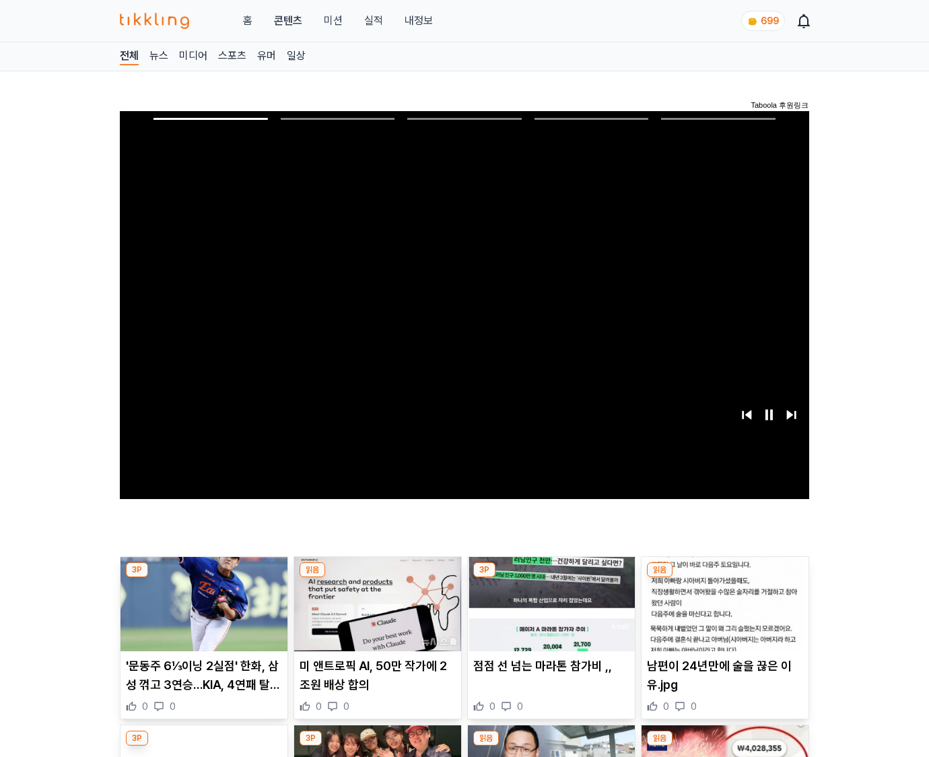
click at [724, 578] on img at bounding box center [725, 604] width 167 height 94
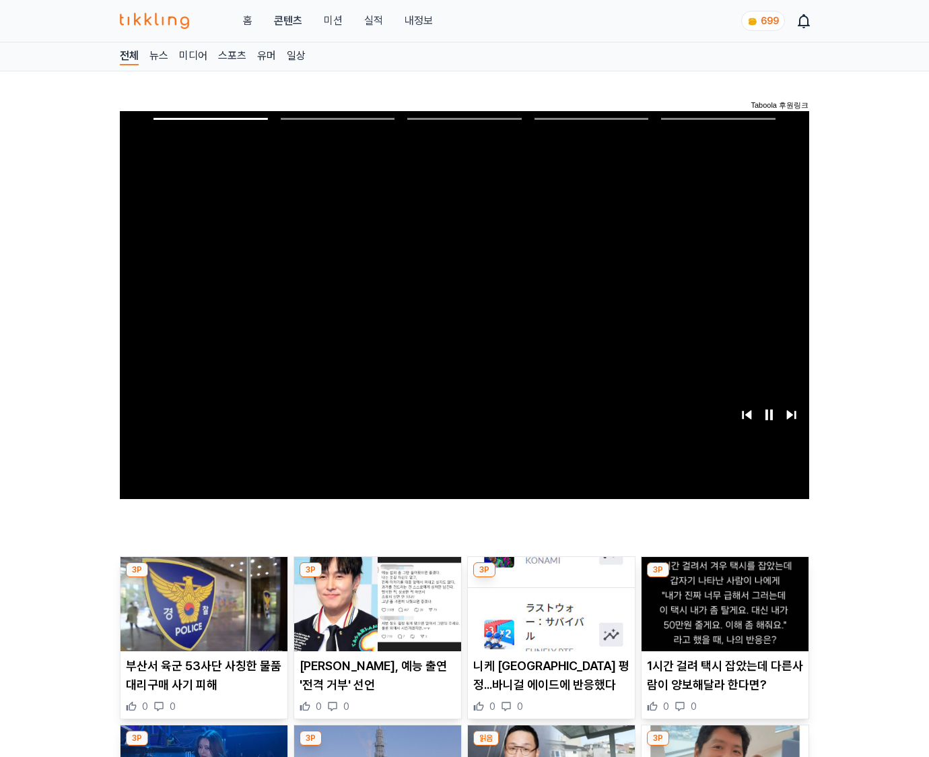
click at [724, 578] on img at bounding box center [725, 604] width 167 height 94
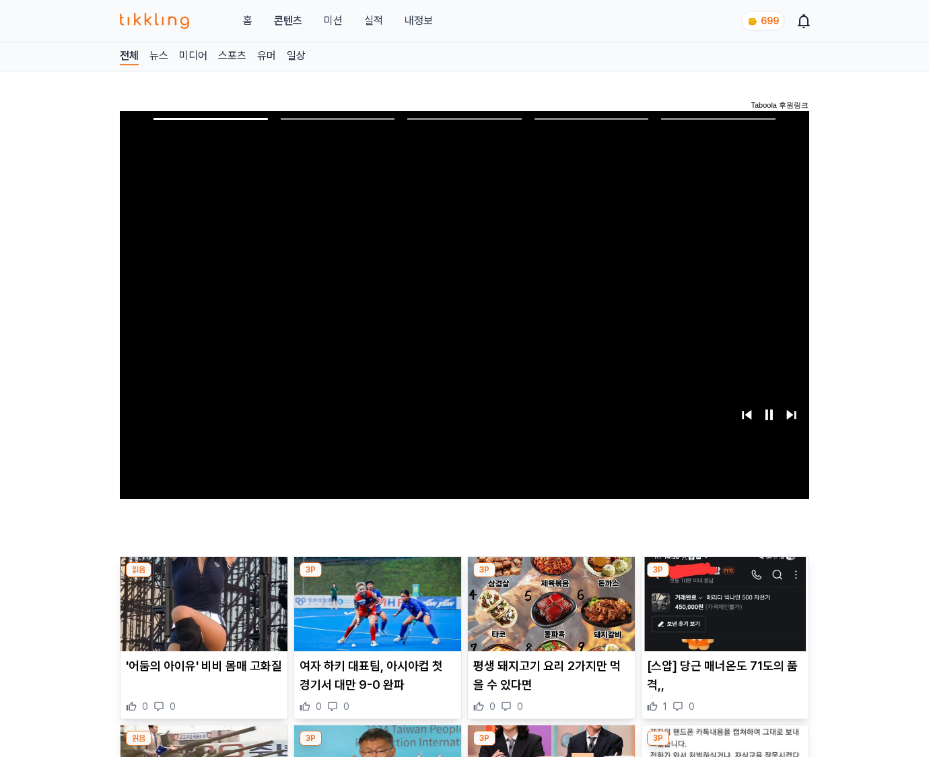
click at [724, 578] on img at bounding box center [725, 604] width 167 height 94
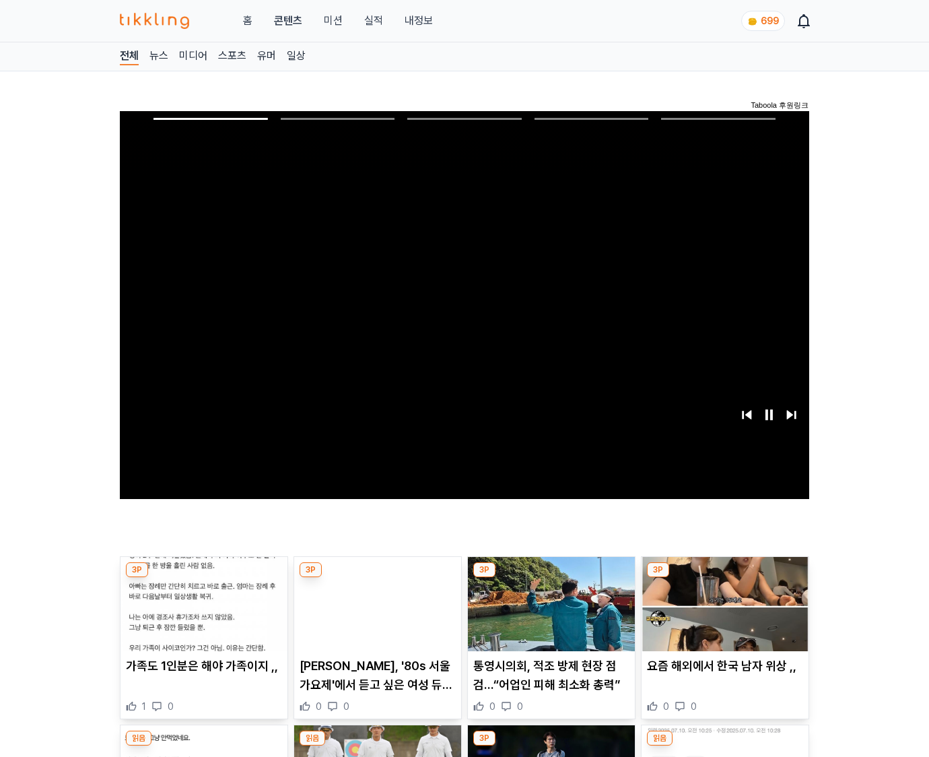
click at [724, 578] on img at bounding box center [725, 604] width 167 height 94
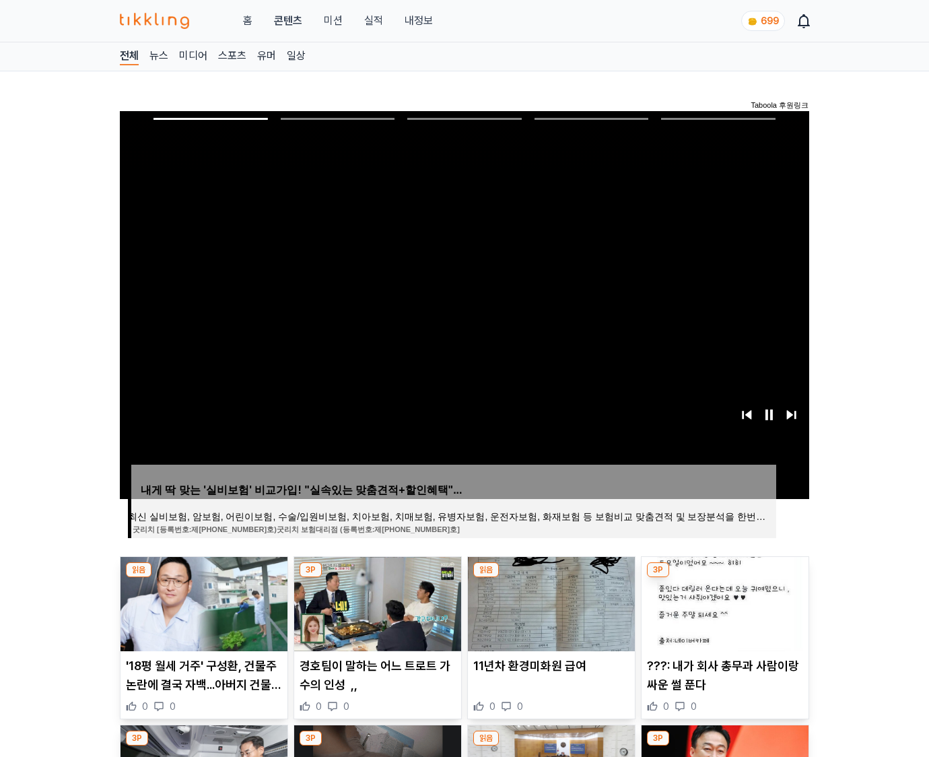
click at [724, 578] on img at bounding box center [725, 604] width 167 height 94
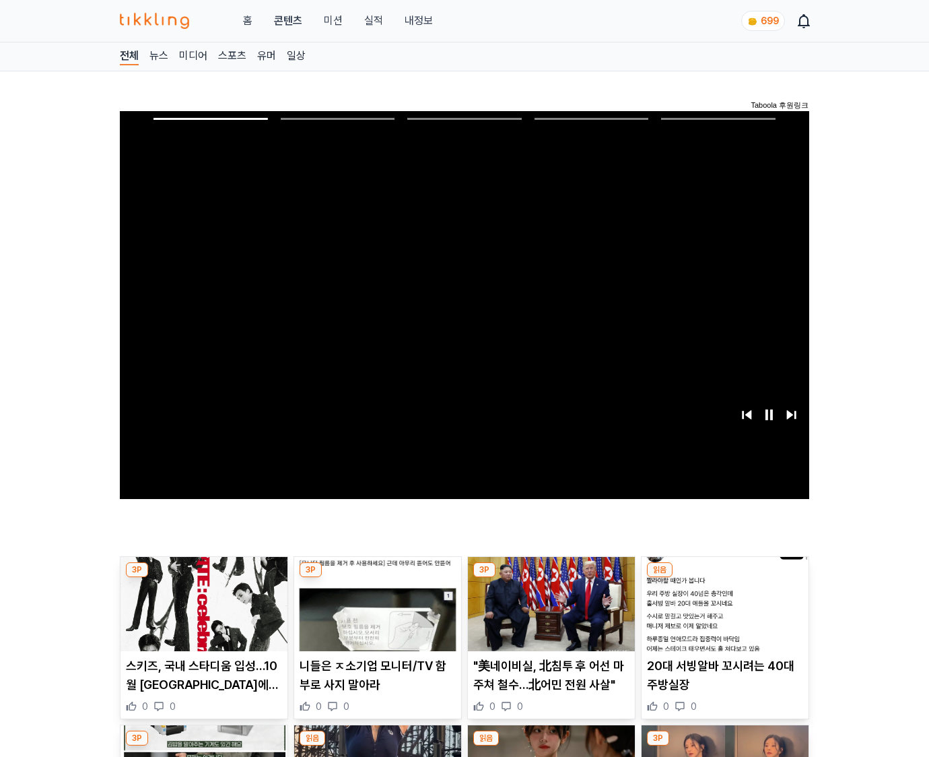
click at [724, 578] on img at bounding box center [725, 604] width 167 height 94
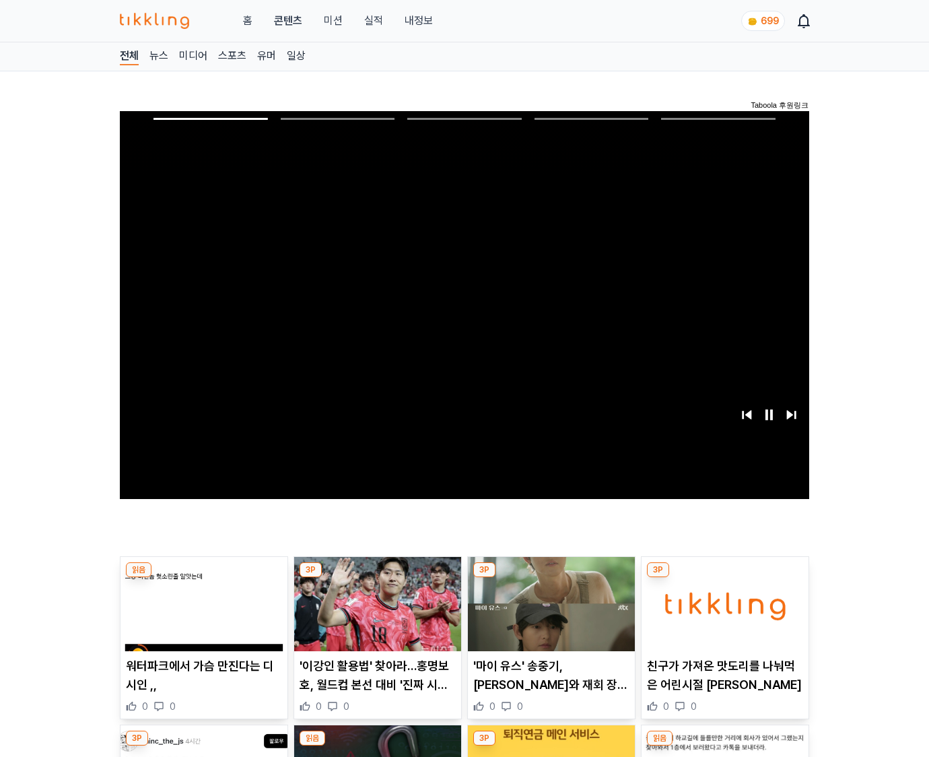
click at [724, 578] on img at bounding box center [725, 604] width 167 height 94
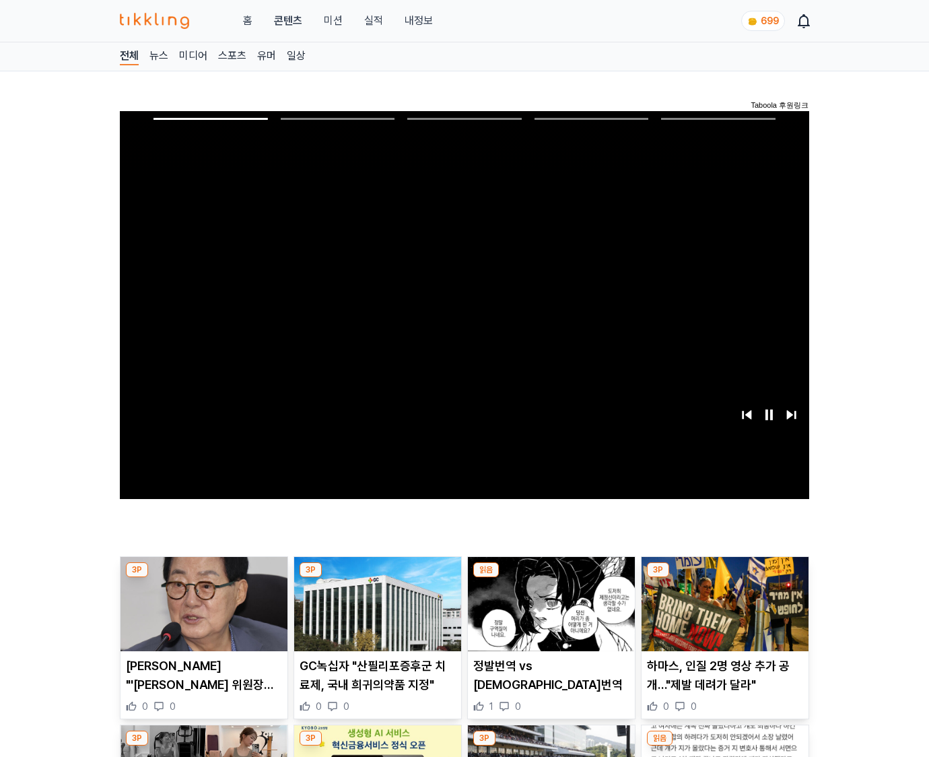
click at [724, 578] on img at bounding box center [725, 604] width 167 height 94
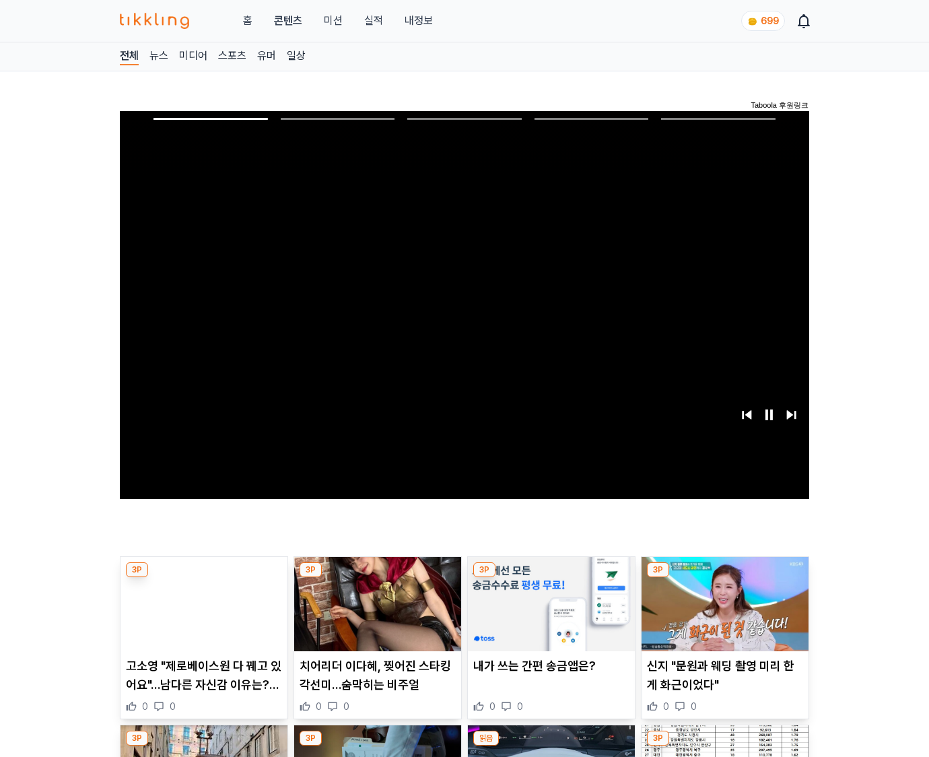
click at [724, 578] on img at bounding box center [725, 604] width 167 height 94
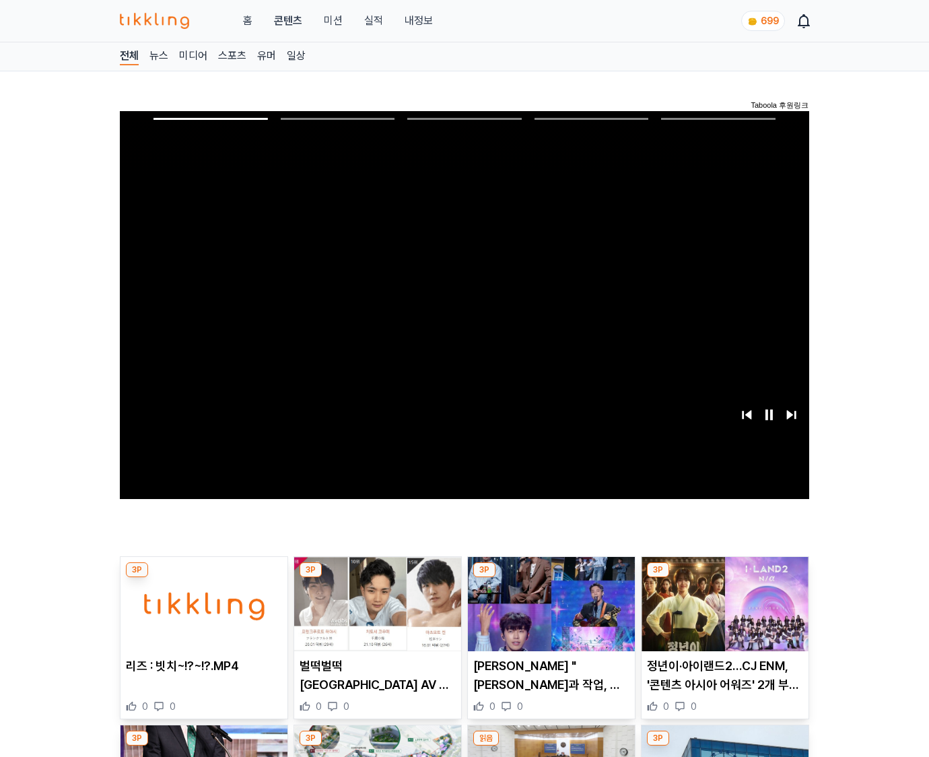
click at [724, 578] on img at bounding box center [725, 604] width 167 height 94
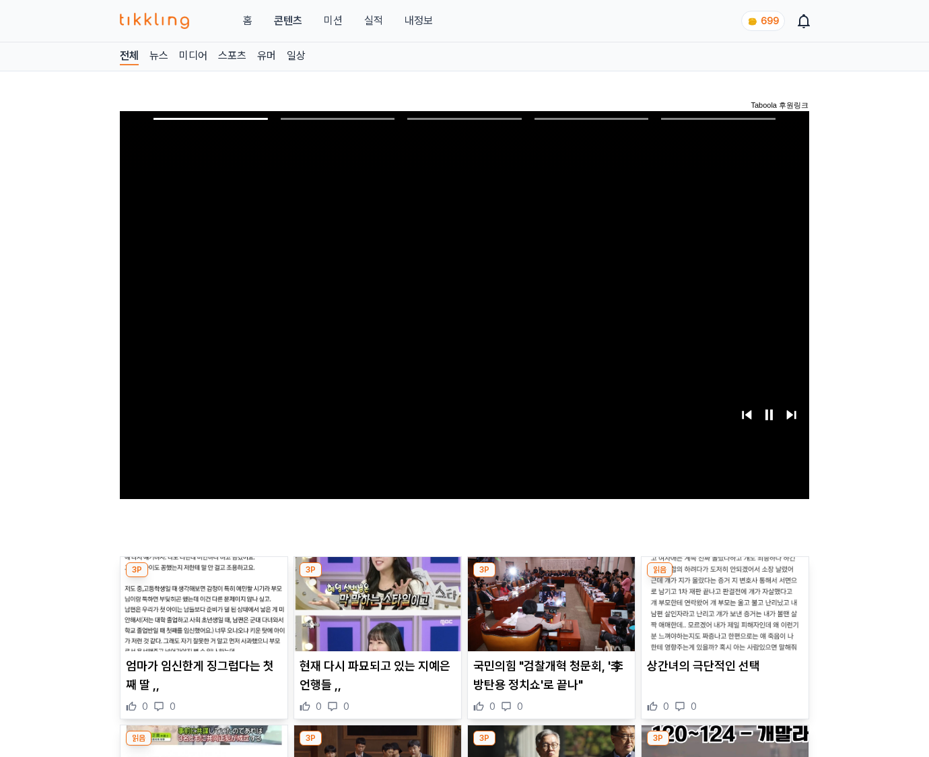
click at [724, 578] on img at bounding box center [725, 604] width 167 height 94
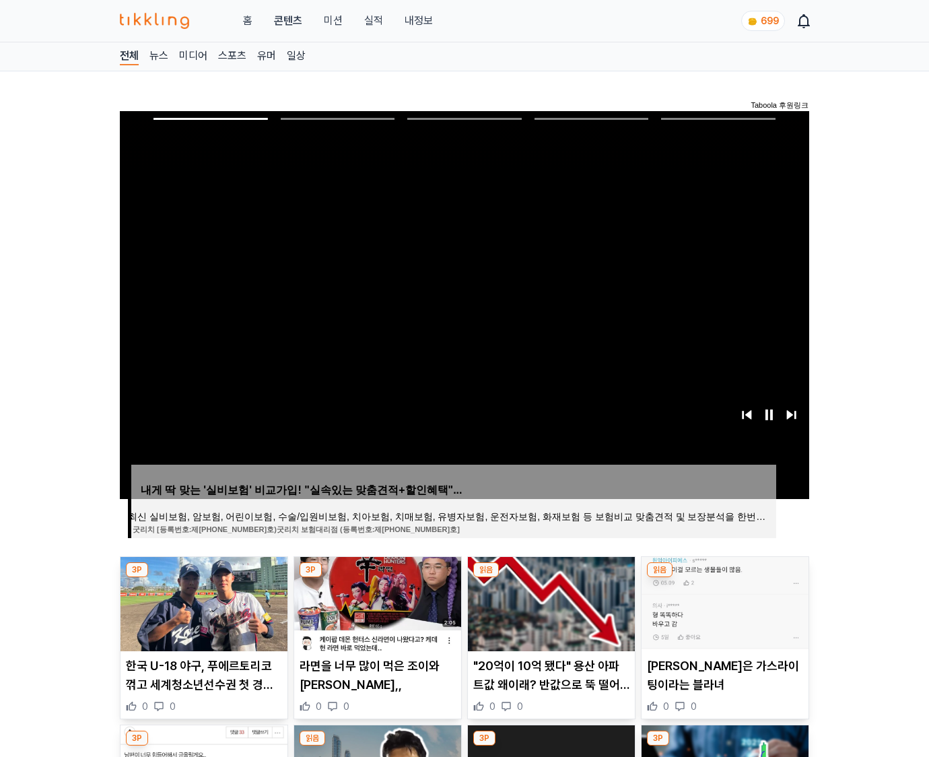
click at [728, 618] on img at bounding box center [725, 604] width 167 height 94
